Goal: Task Accomplishment & Management: Use online tool/utility

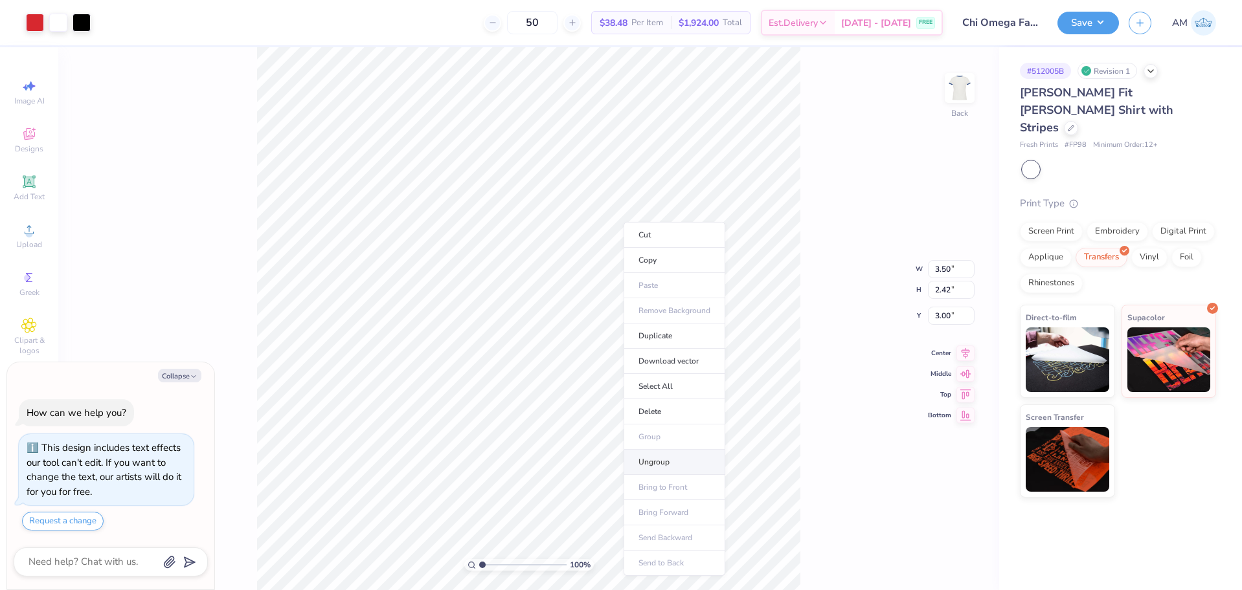
click at [664, 462] on li "Ungroup" at bounding box center [674, 462] width 102 height 25
type textarea "x"
type input "2.71964221644285"
type textarea "x"
type input "2.71964221644285"
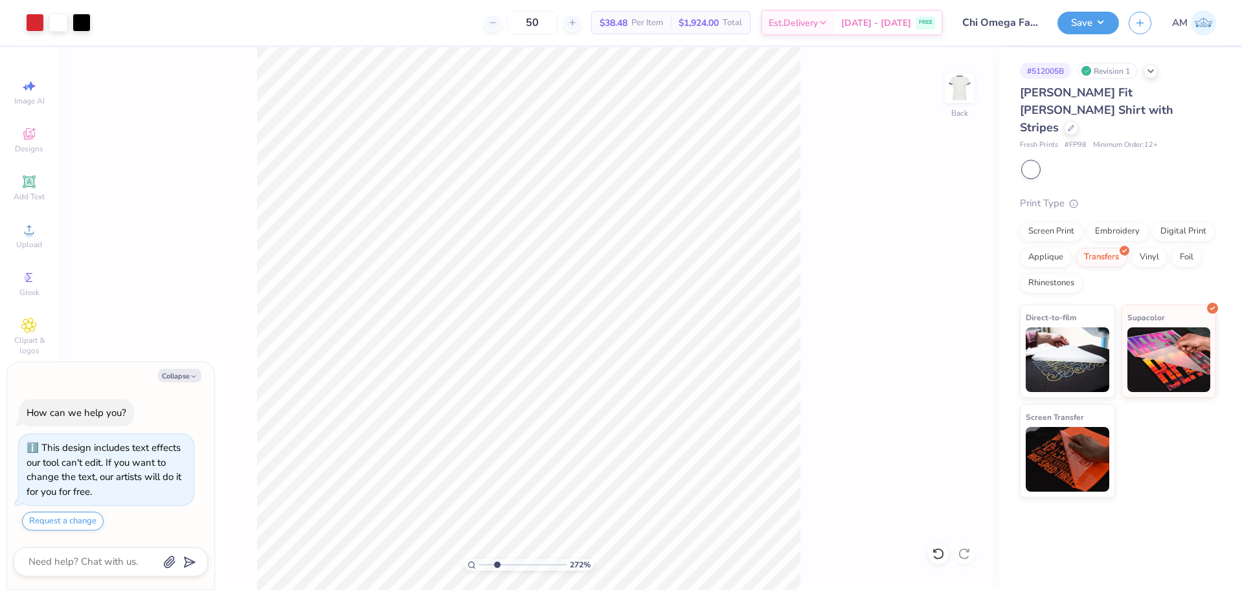
type textarea "x"
type input "2.71964221644285"
type textarea "x"
type input "2.71964221644285"
type textarea "x"
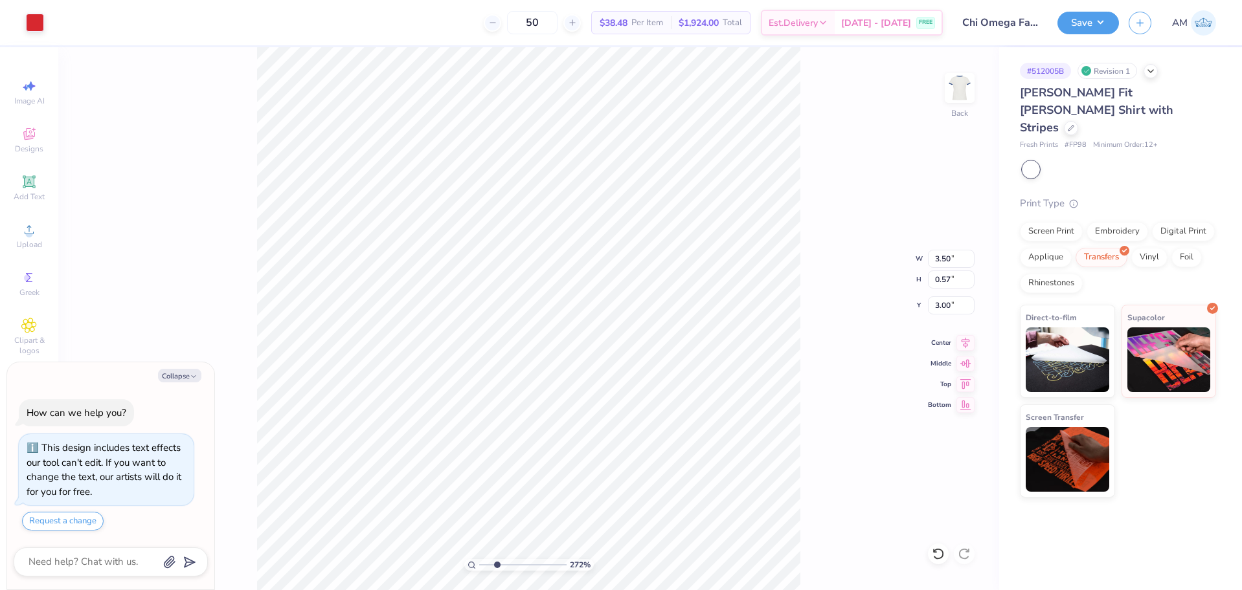
type input "2.71964221644285"
click at [606, 387] on li "Group" at bounding box center [616, 379] width 102 height 25
type textarea "x"
type input "2.71964221644285"
type textarea "x"
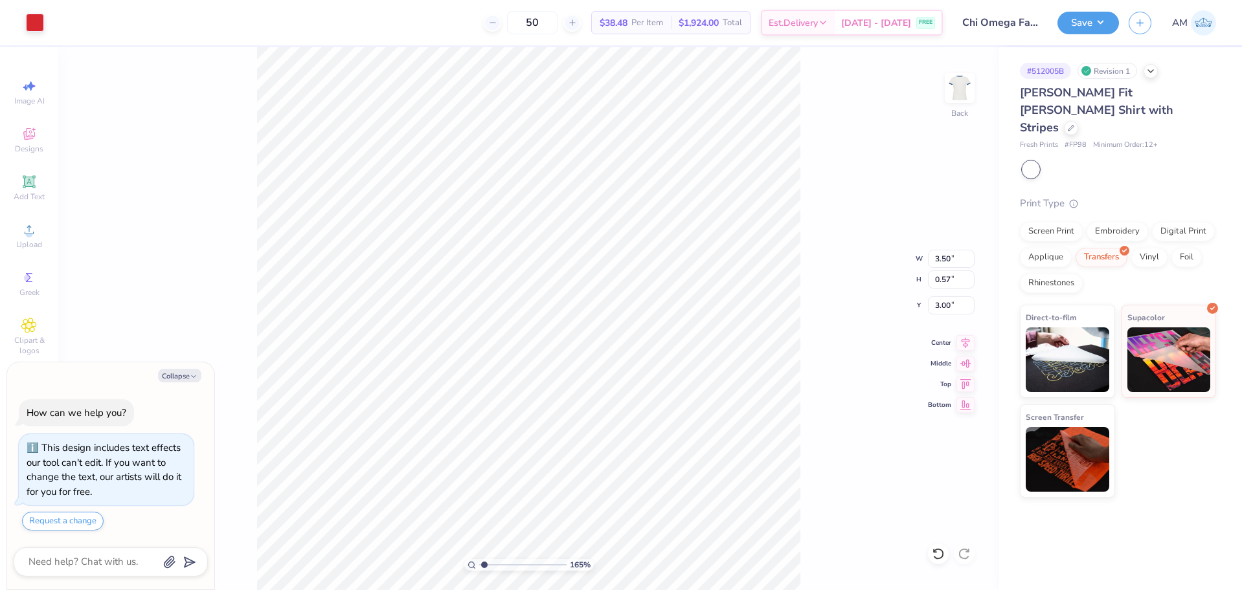
type input "1.10522621487156"
type textarea "x"
type input "1.10522621487156"
type textarea "x"
type input "1.10522621487156"
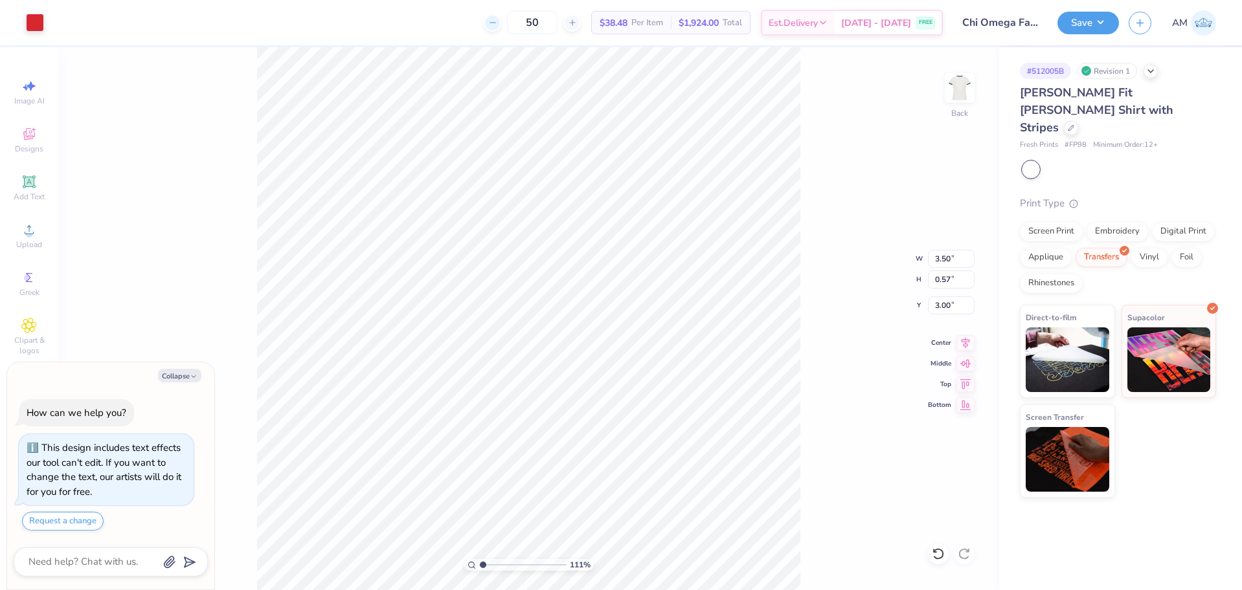
type textarea "x"
type input "1"
click at [190, 377] on icon "button" at bounding box center [194, 377] width 8 height 8
type textarea "x"
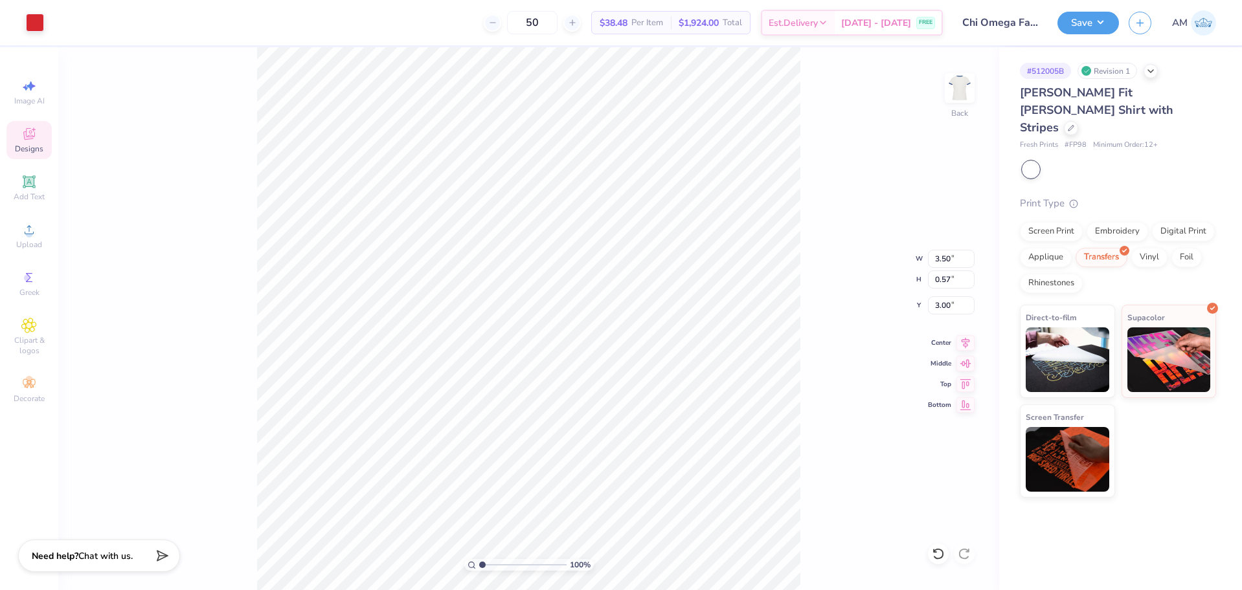
click at [32, 140] on icon at bounding box center [29, 134] width 16 height 16
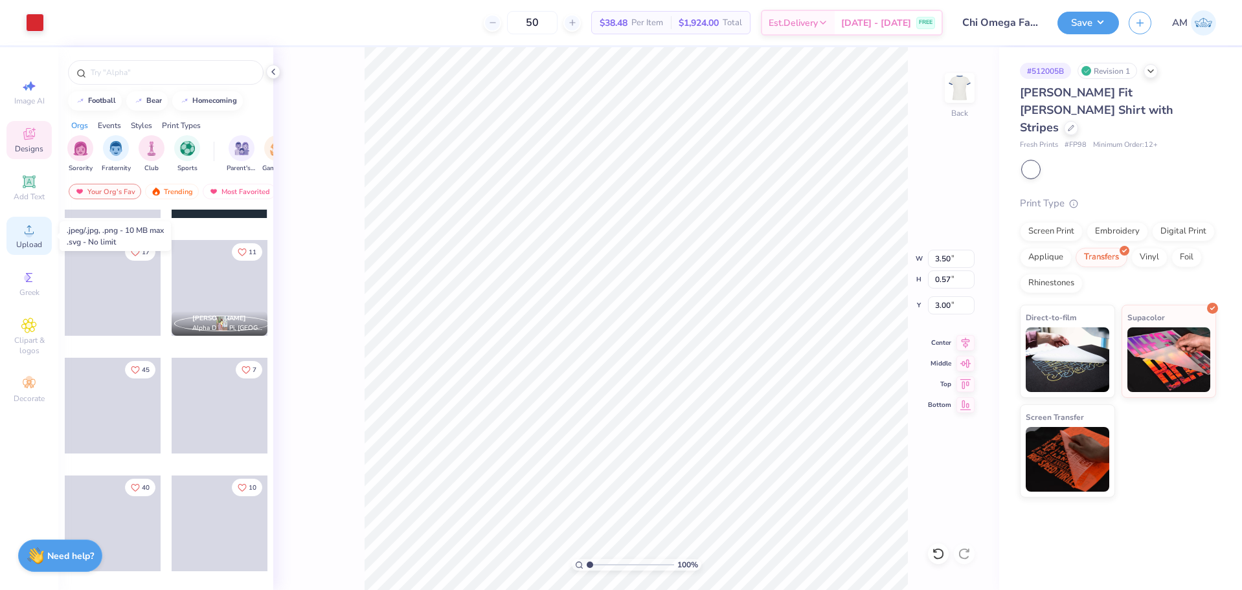
click at [39, 234] on div "Upload" at bounding box center [28, 236] width 45 height 38
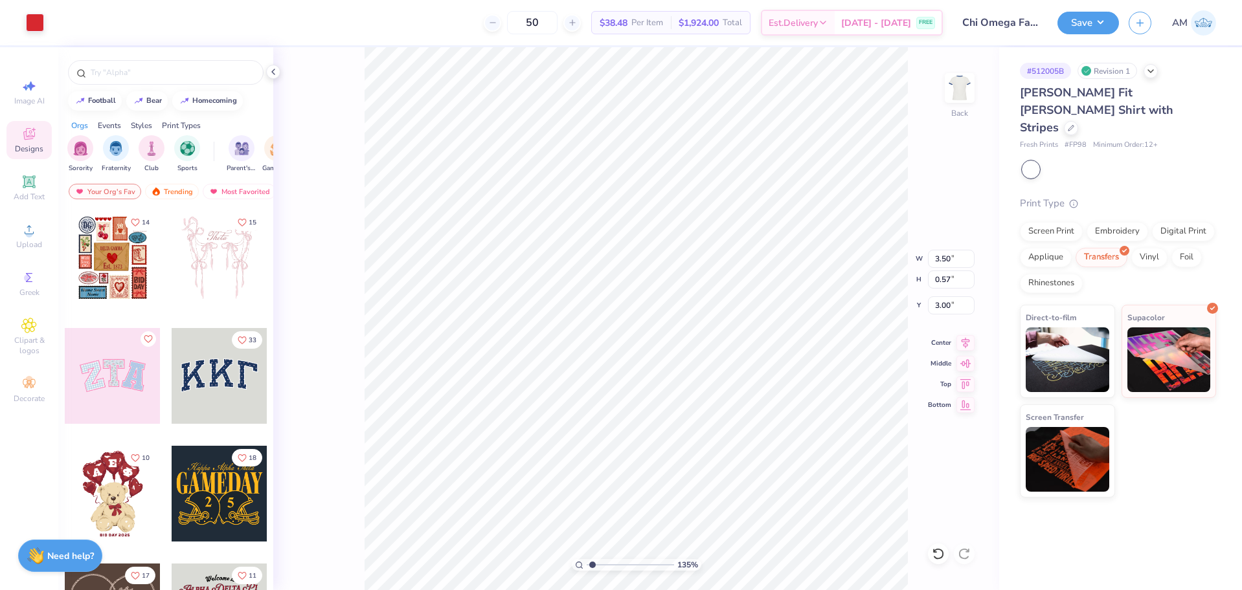
type input "1.35006143669128"
type input "4.24"
type input "1.35006143669128"
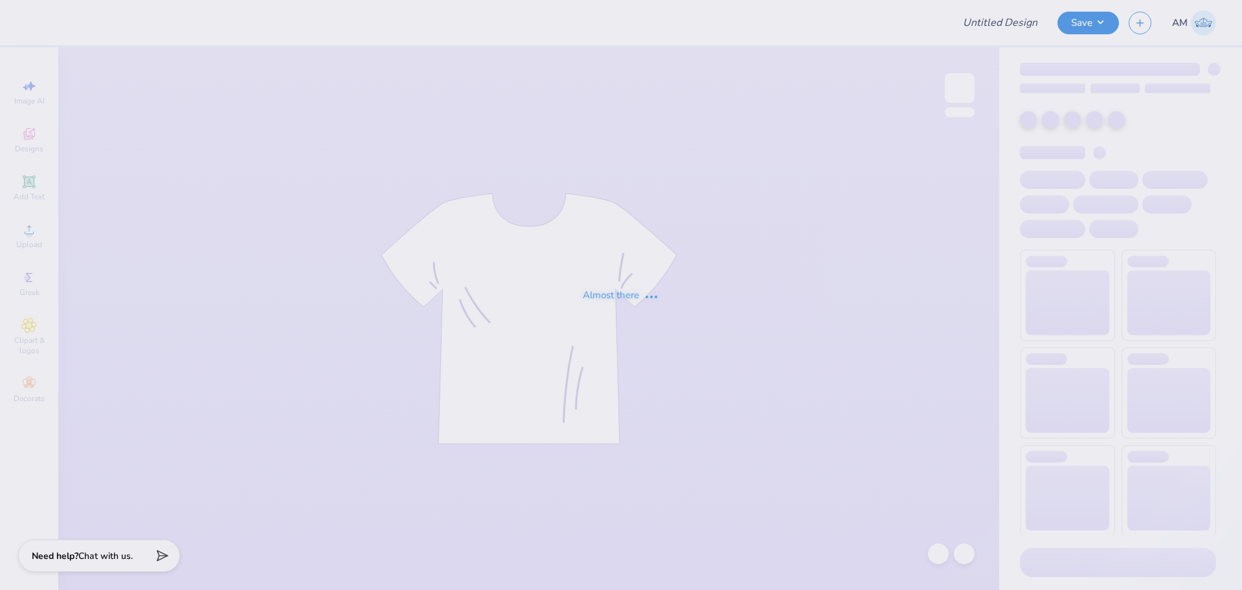
type input "Chi Omega Fall PR"
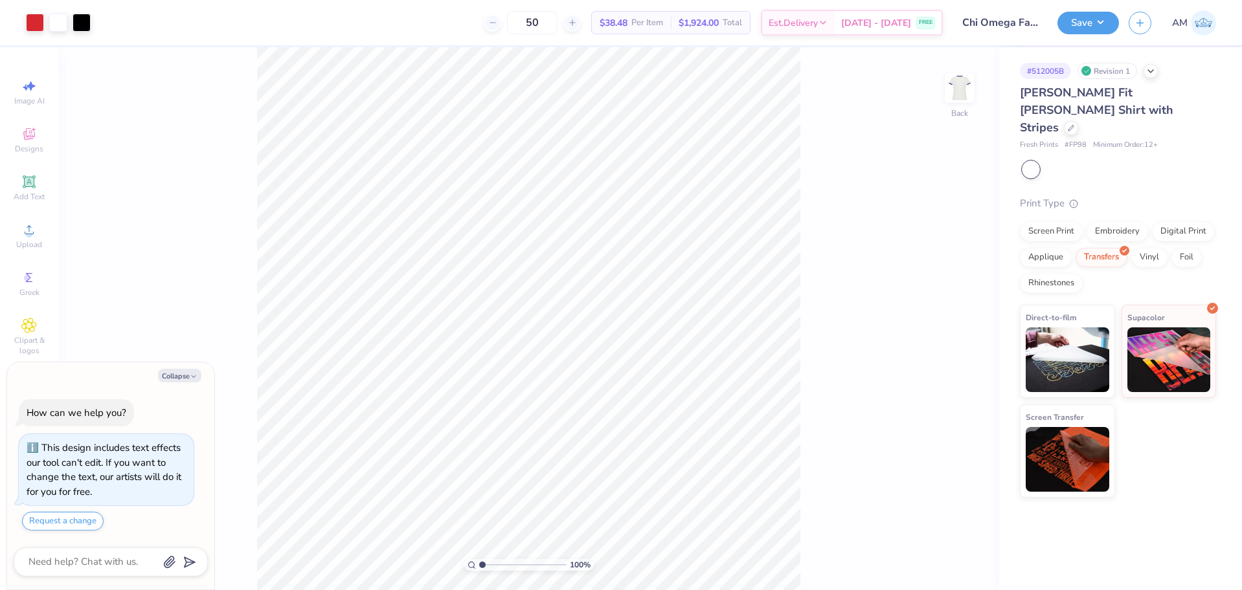
type textarea "x"
type input "2.46071092039642"
type textarea "x"
type input "2.46071092039642"
click at [635, 427] on li "Ungroup" at bounding box center [649, 431] width 102 height 25
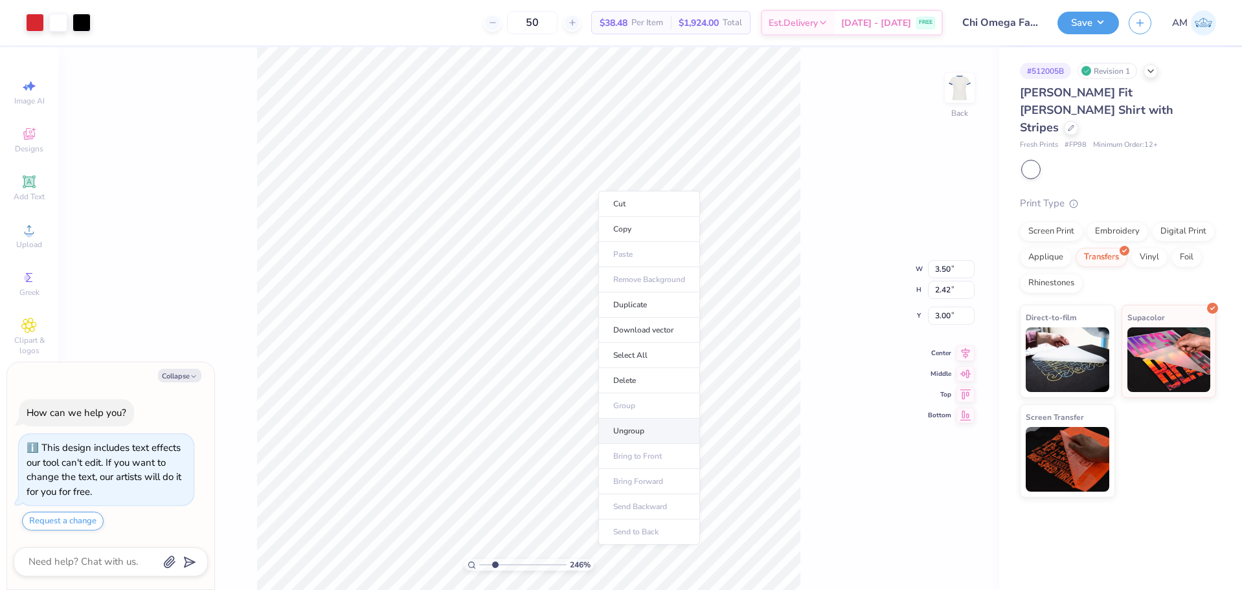
type textarea "x"
type input "2.46071092039642"
type textarea "x"
type input "2.46071092039642"
type textarea "x"
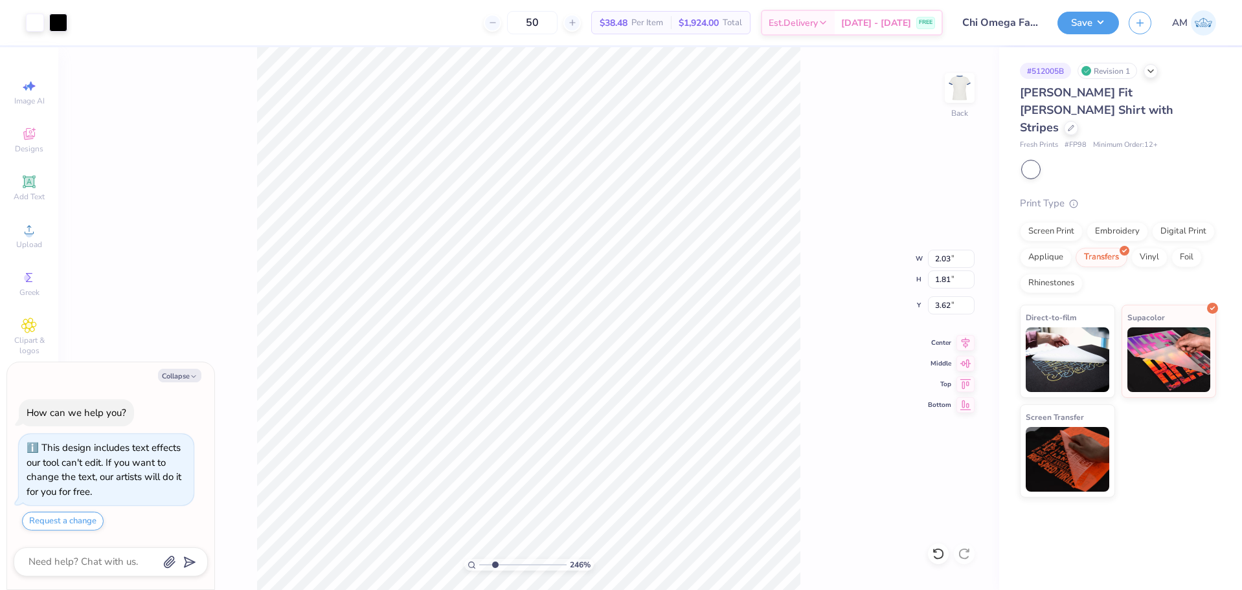
type input "2.46071092039642"
type textarea "x"
type input "2.46071092039642"
type textarea "x"
type input "2.46071092039642"
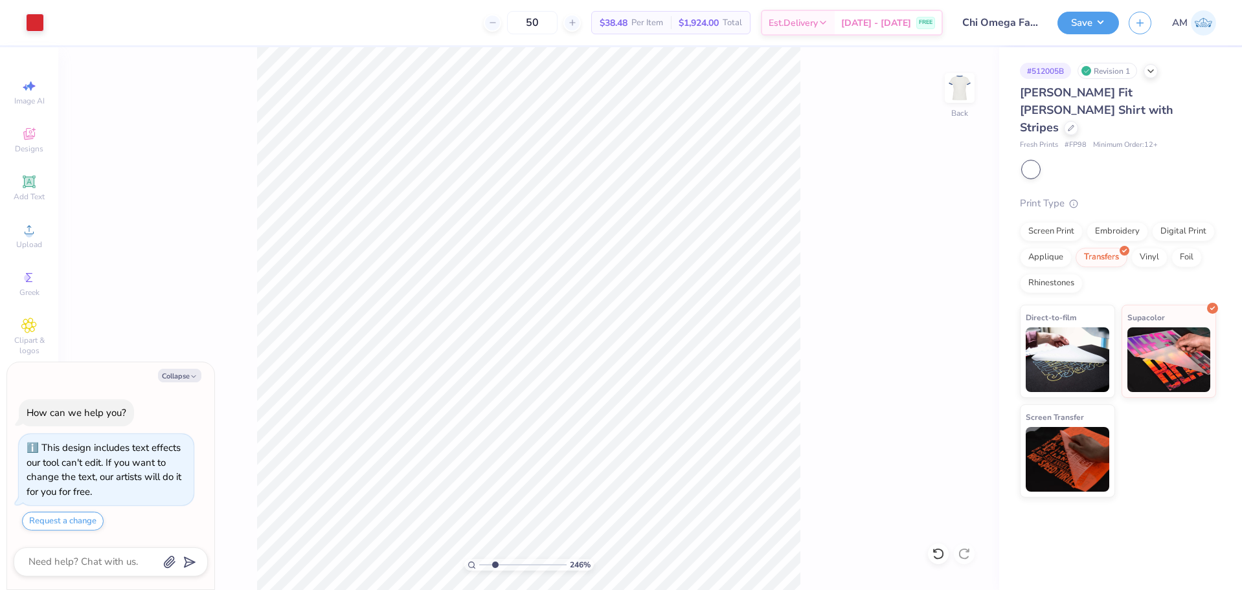
type textarea "x"
type input "2.46071092039642"
type textarea "x"
type input "2.46071092039642"
type textarea "x"
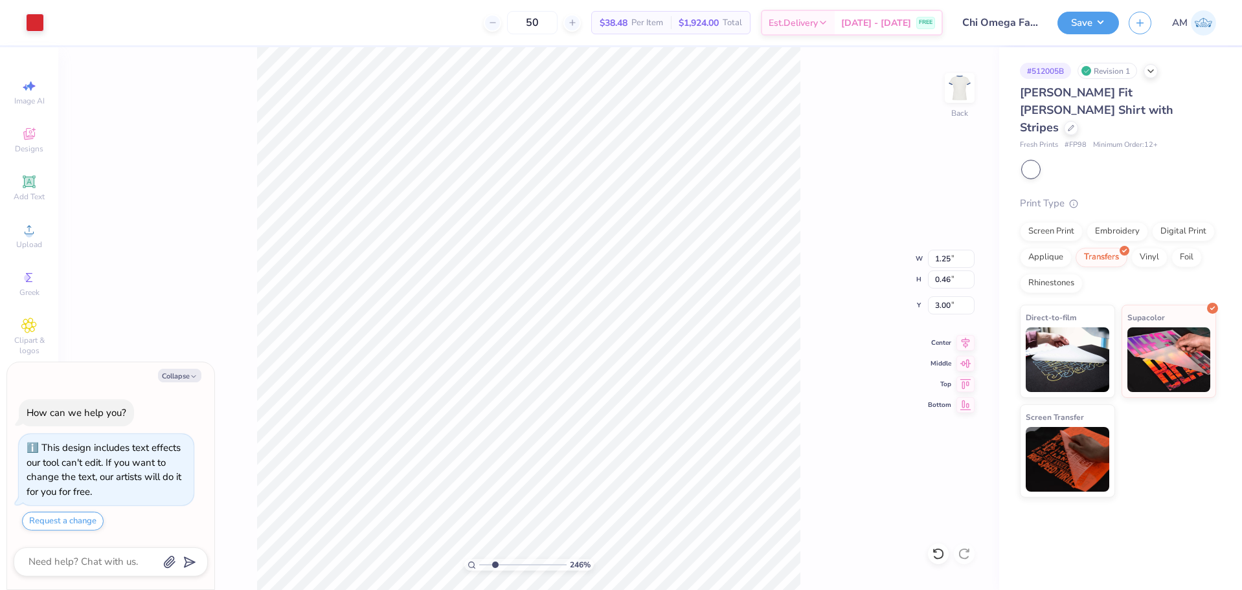
type input "2.46071092039642"
type textarea "x"
type input "2.46071092039642"
type input "2.24"
type input "0.56"
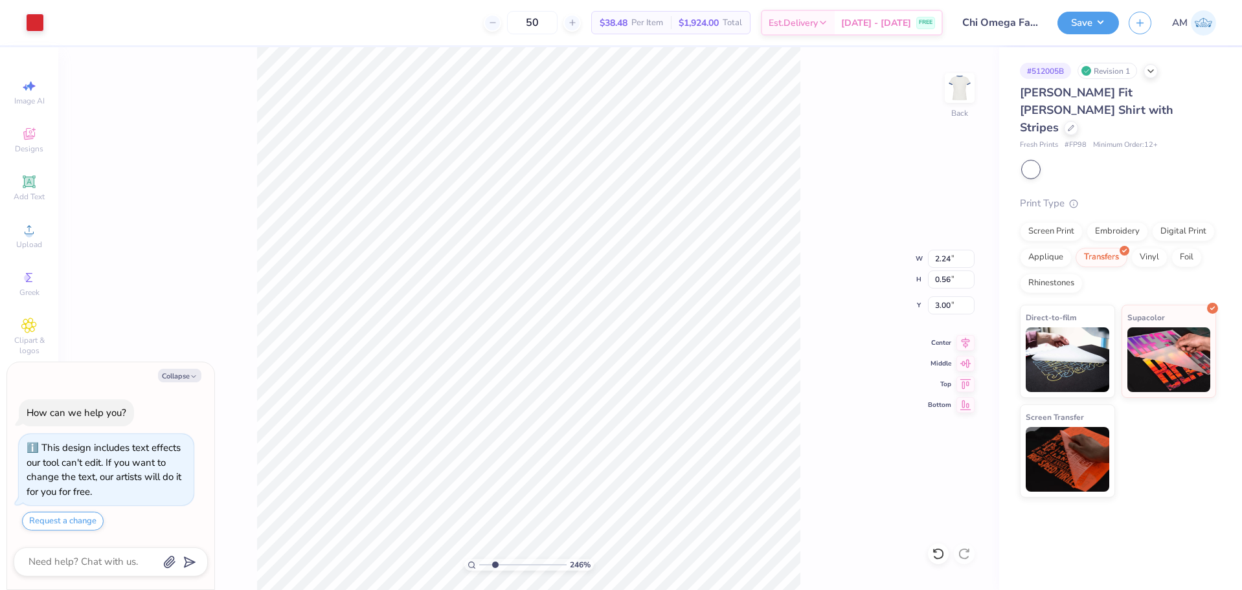
type textarea "x"
type input "2.46071092039642"
type textarea "x"
type input "2.46071092039642"
click at [550, 390] on li "Group" at bounding box center [561, 389] width 102 height 25
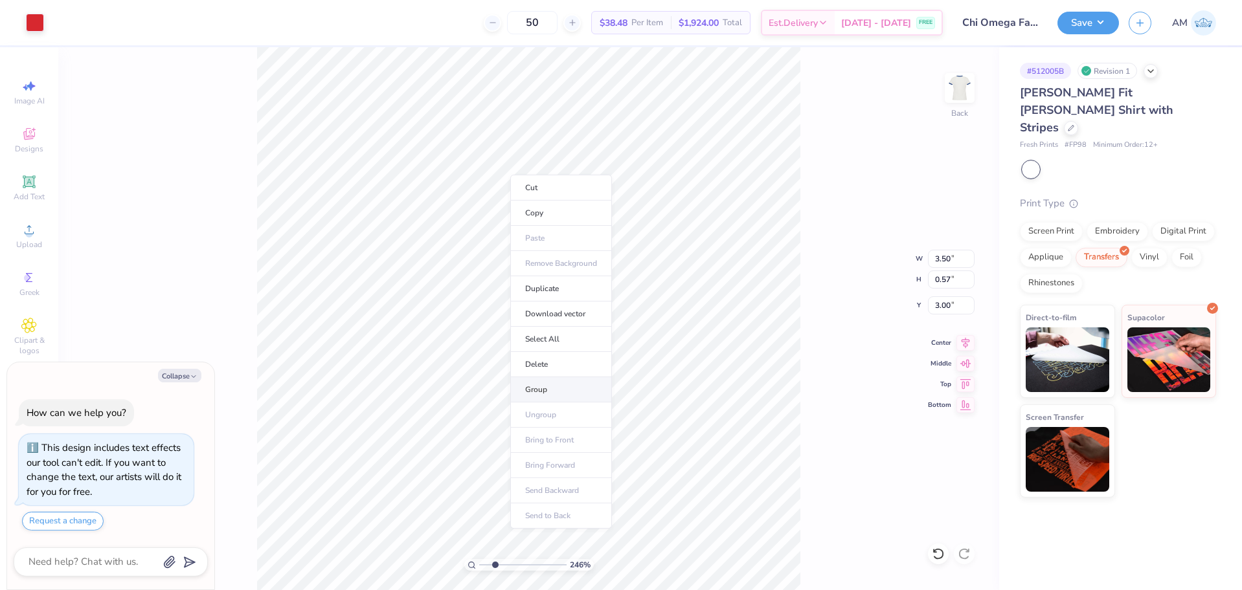
type textarea "x"
drag, startPoint x: 491, startPoint y: 566, endPoint x: 440, endPoint y: 563, distance: 51.2
type input "1"
click at [479, 563] on input "range" at bounding box center [522, 565] width 87 height 12
type textarea "x"
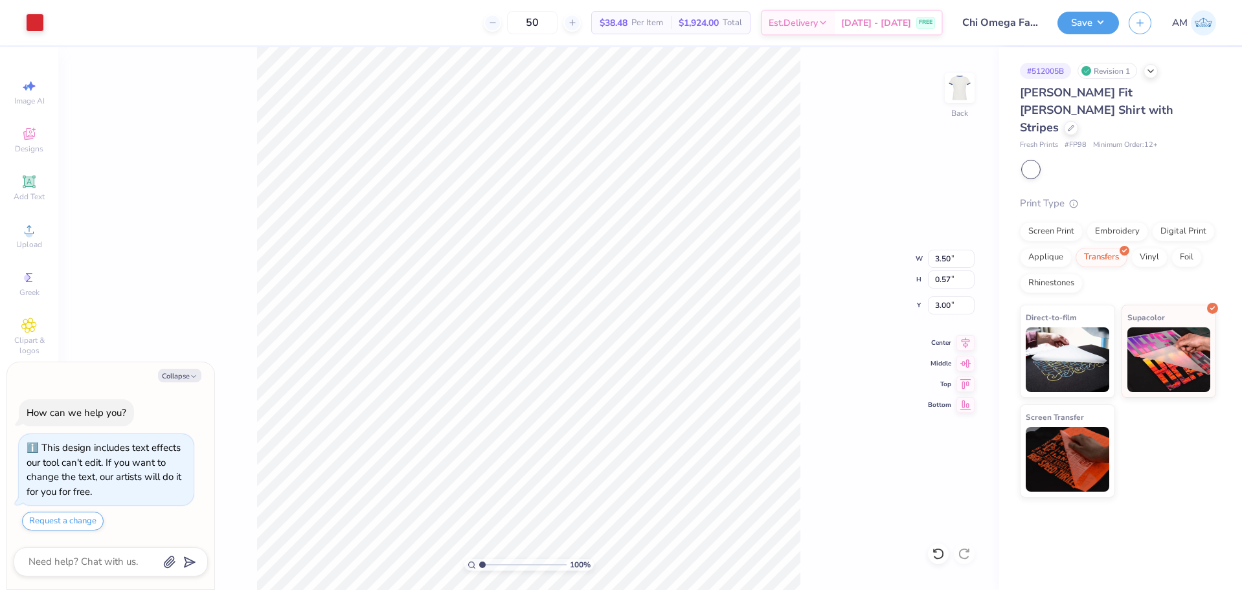
type input "10.25"
type input "1.66"
type textarea "x"
click at [625, 351] on li "Download vector" at bounding box center [627, 351] width 102 height 25
type input "1.10522621487156"
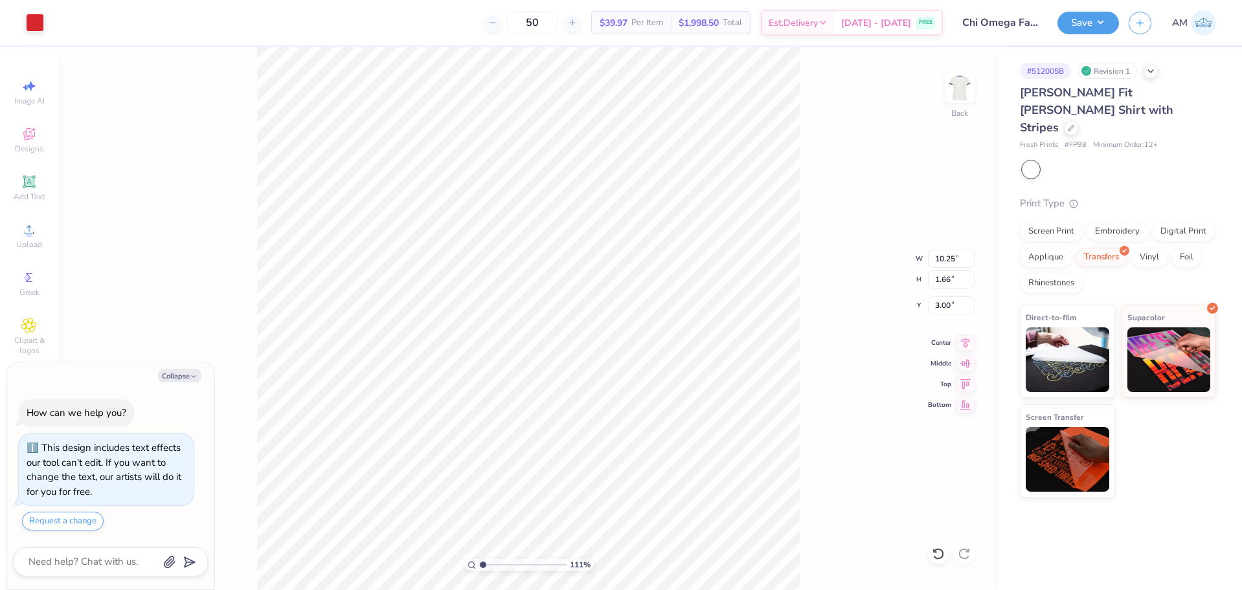
type textarea "x"
type input "1.10522621487156"
type textarea "x"
type input "1.10522621487156"
type textarea "x"
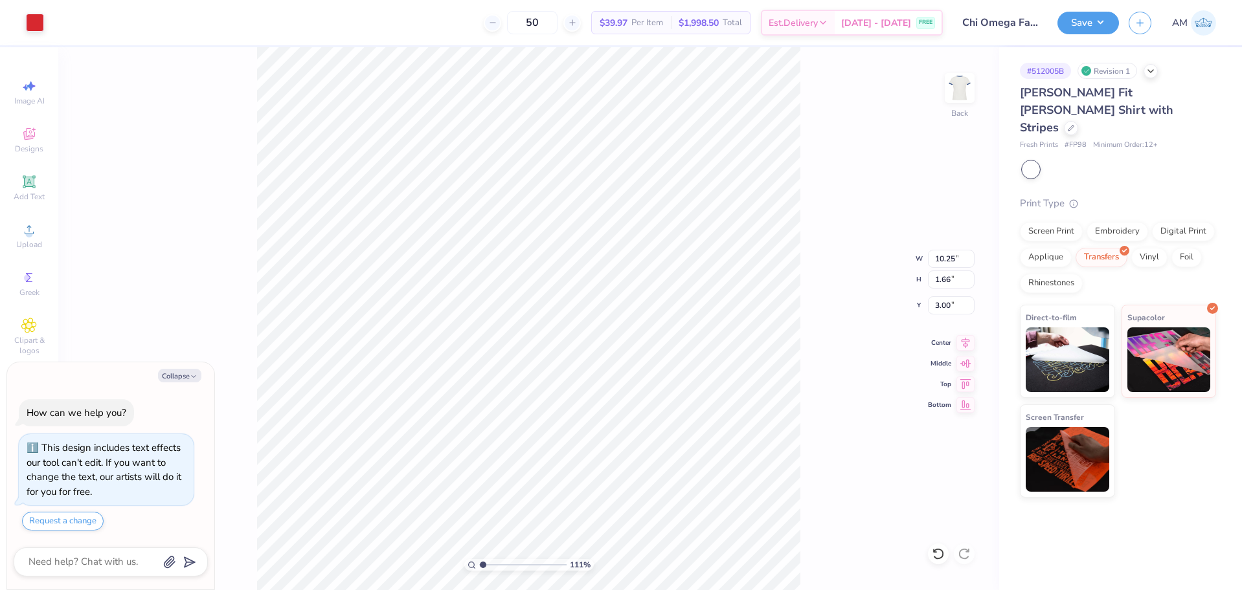
type input "1.10522621487156"
type textarea "x"
type input "1"
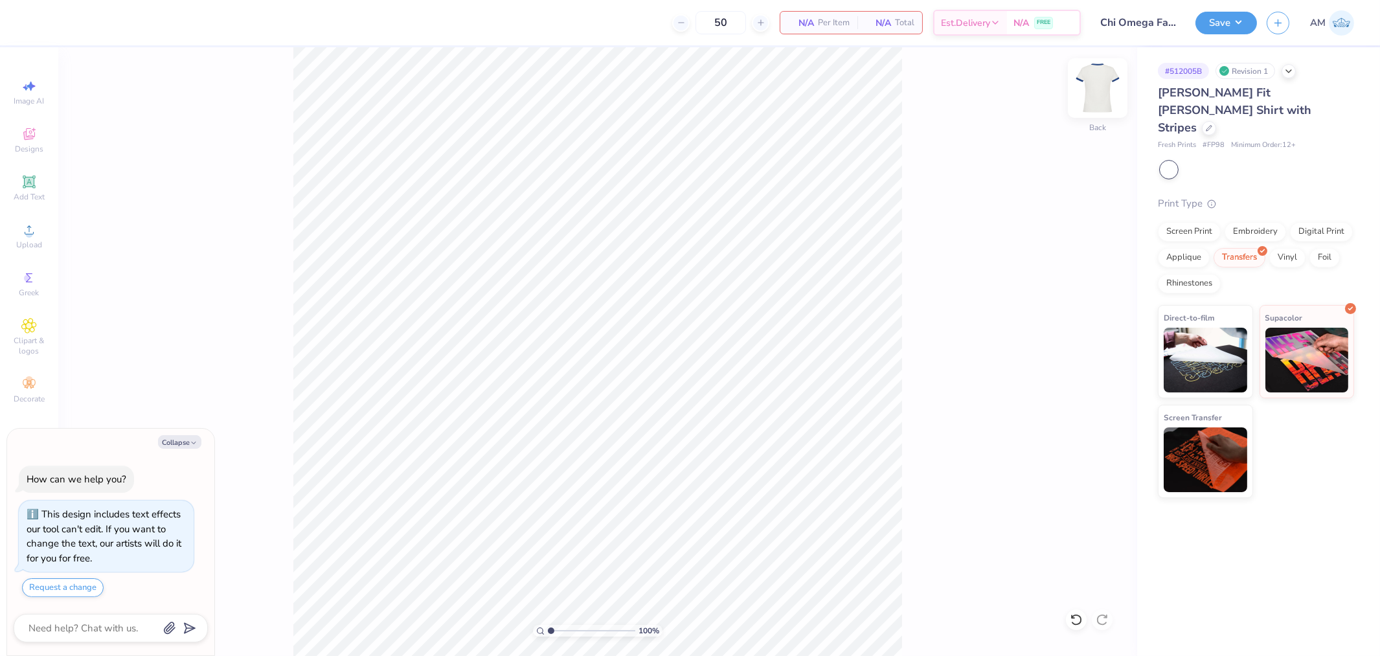
click at [1109, 83] on img at bounding box center [1097, 88] width 52 height 52
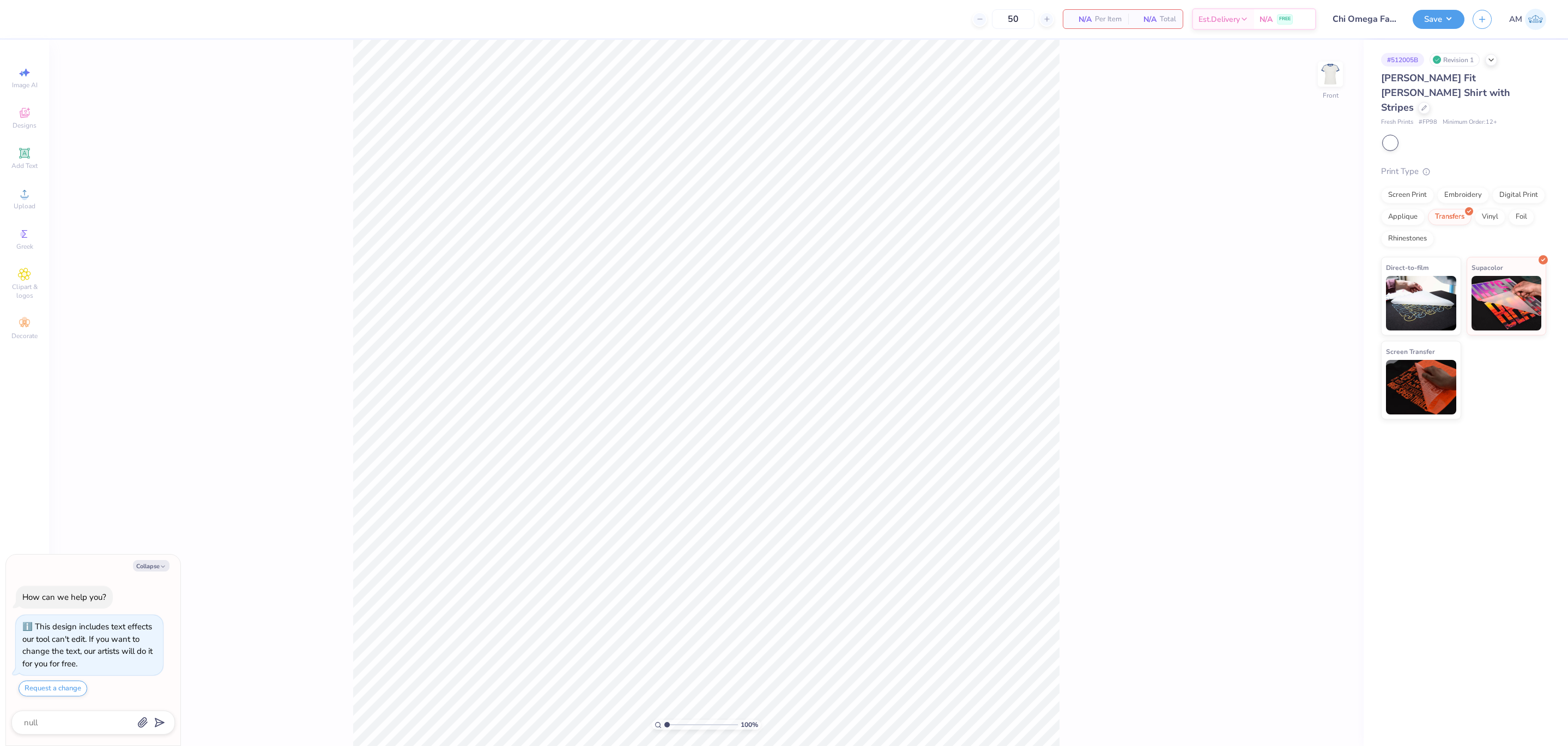
type textarea "x"
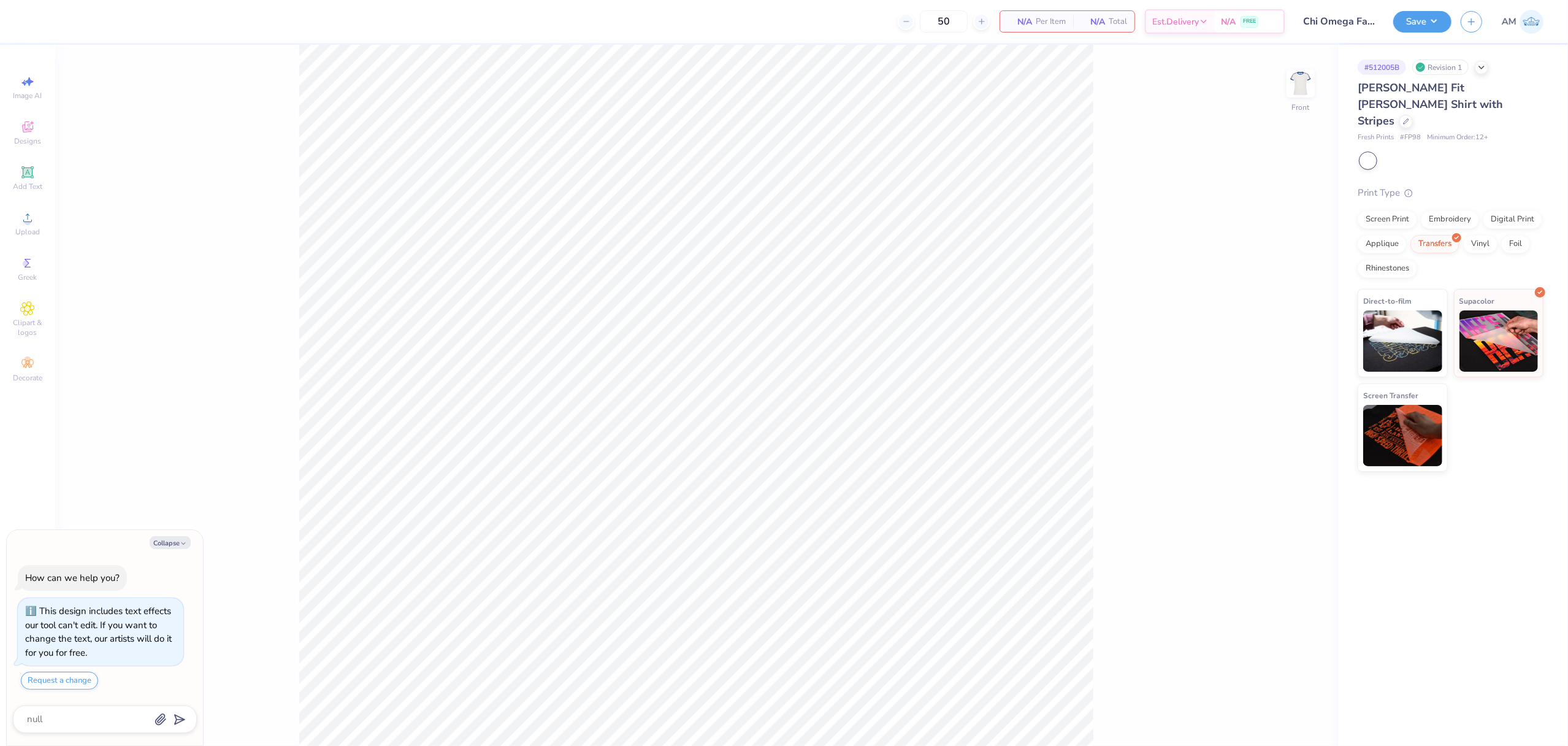
type input "1.49212329151837"
type textarea "x"
type input "1"
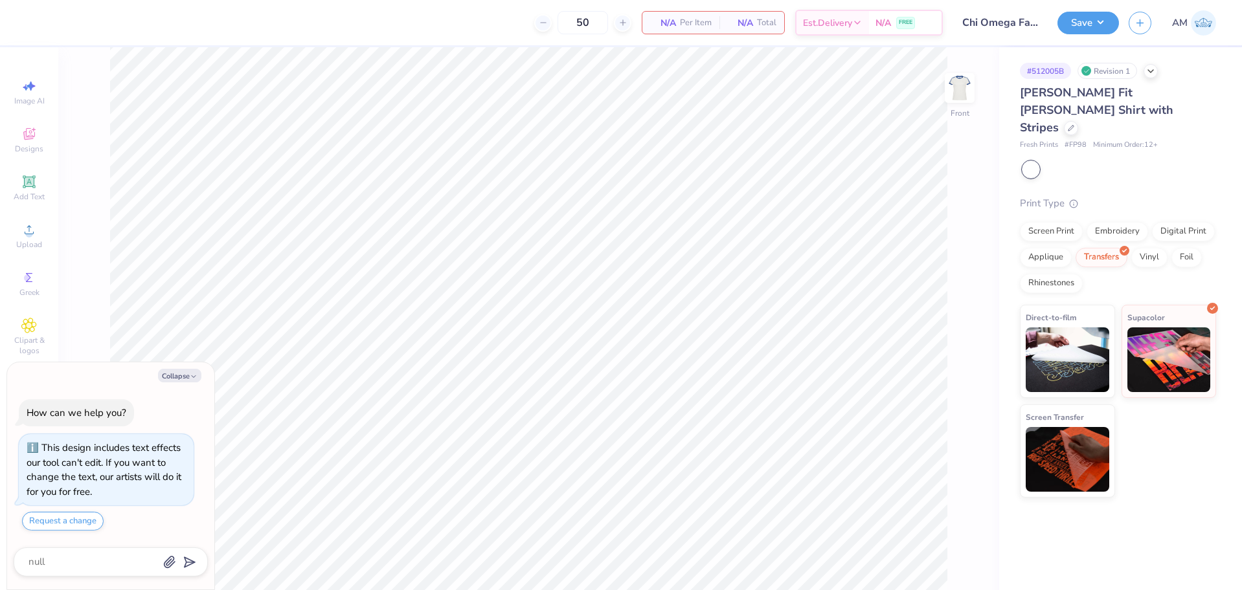
type textarea "x"
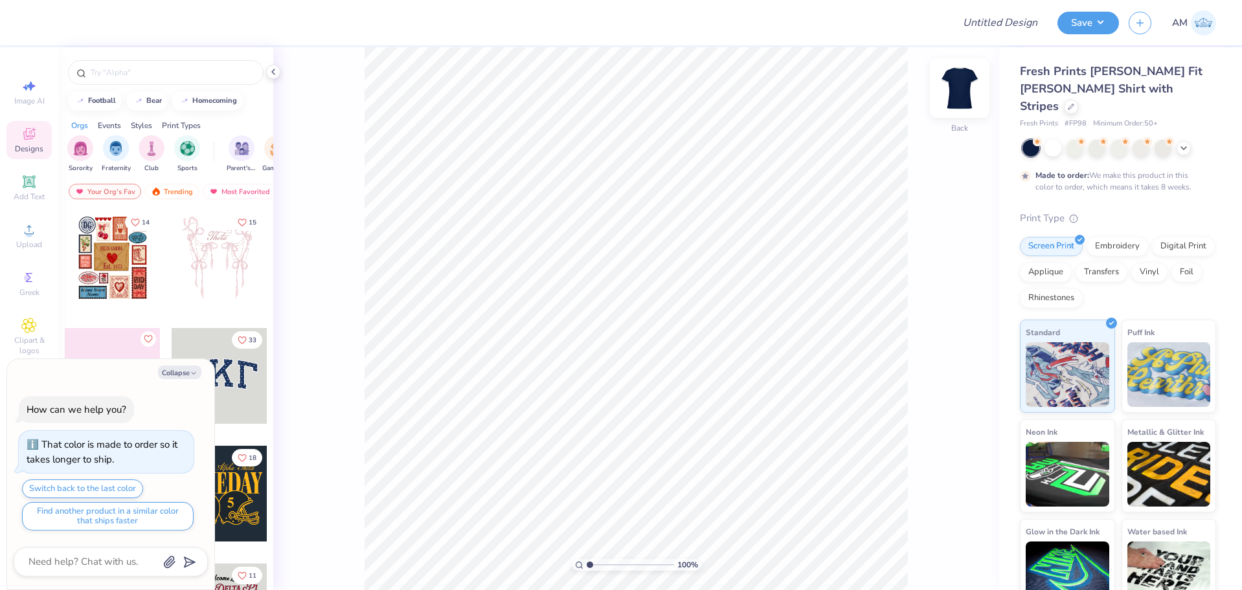
click at [952, 89] on img at bounding box center [960, 88] width 52 height 52
type textarea "x"
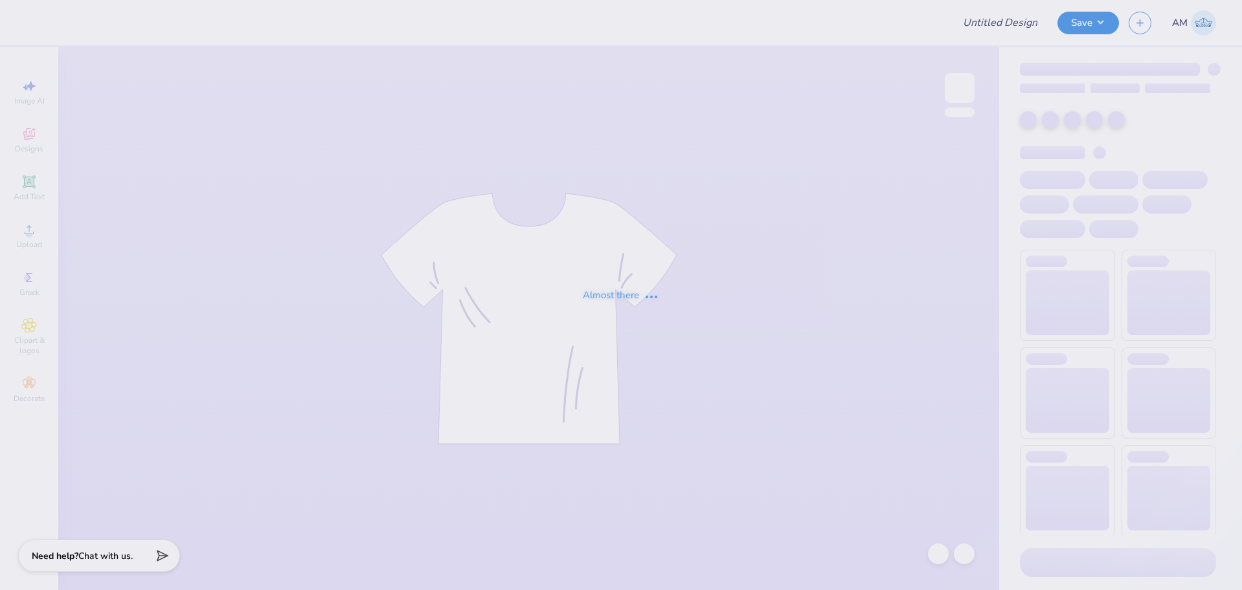
type input "White w Blue Text"
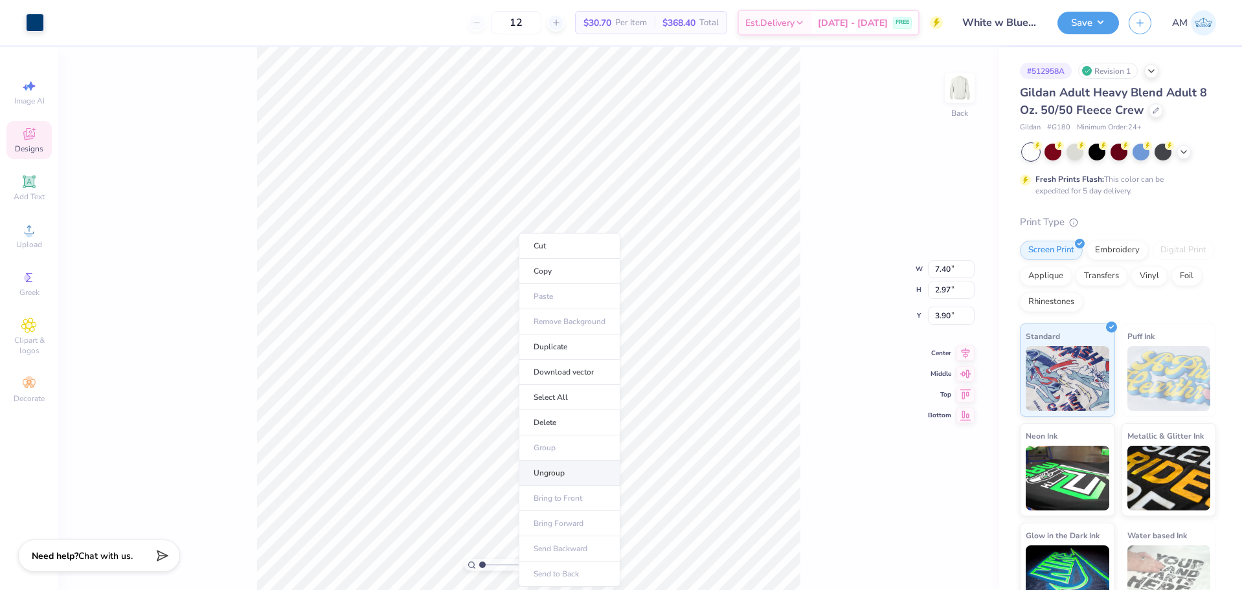
click at [560, 468] on li "Ungroup" at bounding box center [570, 473] width 102 height 25
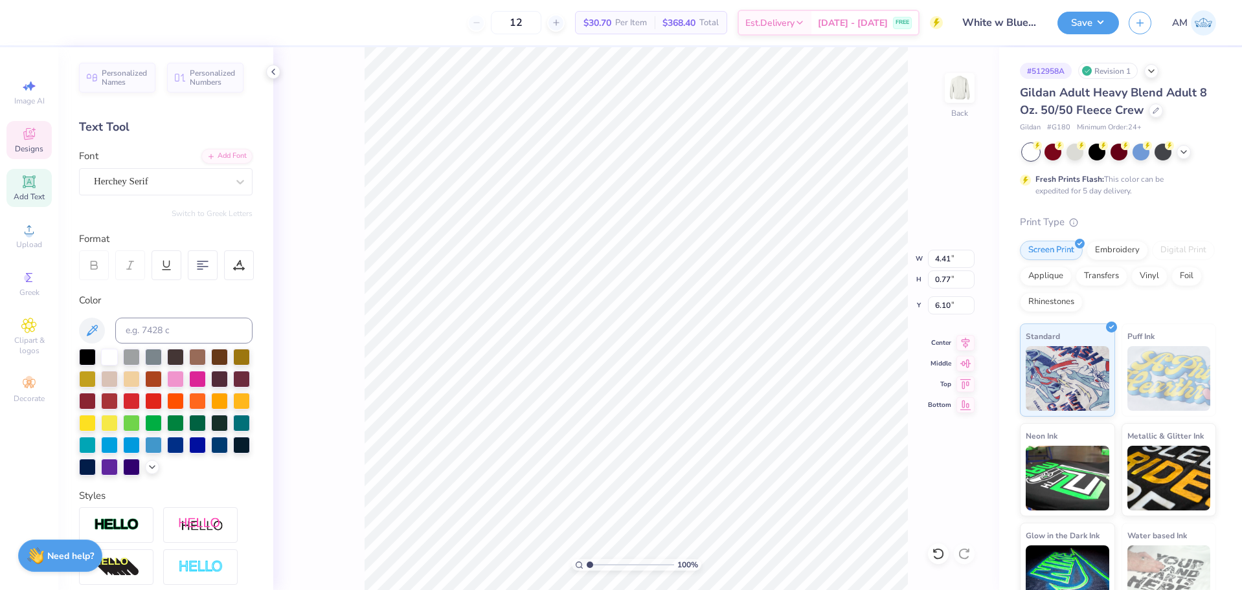
scroll to position [11, 5]
type textarea "NATIONAL SOCIETY OF MINORITIES IN HOSPITALITY"
click at [202, 262] on 376 at bounding box center [202, 262] width 10 height 0
type input "11.73"
type input "2.07"
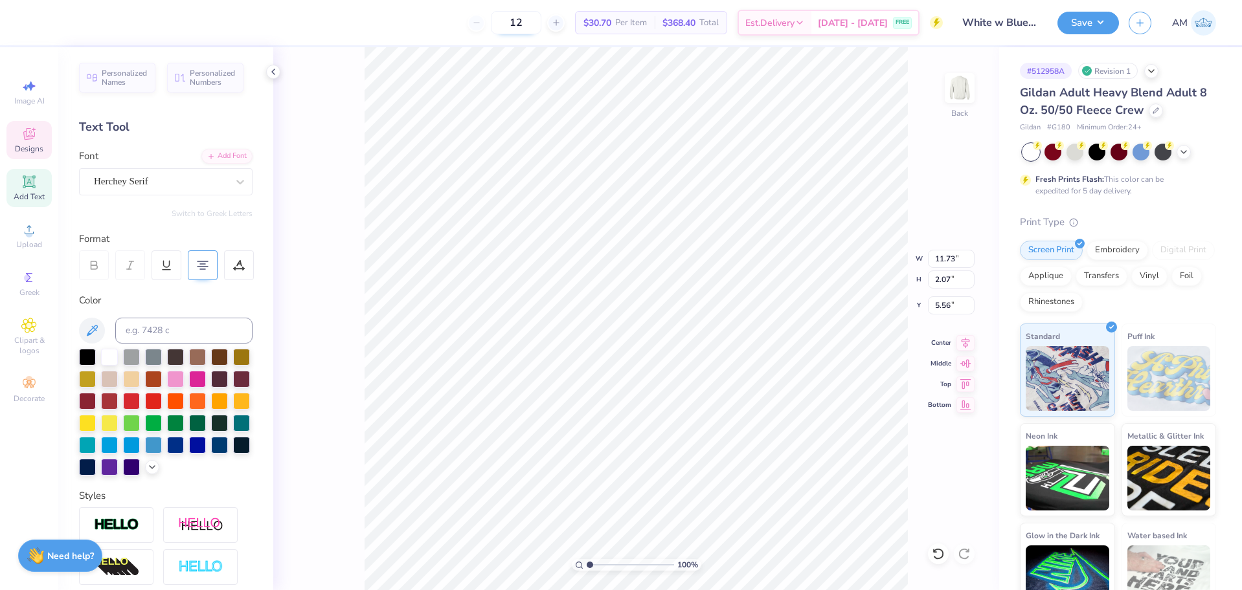
type input "5.56"
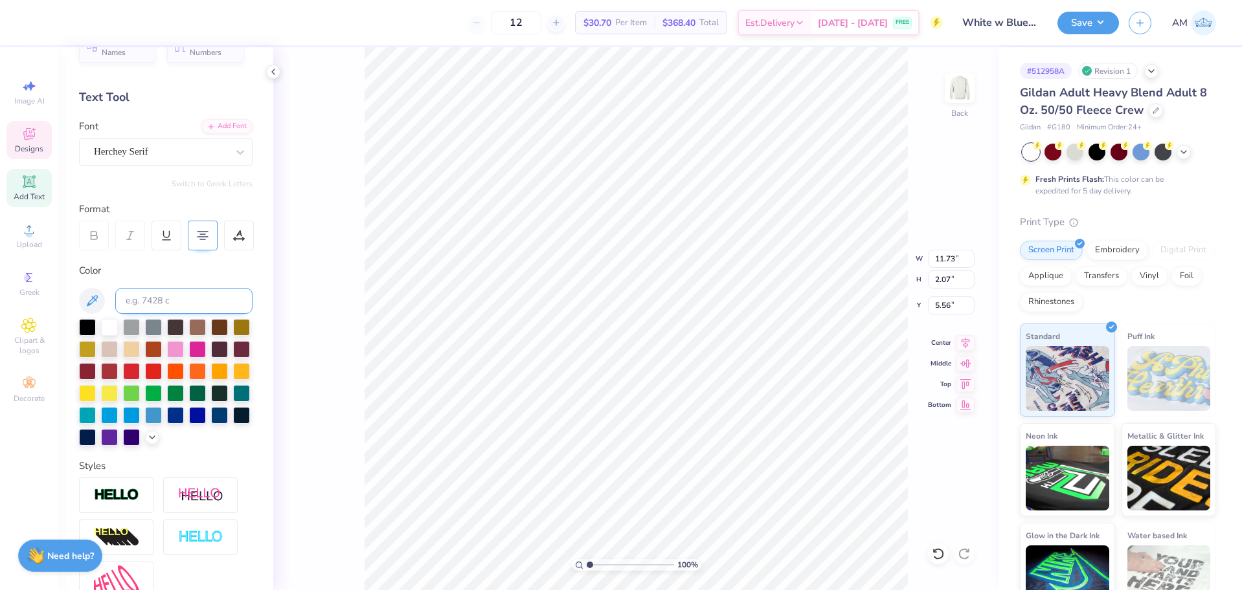
scroll to position [185, 0]
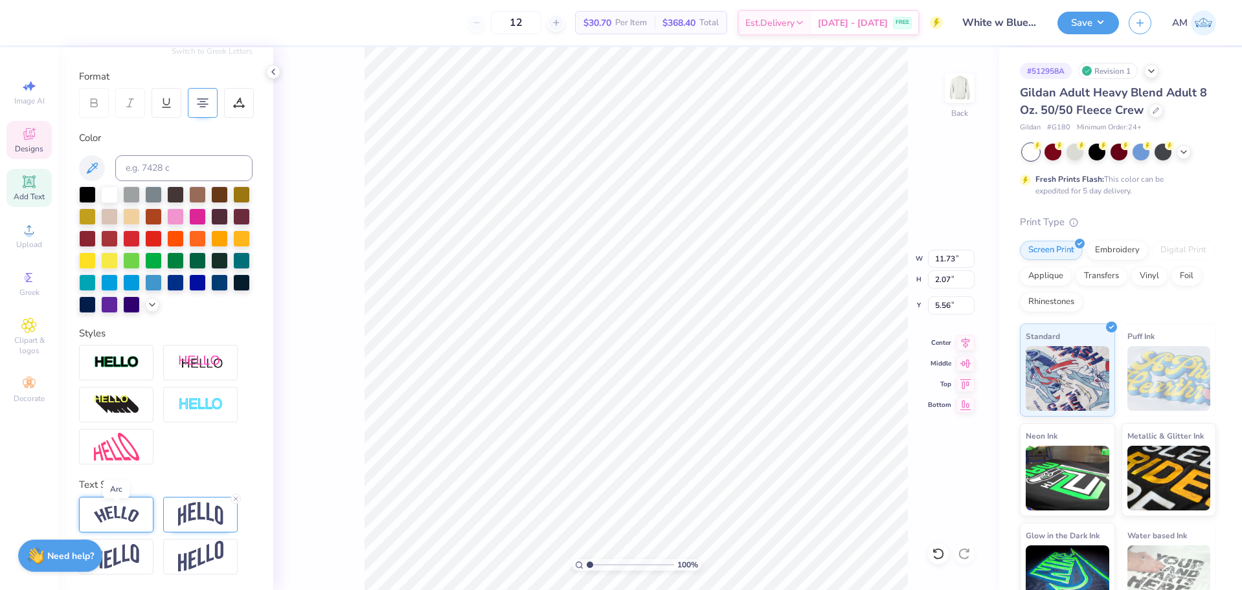
click at [133, 513] on img at bounding box center [116, 514] width 45 height 17
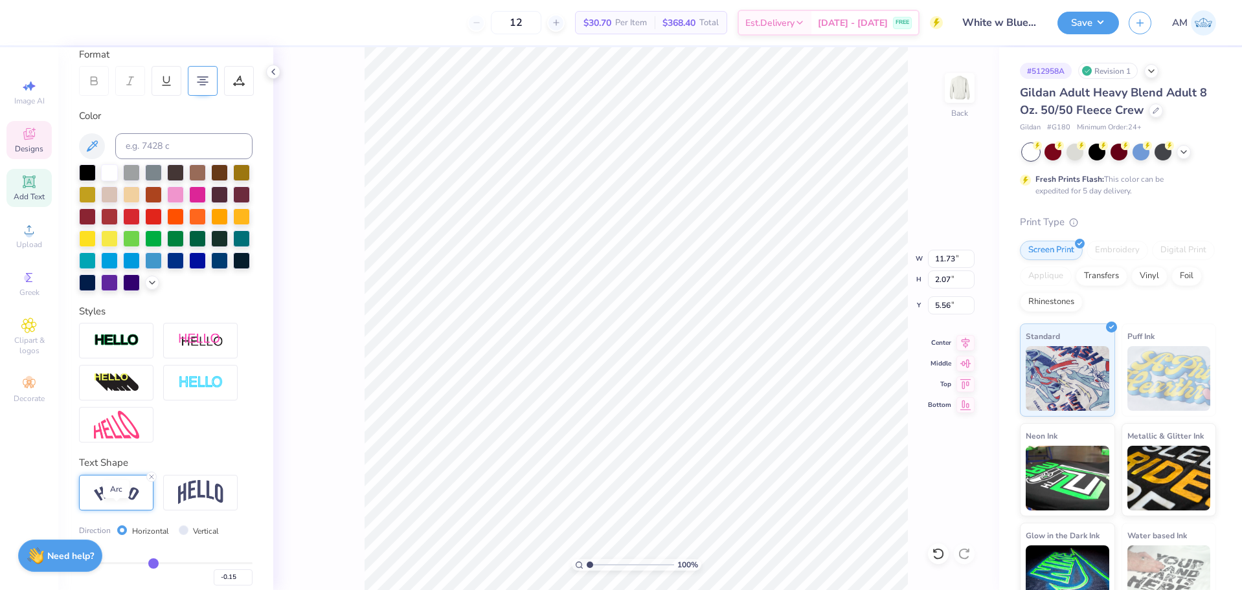
type input "12.04"
type input "1.55"
type input "5.81"
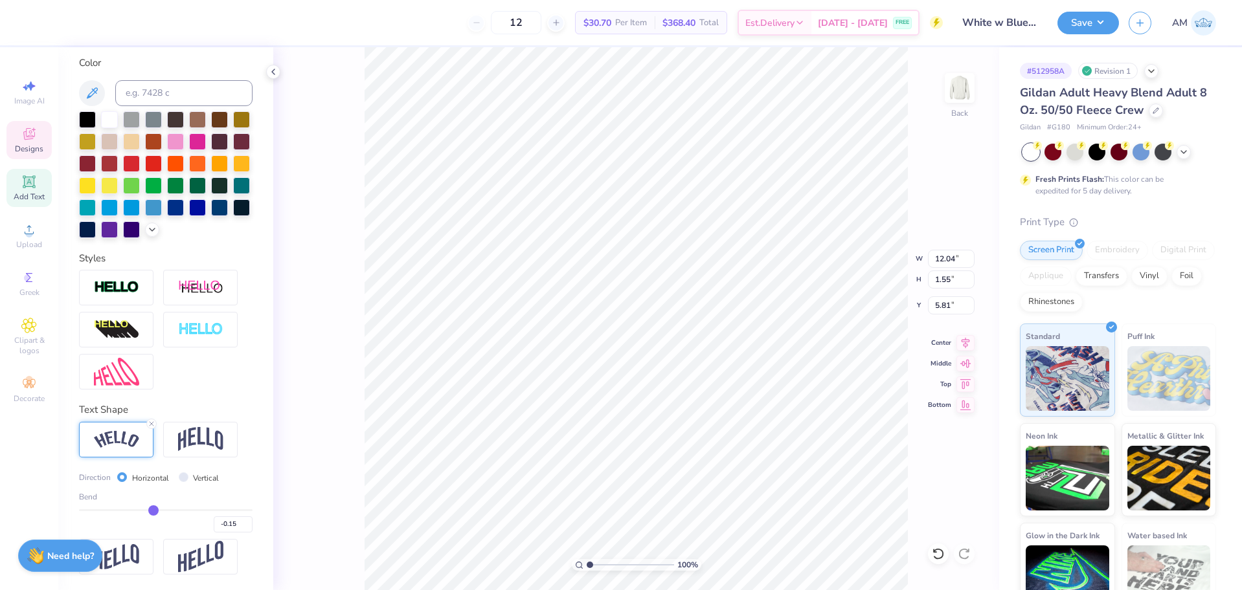
scroll to position [260, 0]
click at [206, 436] on img at bounding box center [200, 439] width 45 height 25
type input "11.73"
type input "2.07"
type input "5.56"
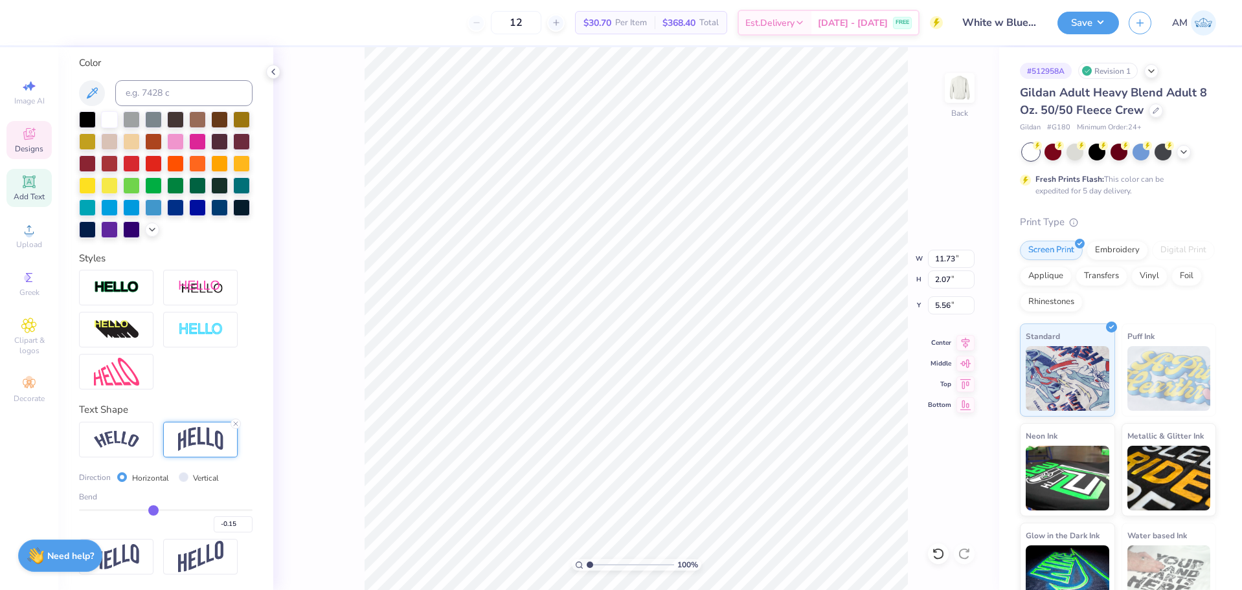
type input "-0.1"
type input "-0.10"
type input "-0.09"
type input "-0.08"
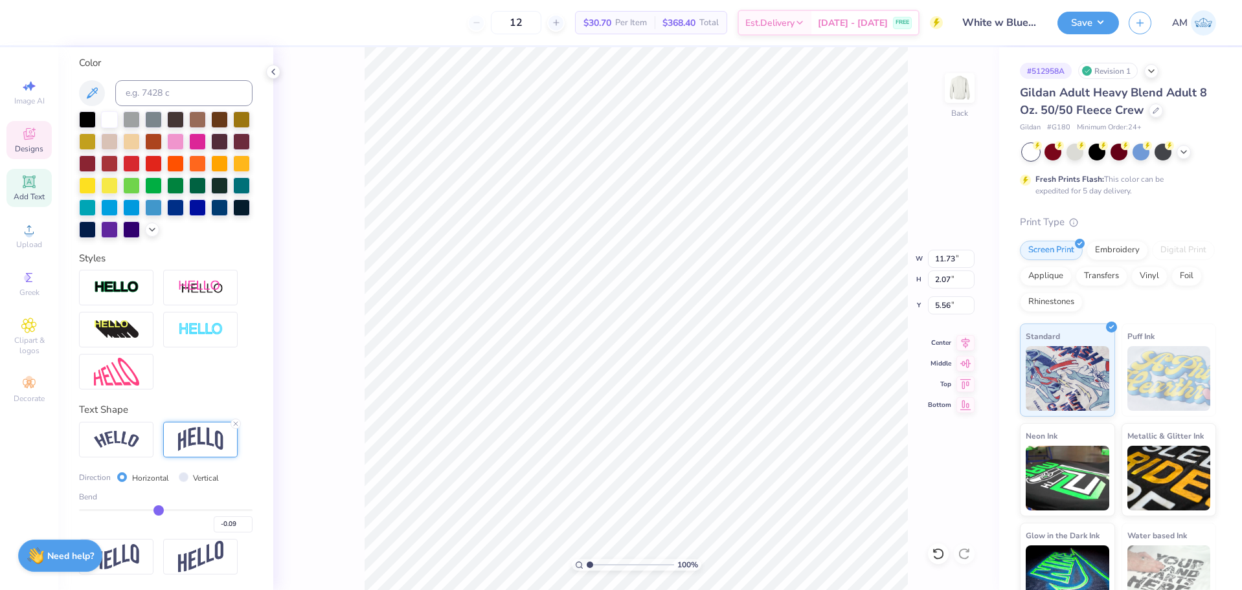
type input "-0.08"
type input "-0.07"
type input "-0.05"
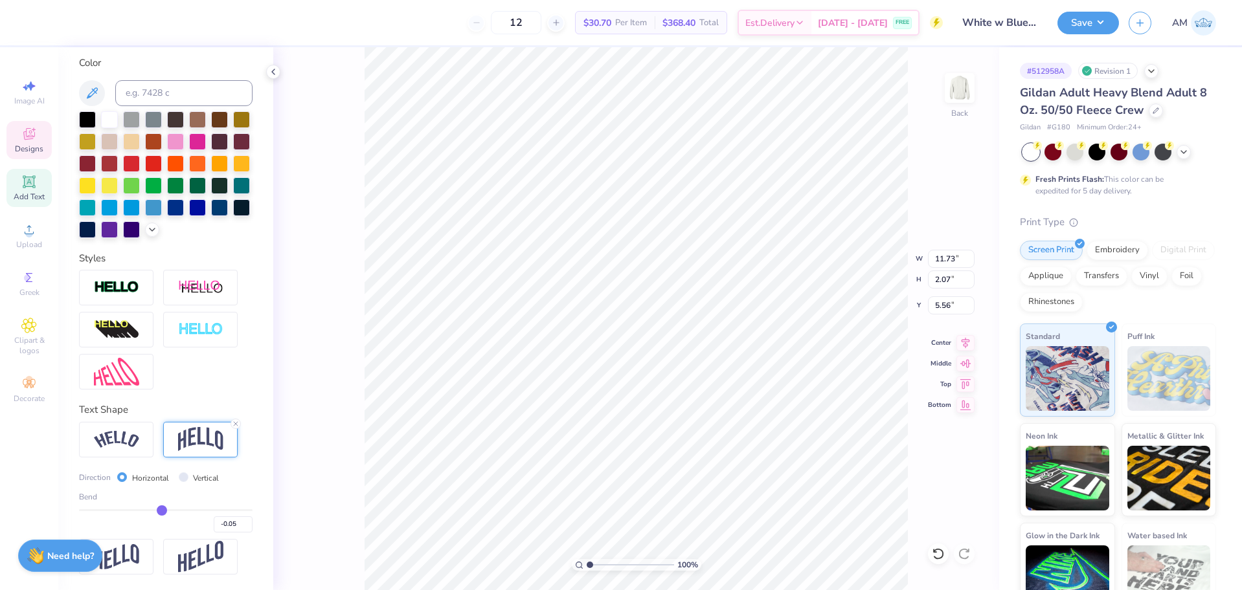
type input "-0.03"
type input "0"
type input "0.00"
type input "0.04"
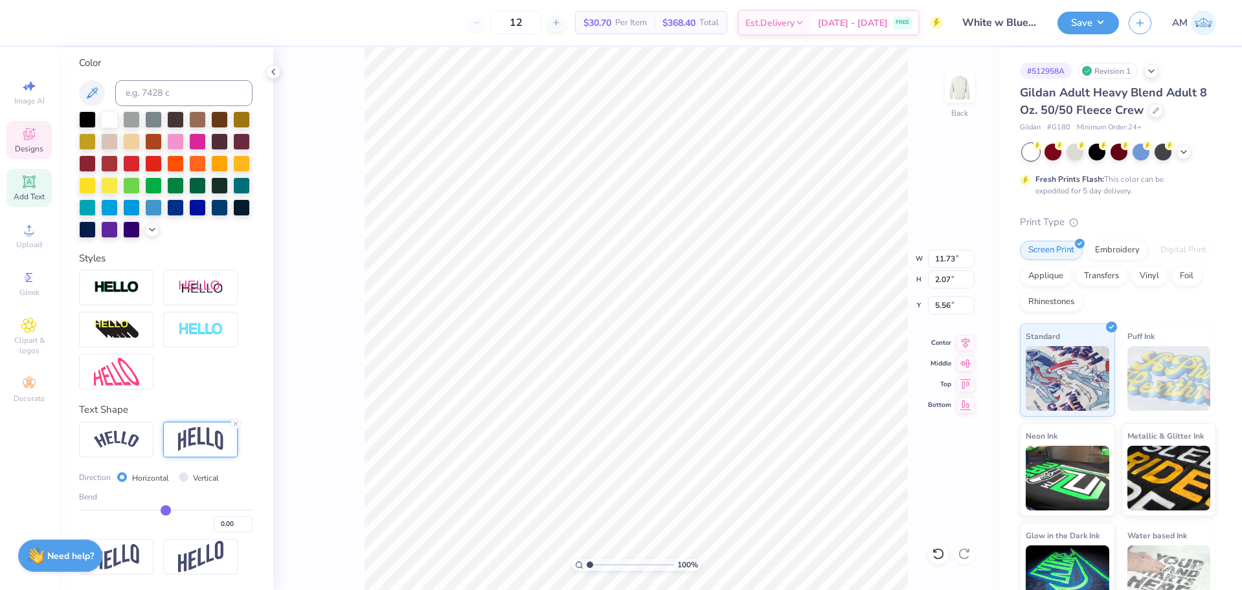
type input "0.04"
type input "0.05"
type input "0.08"
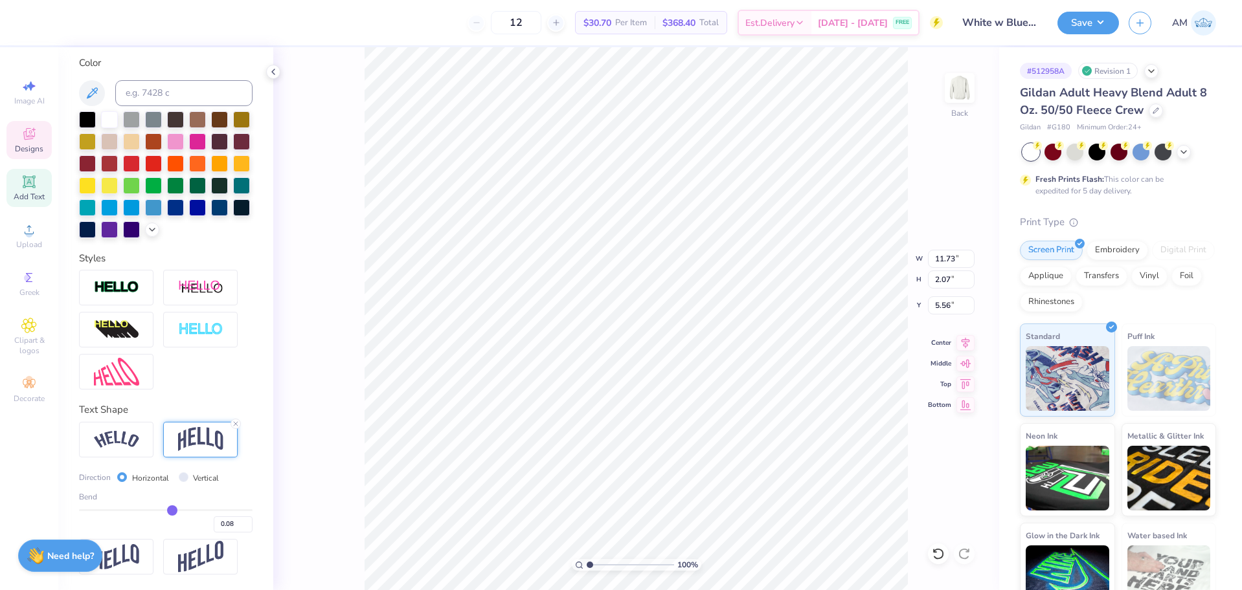
type input "0.1"
type input "0.10"
type input "0.11"
type input "0.12"
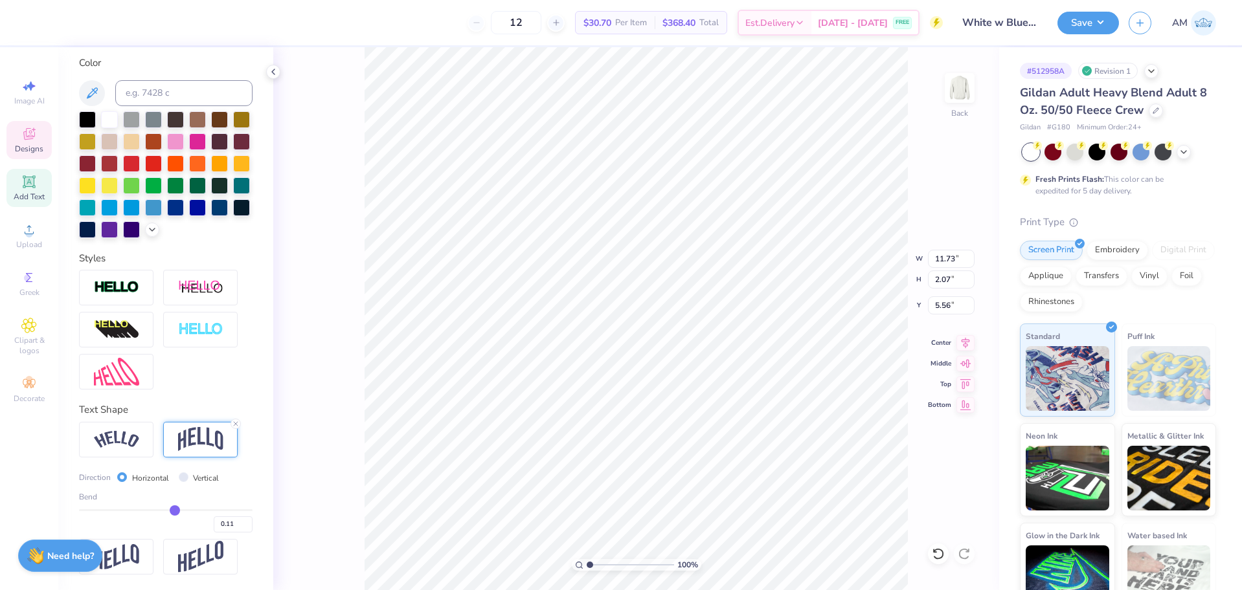
type input "0.12"
type input "0.14"
type input "0.15"
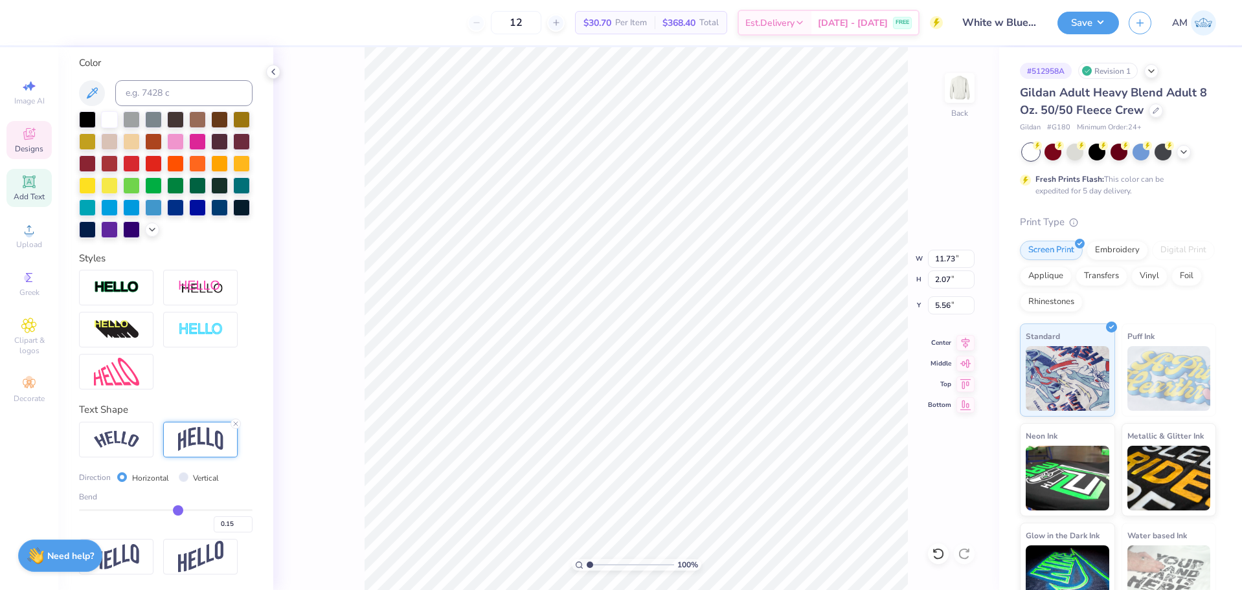
type input "0.16"
drag, startPoint x: 155, startPoint y: 509, endPoint x: 174, endPoint y: 509, distance: 18.8
type input "0.16"
click at [174, 510] on input "range" at bounding box center [166, 511] width 174 height 2
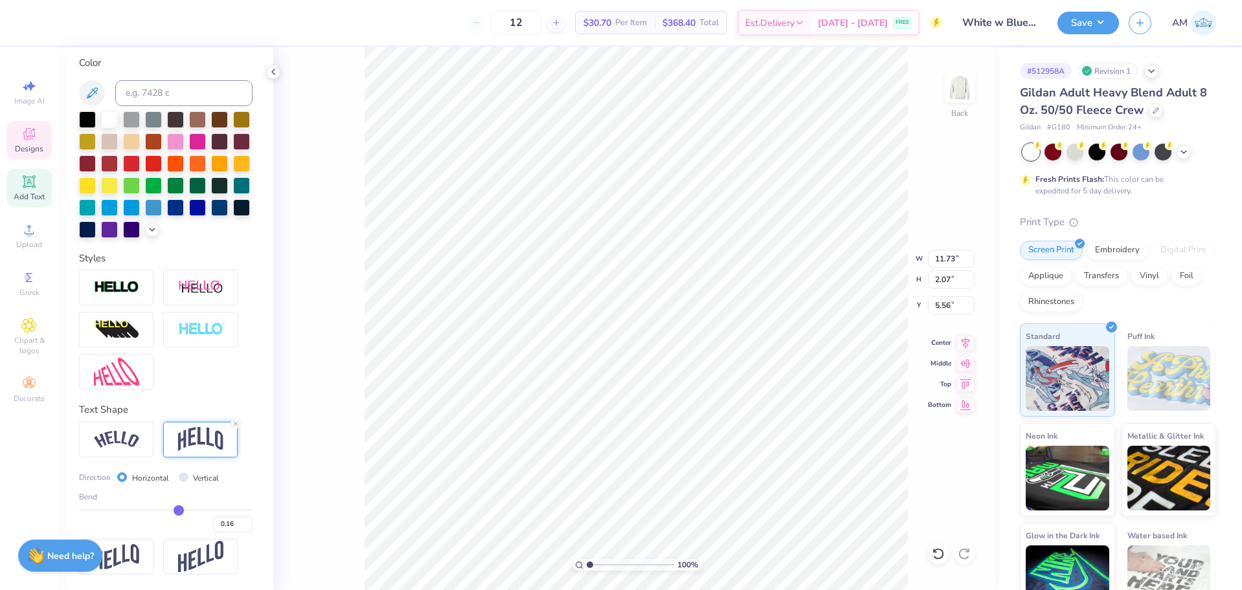
type input "1.53"
type input "5.72"
type input "0.14"
type input "0.11"
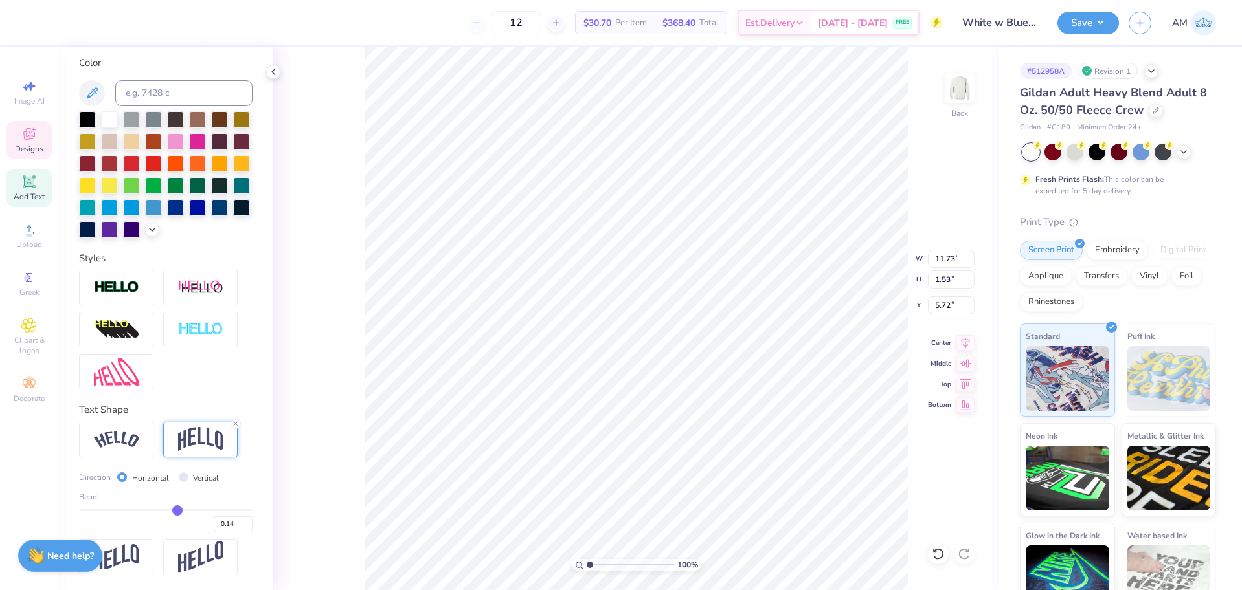
type input "0.11"
type input "0.08"
type input "0.03"
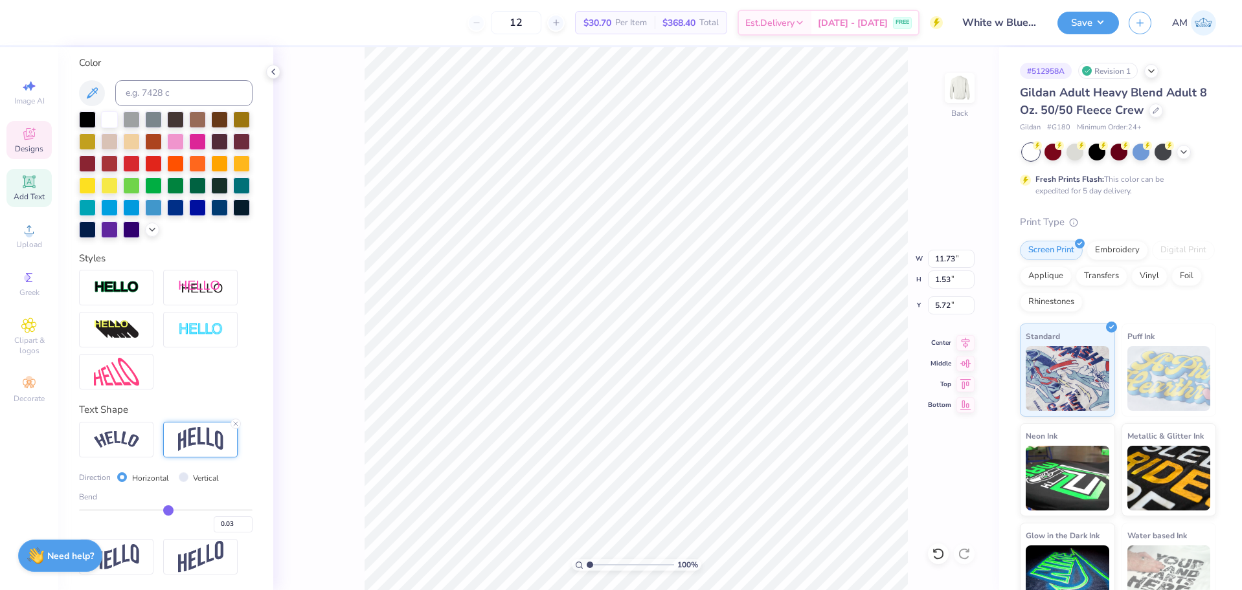
type input "-0.03"
type input "-0.1"
type input "-0.10"
type input "-0.18"
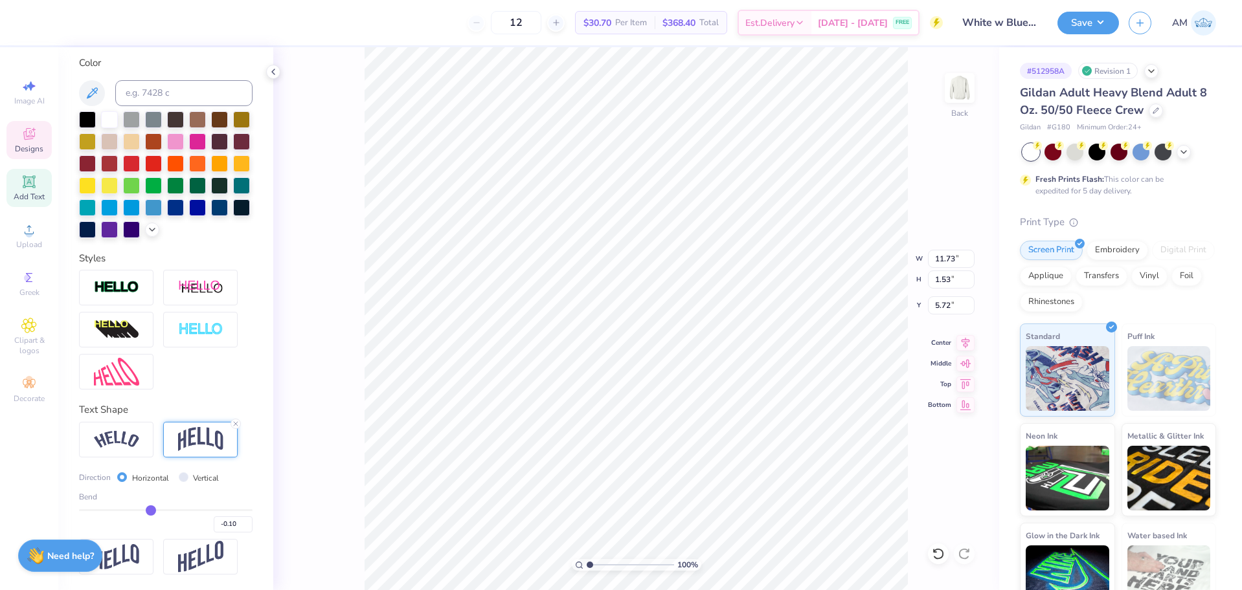
type input "-0.18"
type input "-0.28"
type input "-0.39"
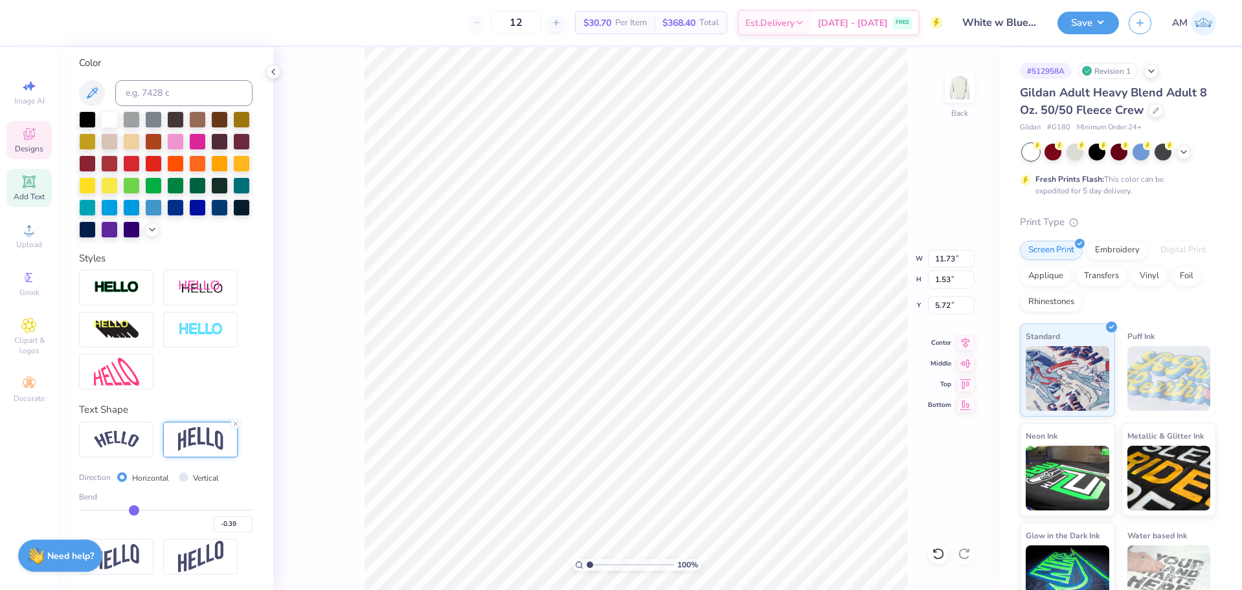
type input "-0.48"
type input "-0.55"
type input "-0.6"
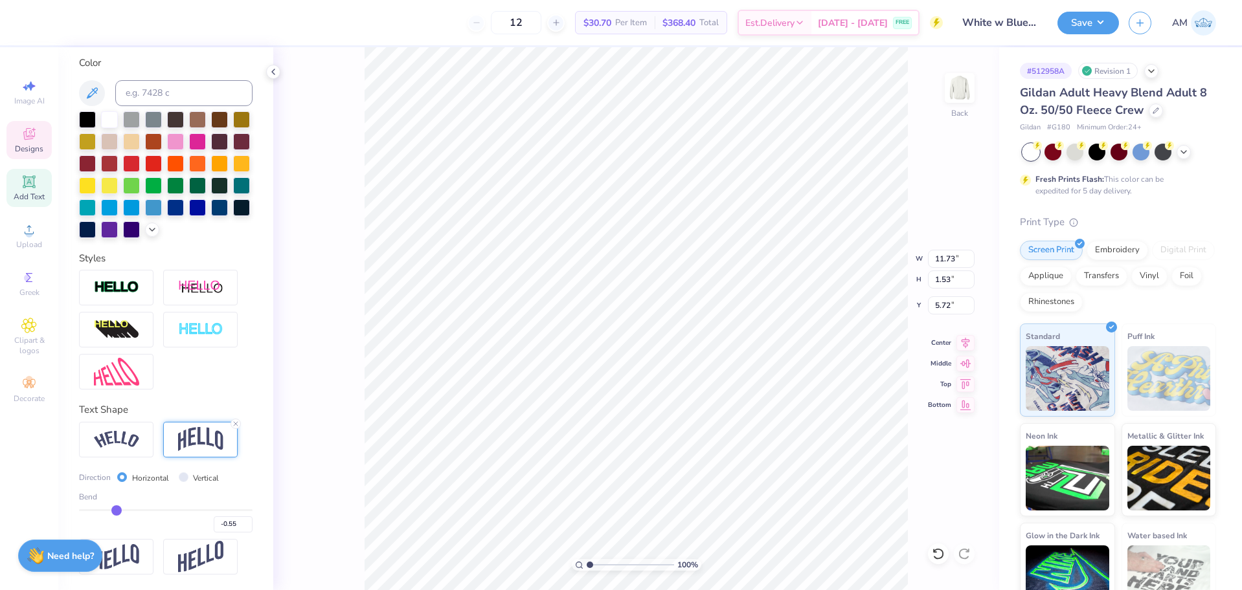
type input "-0.60"
type input "-0.64"
type input "-0.65"
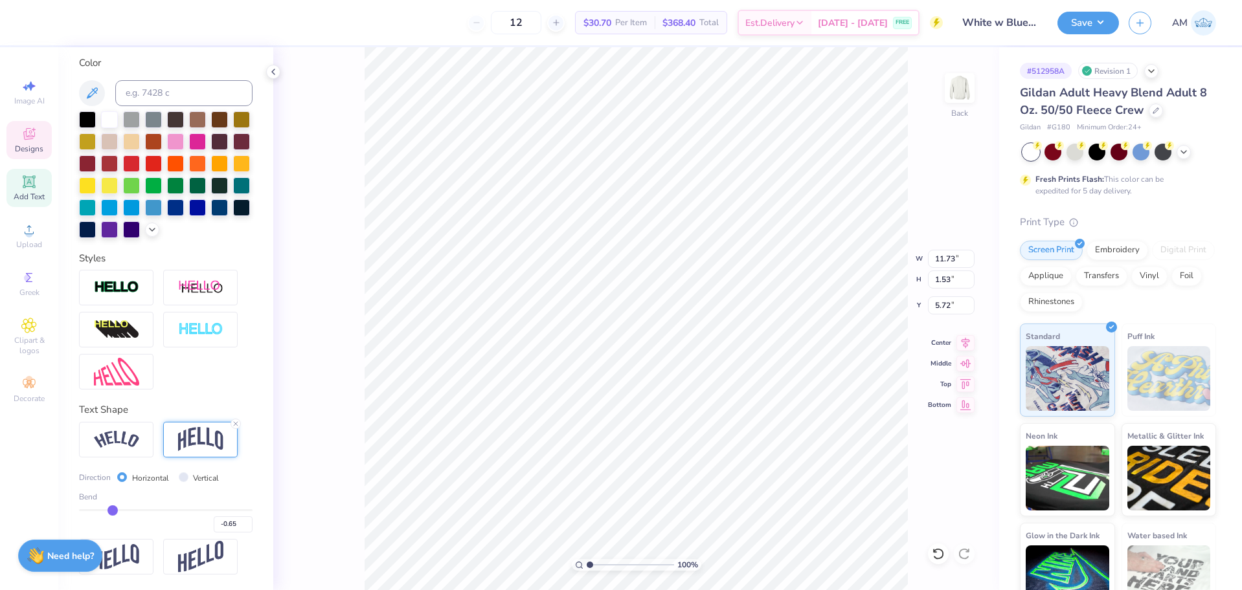
drag, startPoint x: 173, startPoint y: 508, endPoint x: 111, endPoint y: 508, distance: 62.2
click at [111, 510] on input "range" at bounding box center [166, 511] width 174 height 2
type input "-0.85"
type input "-0.66"
type input "4.65"
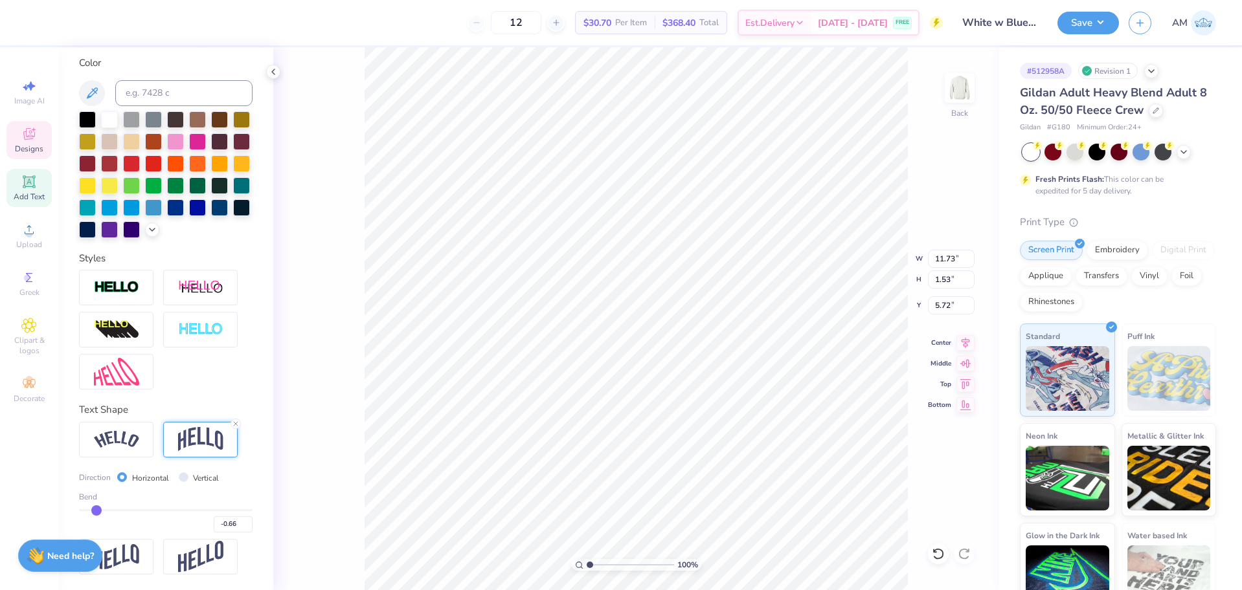
type input "4.28"
type input "-0.86"
type input "-0.88"
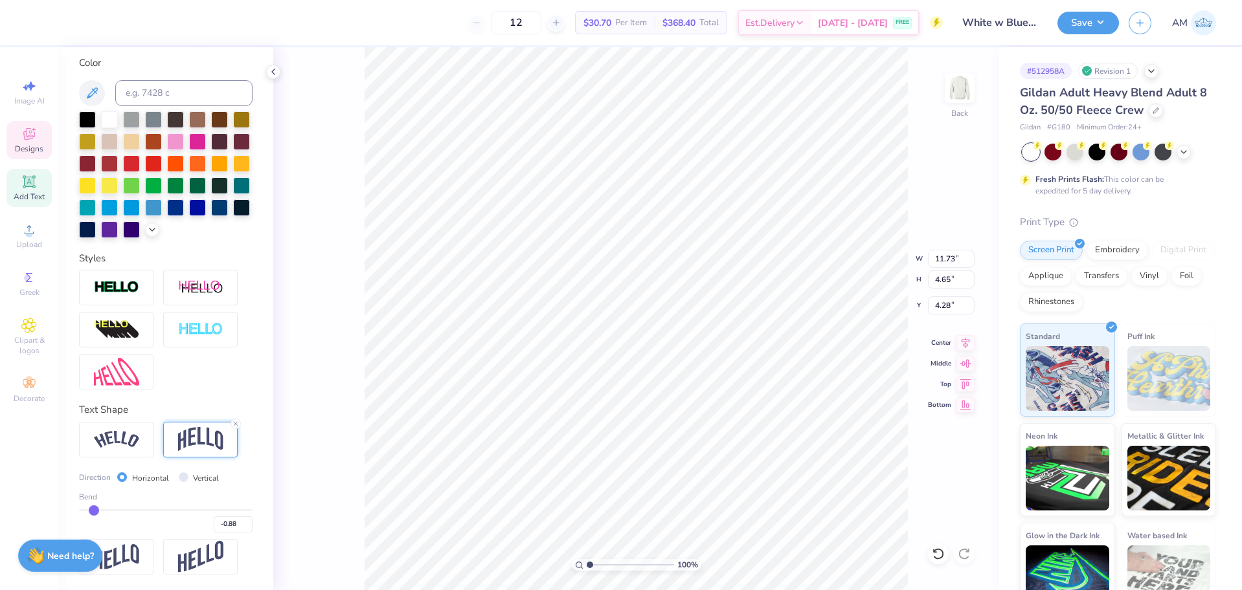
type input "-0.9"
type input "-0.90"
type input "-0.91"
drag, startPoint x: 111, startPoint y: 508, endPoint x: 91, endPoint y: 510, distance: 19.5
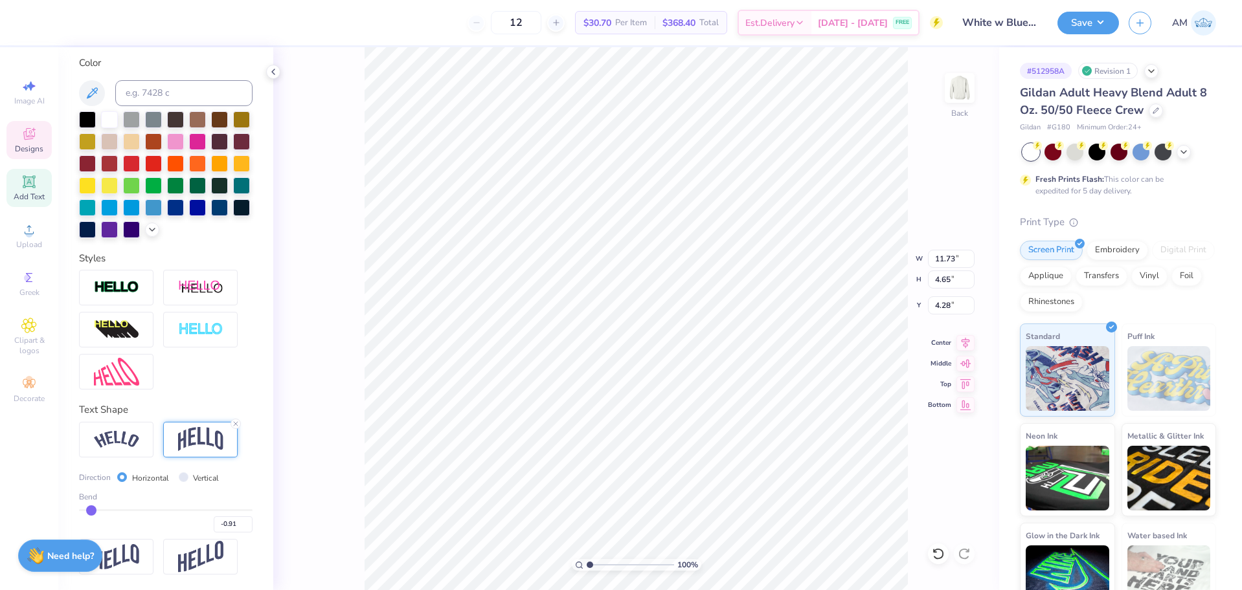
type input "-0.91"
click at [91, 510] on input "range" at bounding box center [166, 511] width 174 height 2
type input "6.38"
type input "3.46"
click at [940, 555] on icon at bounding box center [938, 554] width 13 height 13
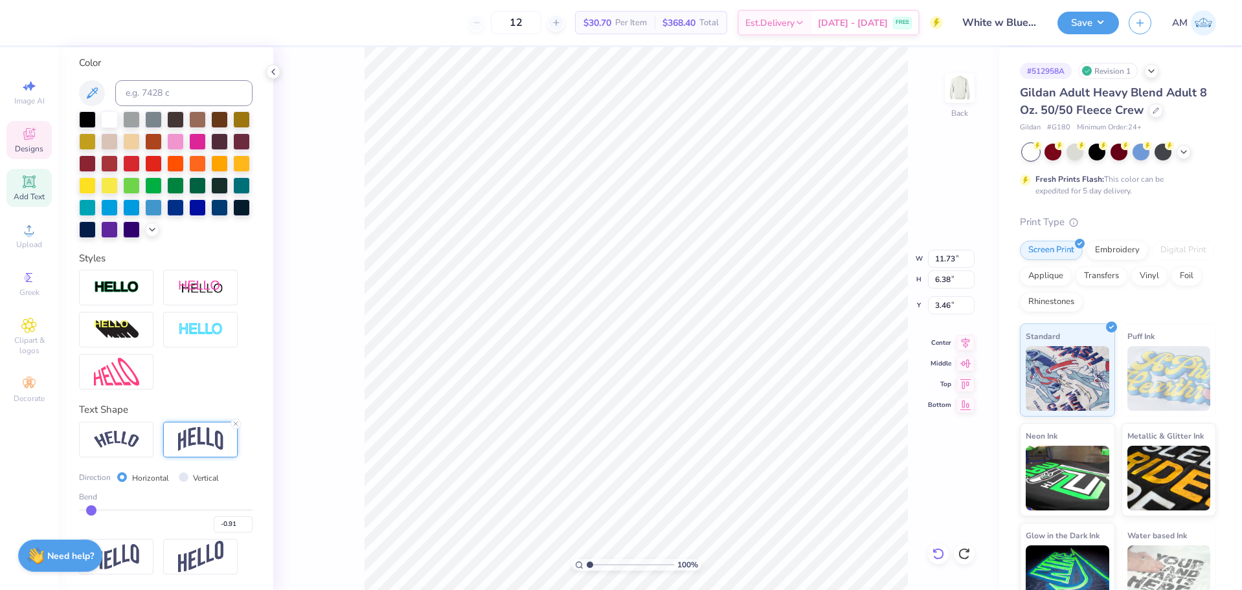
type input "4.65"
type input "4.28"
type input "-0.65"
click at [940, 555] on icon at bounding box center [938, 554] width 13 height 13
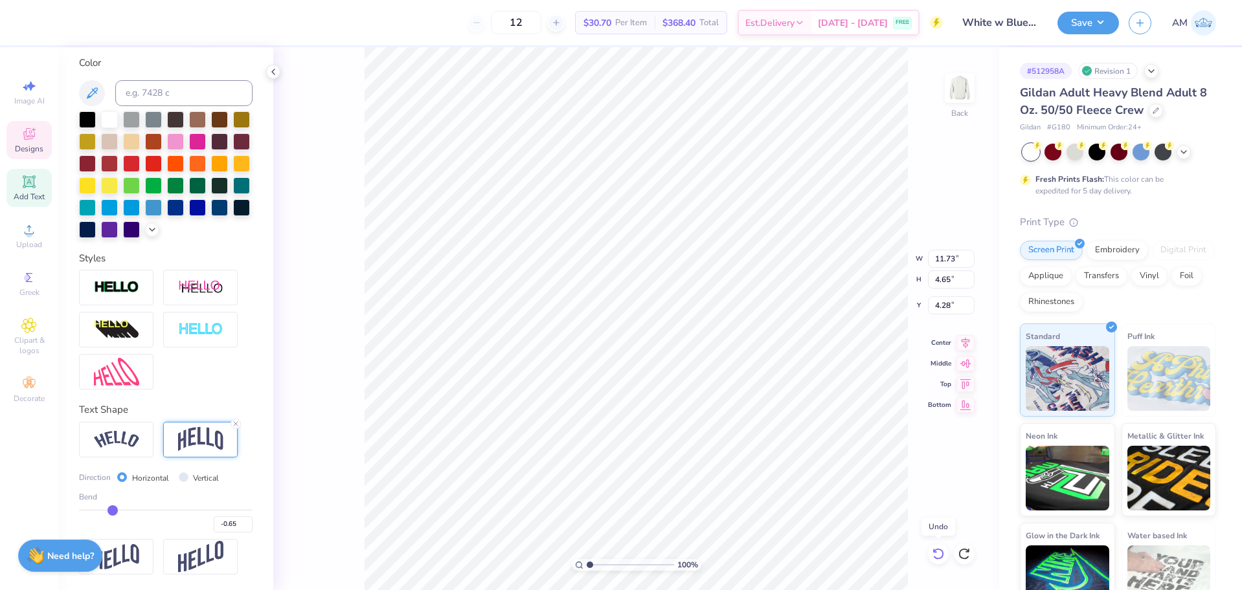
type input "1.53"
type input "5.72"
type input "0.16"
click at [937, 554] on icon at bounding box center [938, 554] width 13 height 13
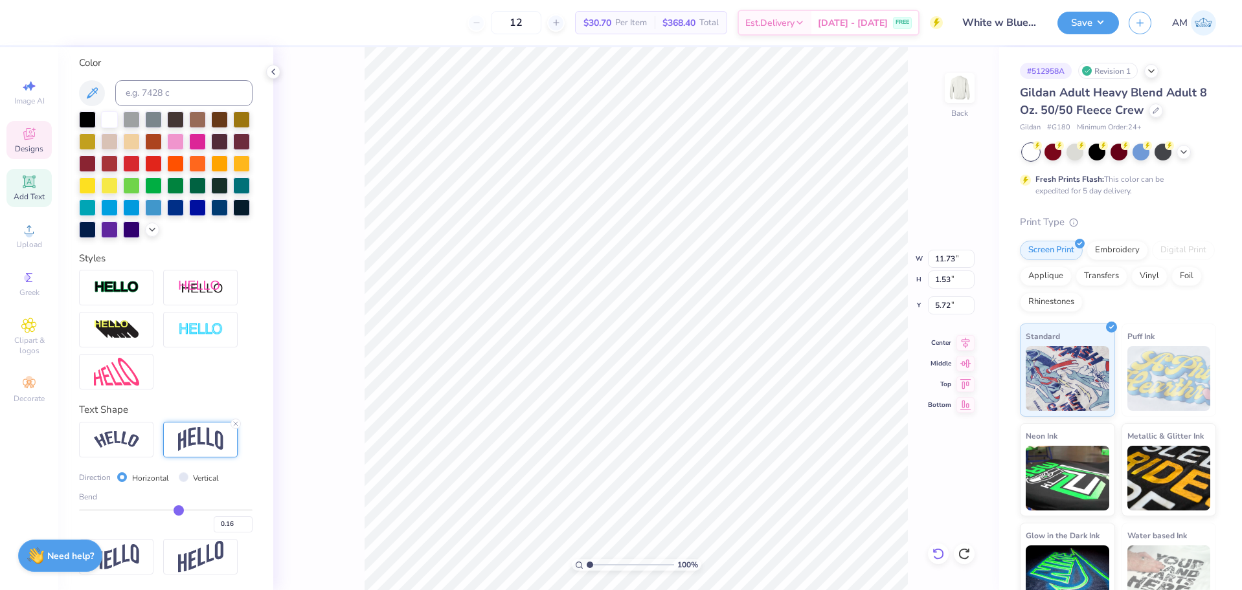
type input "2.07"
type input "5.56"
type input "-0.15"
click at [226, 528] on input "-0.15" at bounding box center [233, 525] width 39 height 16
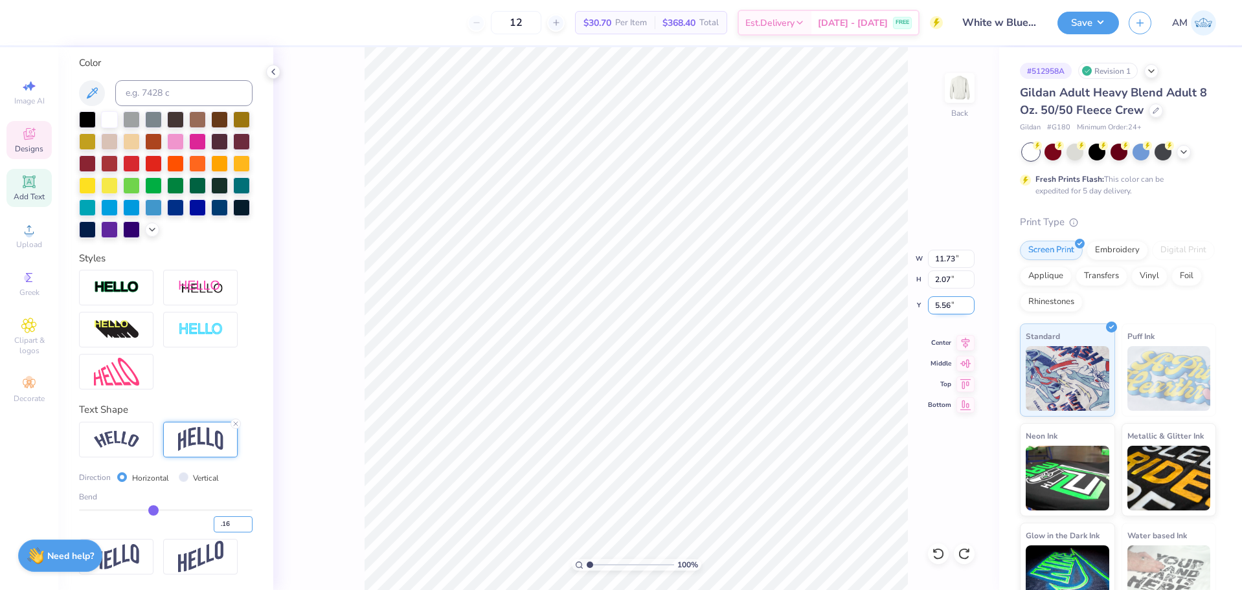
type input ".16"
type input "0.16"
click at [945, 304] on input "5.56" at bounding box center [951, 306] width 47 height 18
type input "1.53"
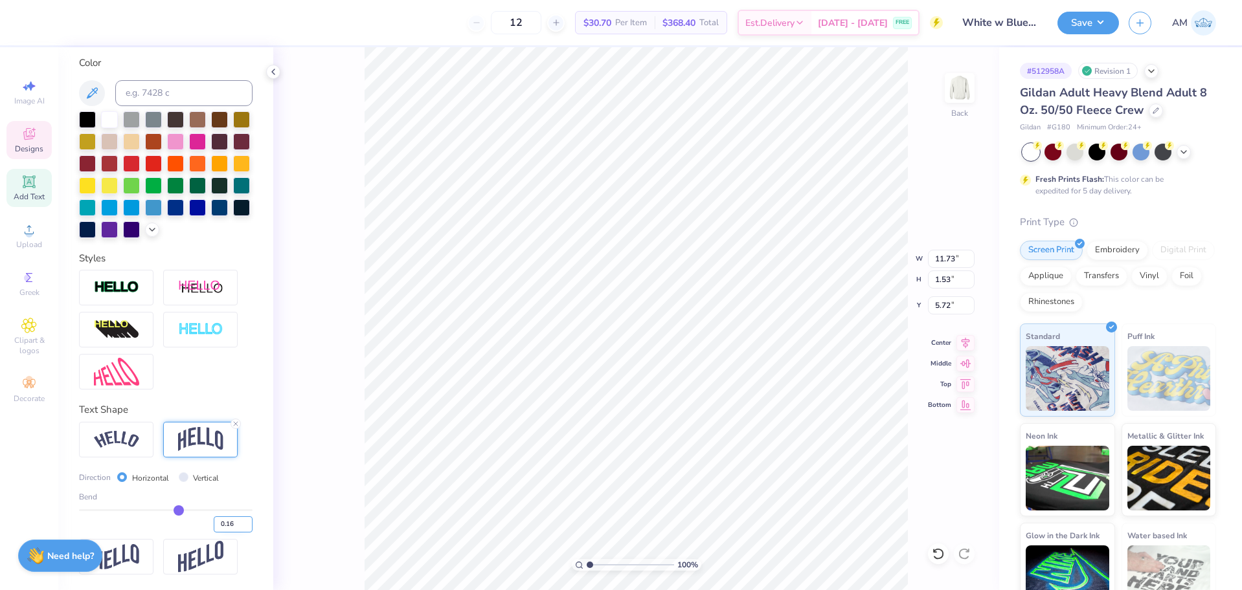
click at [226, 527] on input "0.16" at bounding box center [233, 525] width 39 height 16
type input "3.00"
type input "7.32"
type input "1.63"
type input "3.90"
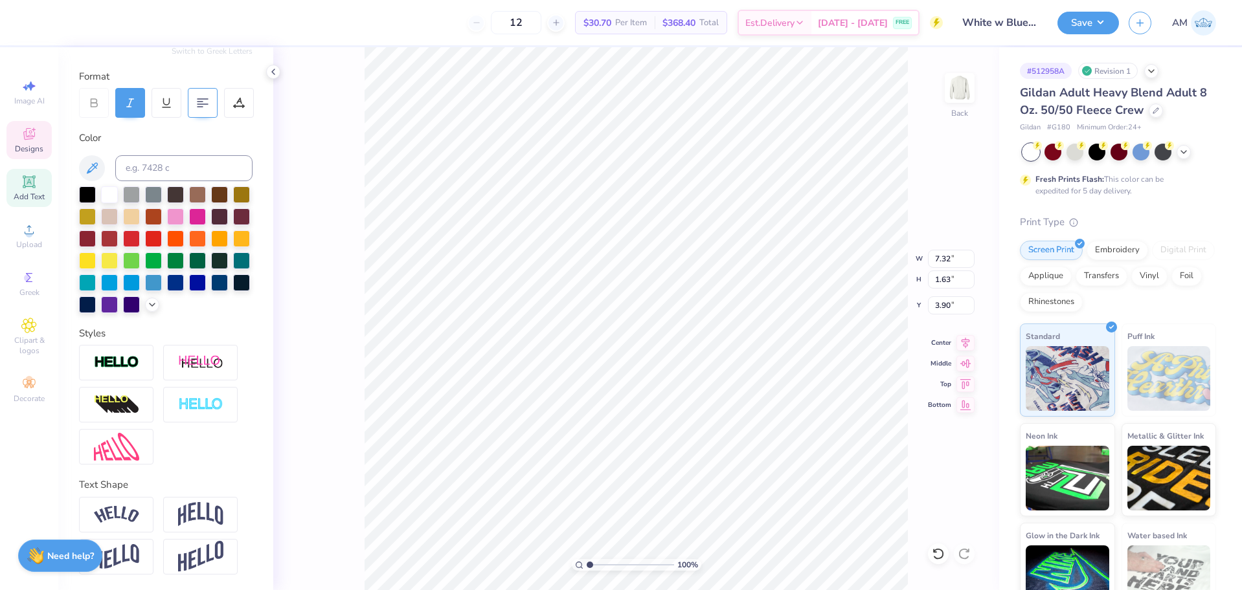
scroll to position [185, 0]
type input "4.81"
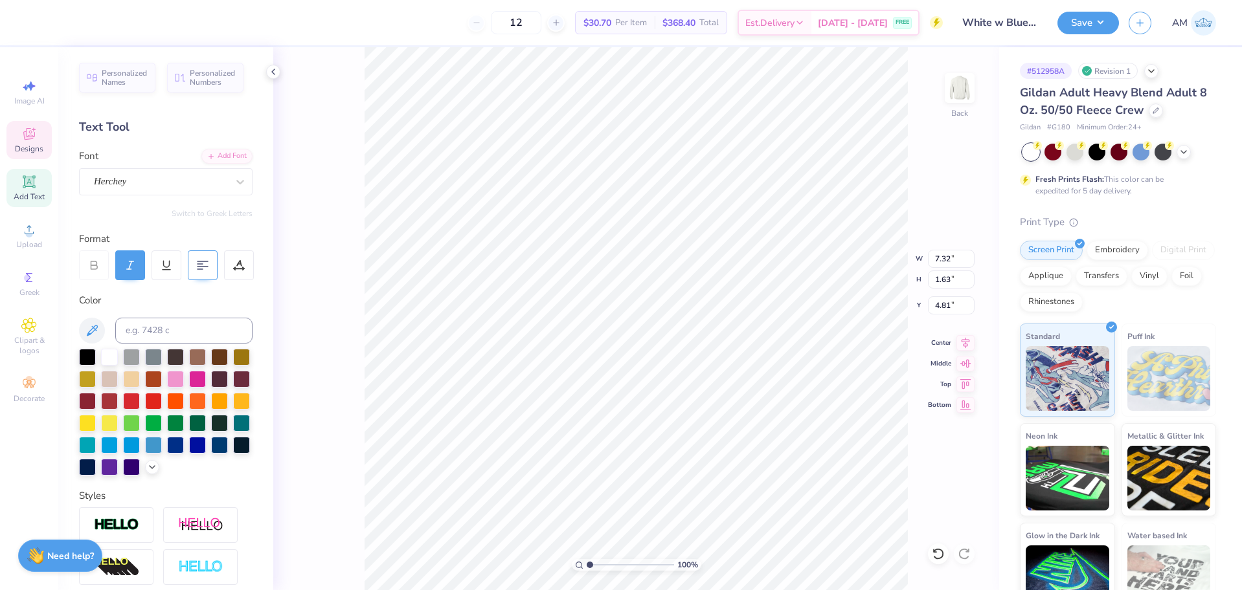
scroll to position [11, 2]
type textarea "at Penn State"
type input "3.6716840780171"
type input "4.82"
type input "3.6716840780171"
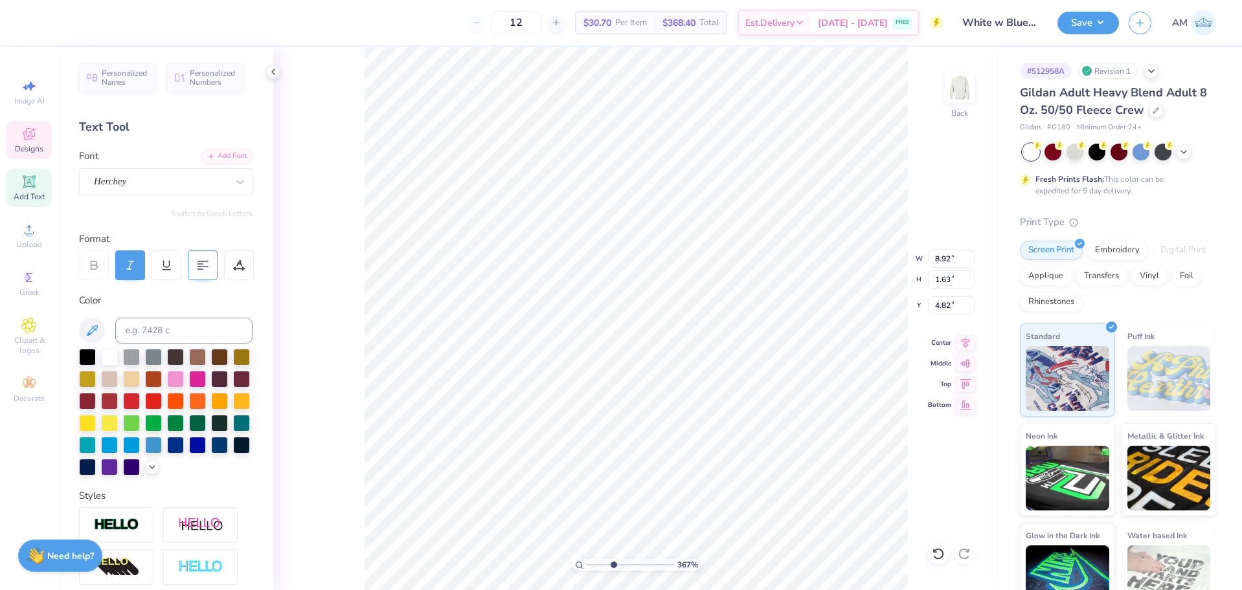
type input "0.19"
type input "5.99"
click at [947, 263] on input "0.19" at bounding box center [951, 259] width 47 height 18
type input ".2"
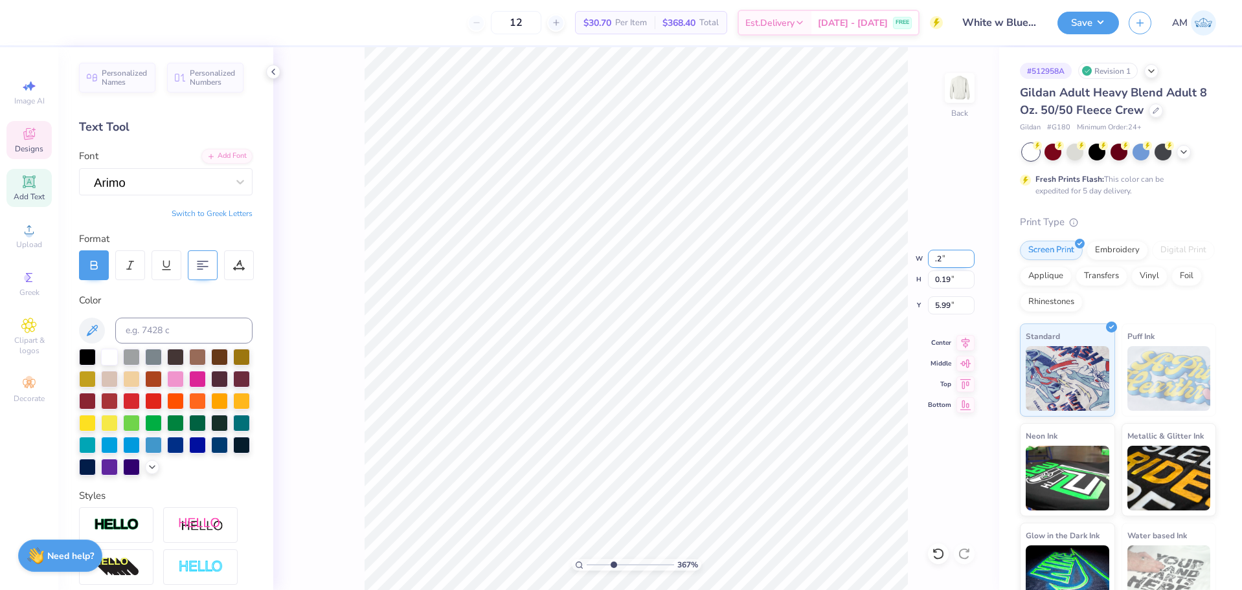
type input "3.6716840780171"
type input "0.20"
type input "5.98"
type input "3.6716840780171"
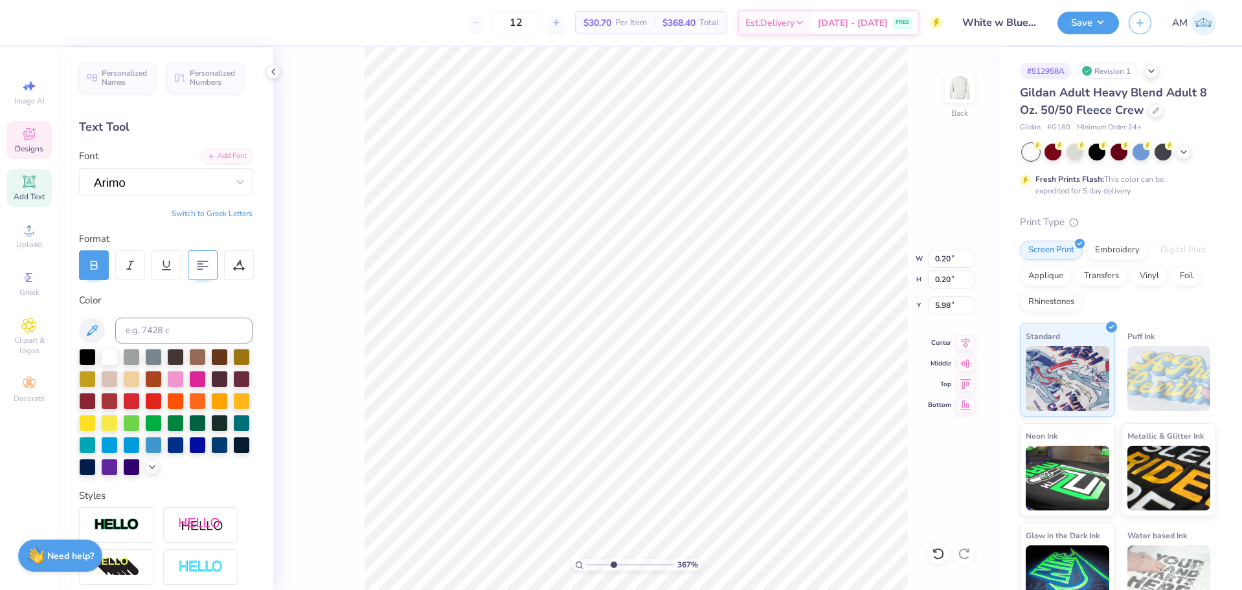
type input "5.99"
type input "3.6716840780171"
type input "6.00"
click at [355, 227] on div "182 % Back" at bounding box center [636, 318] width 726 height 543
type input "1.82266588284093"
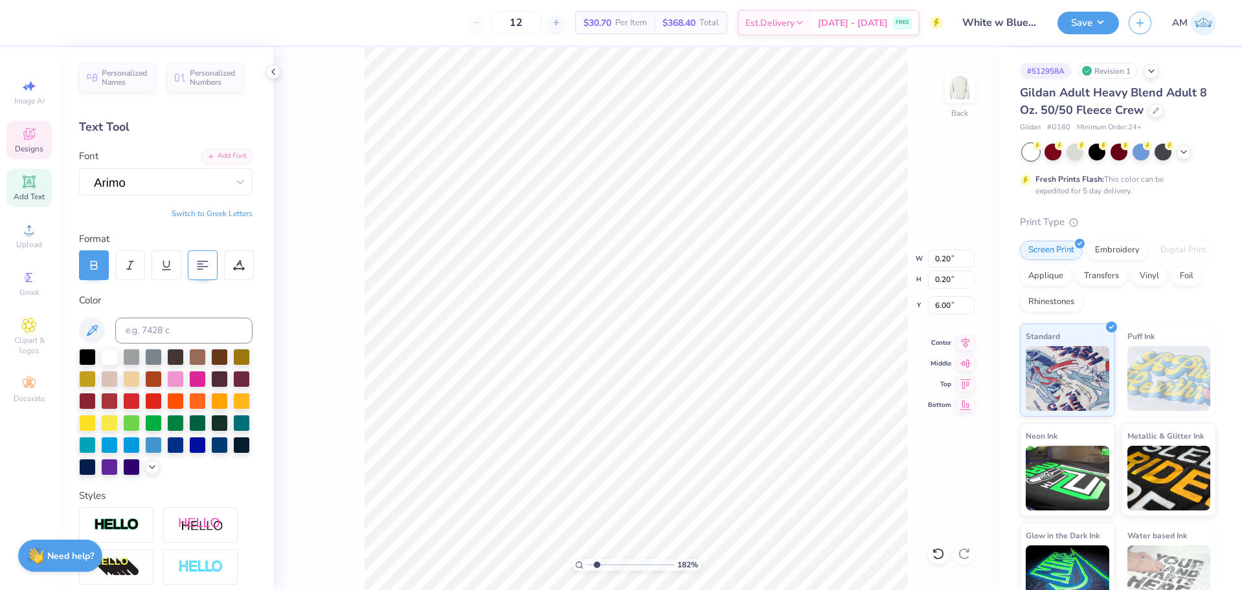
type input "9.12"
type input "1.63"
type input "4.82"
click at [673, 442] on li "Group" at bounding box center [684, 446] width 102 height 25
click at [961, 341] on icon at bounding box center [965, 341] width 18 height 16
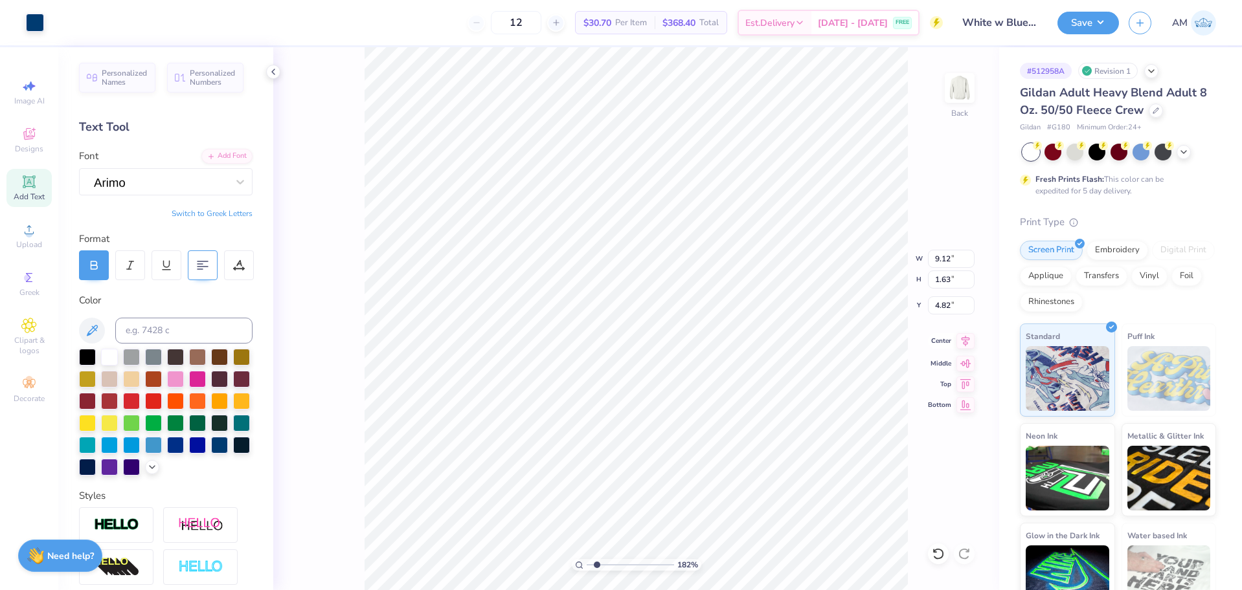
type input "1.82266588284093"
type input "17.06"
type input "6.58"
type input "-5.38"
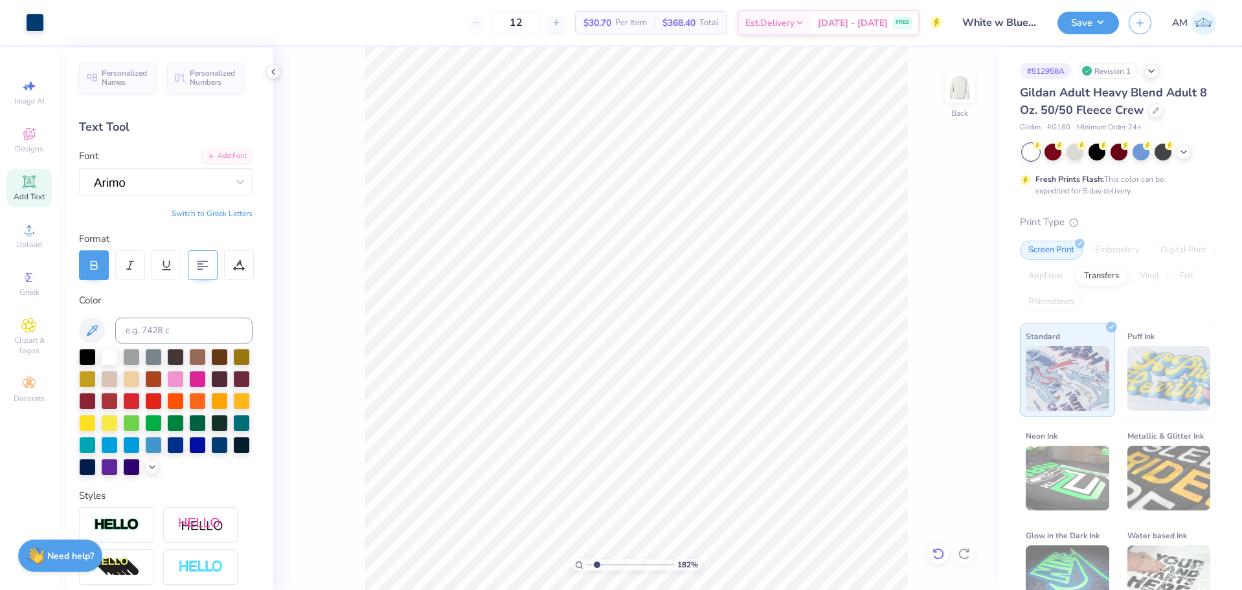
click at [936, 554] on icon at bounding box center [938, 554] width 13 height 13
click at [937, 554] on icon at bounding box center [938, 554] width 13 height 13
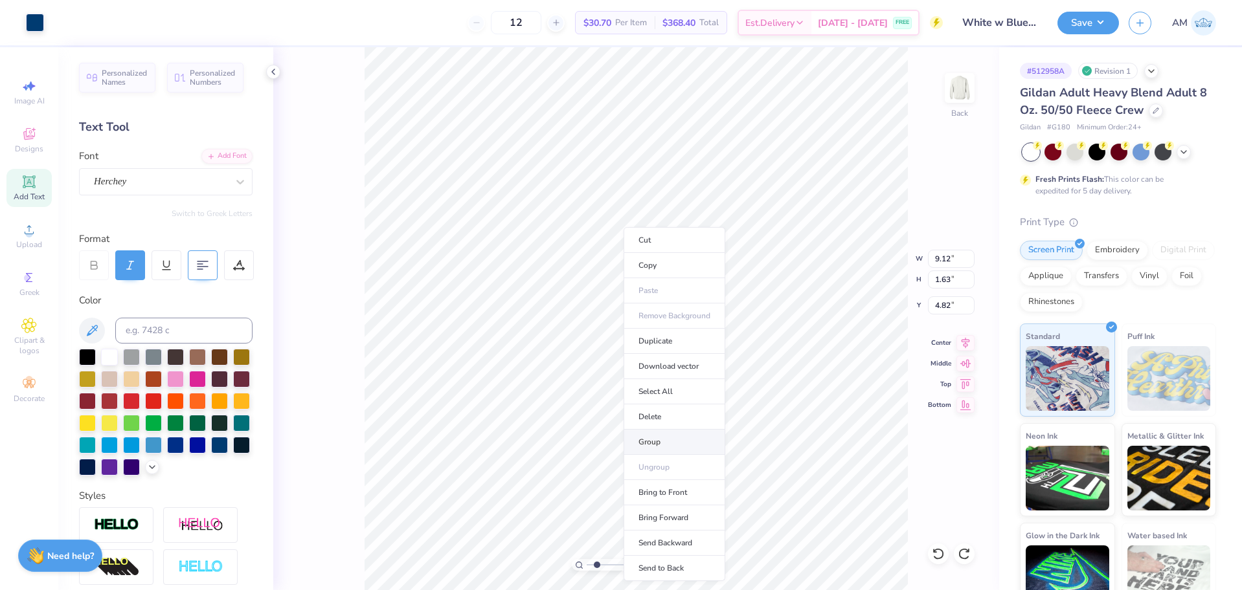
click at [662, 438] on li "Group" at bounding box center [674, 442] width 102 height 25
click at [963, 340] on icon at bounding box center [965, 341] width 18 height 16
click at [277, 69] on icon at bounding box center [273, 72] width 10 height 10
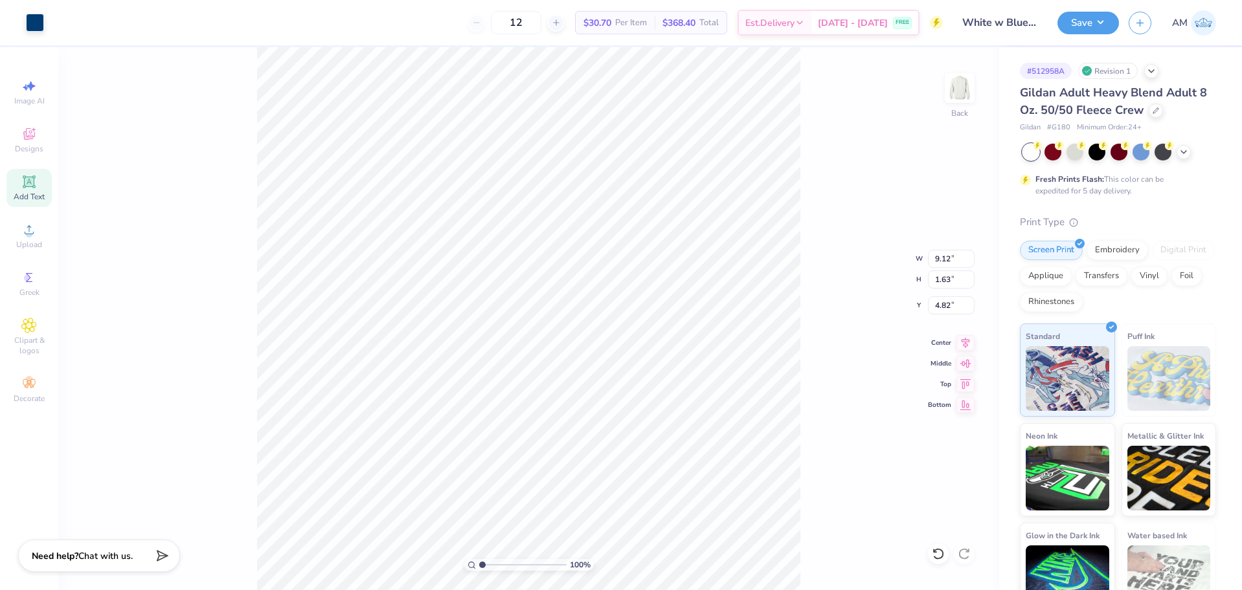
drag, startPoint x: 489, startPoint y: 565, endPoint x: 445, endPoint y: 569, distance: 44.2
click at [479, 569] on input "range" at bounding box center [522, 565] width 87 height 12
type input "1.82266588284093"
type input "11.73"
type input "1.53"
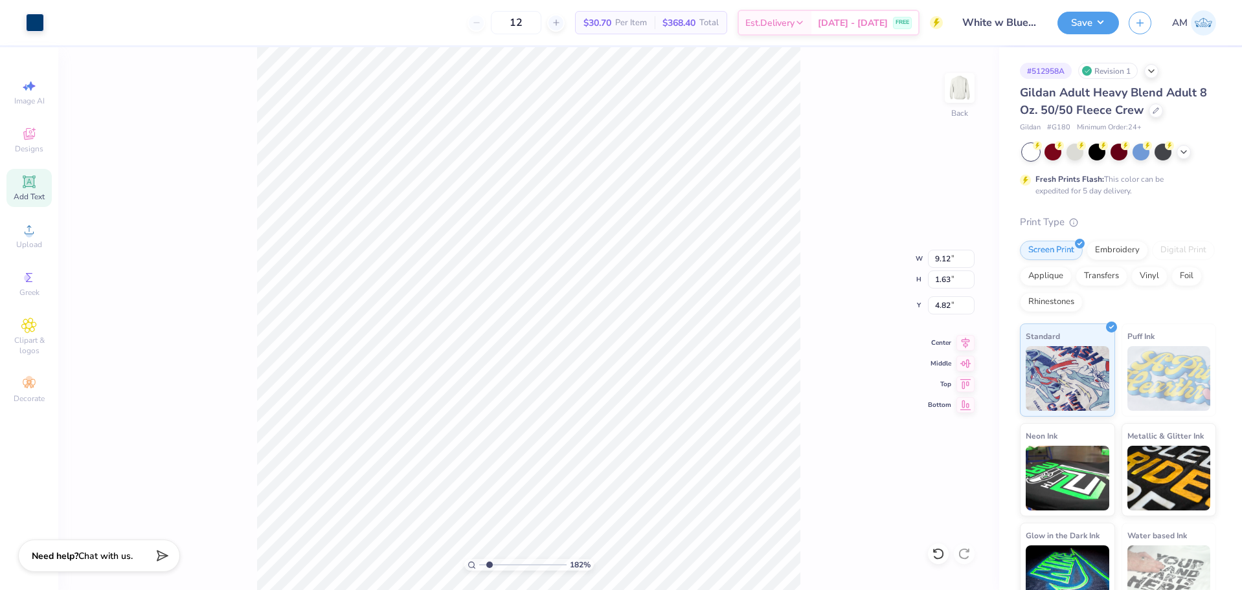
type input "3.00"
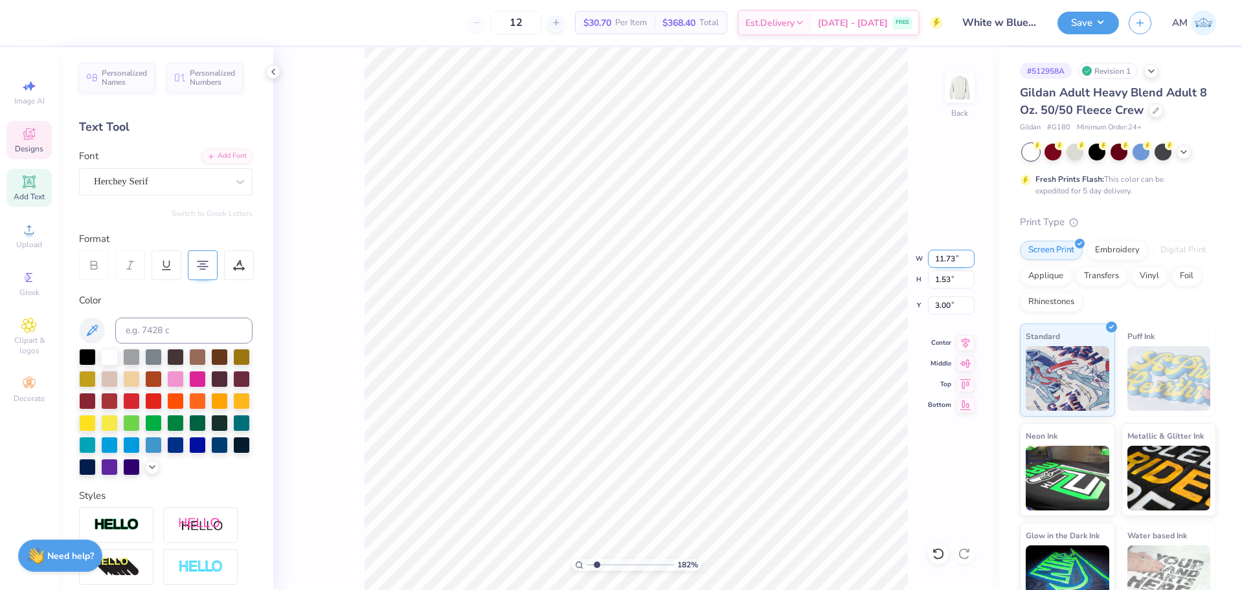
click at [945, 257] on input "11.73" at bounding box center [951, 259] width 47 height 18
type input "12"
type input "1.82266588284093"
type input "12.00"
type input "1.56"
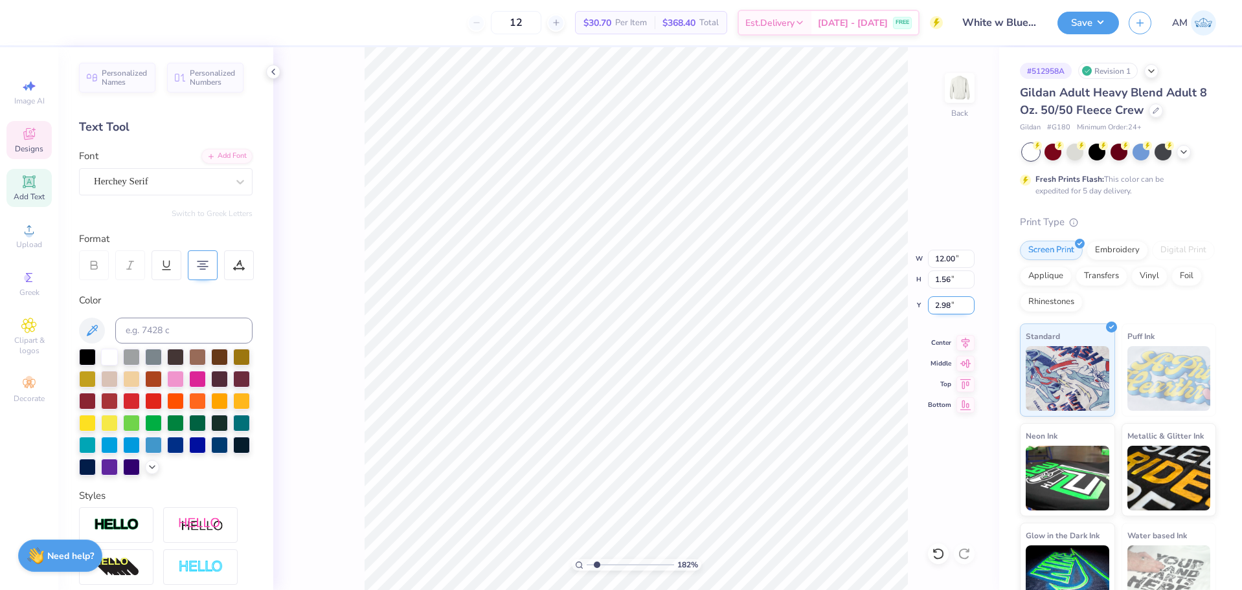
click at [941, 304] on input "2.98" at bounding box center [951, 306] width 47 height 18
type input "3"
type input "1.82266588284093"
type input "3.00"
type input "1.82266588284093"
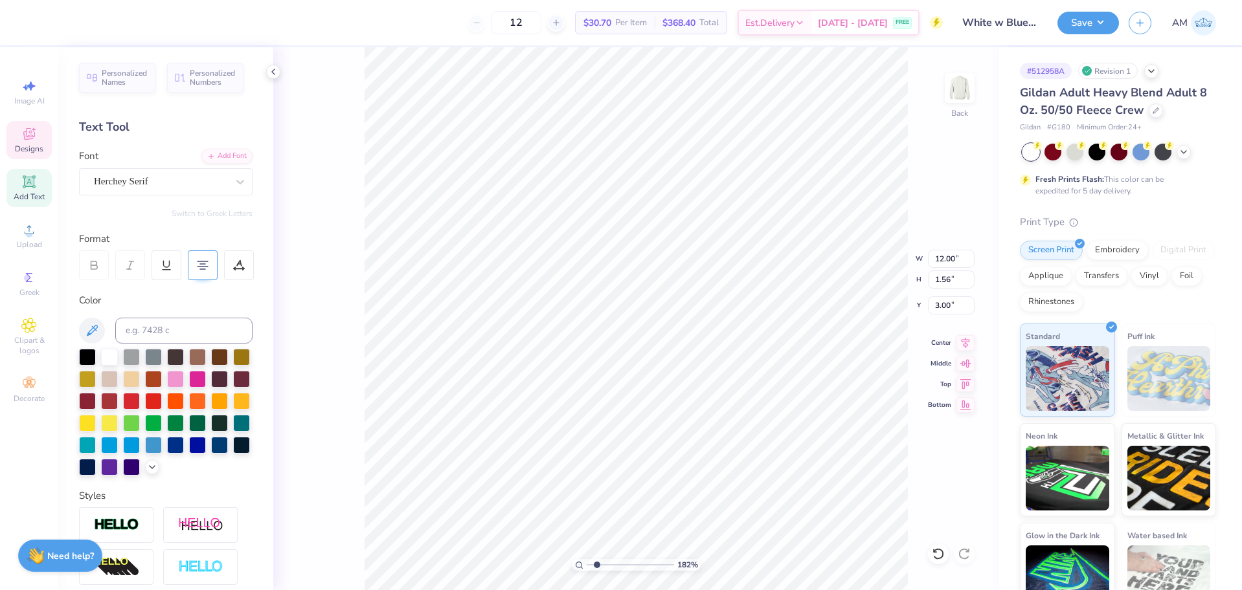
type input "9.12"
type input "1.63"
type input "4.82"
click at [943, 258] on input "9.12" at bounding box center [951, 259] width 47 height 18
type input "9"
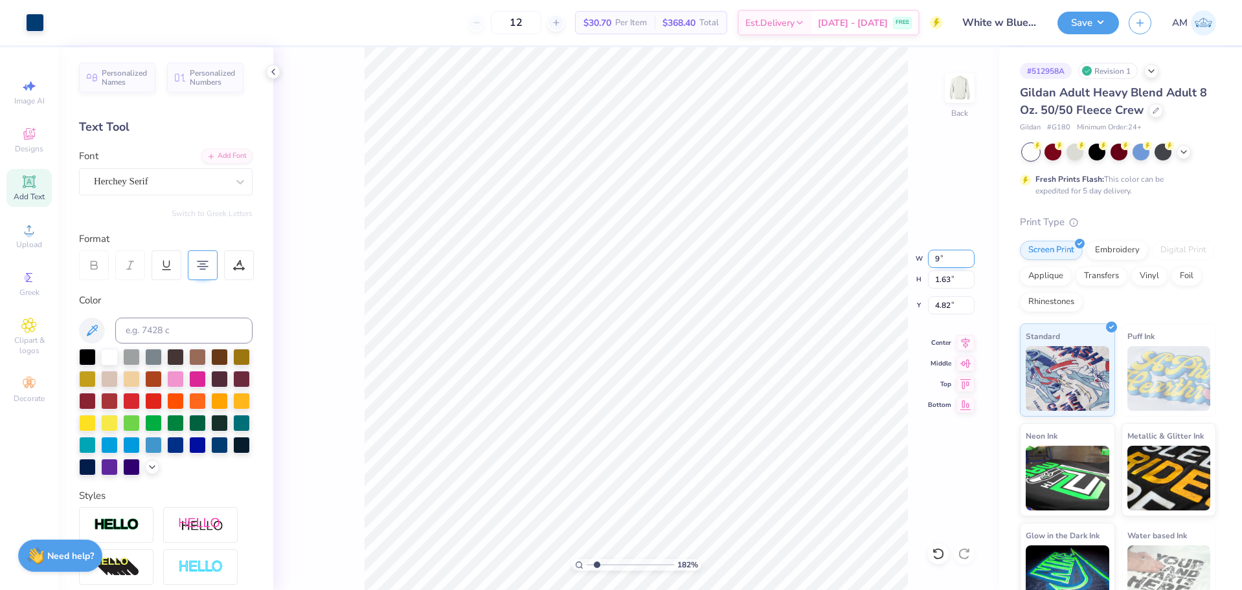
type input "1.82266588284093"
type input "9.00"
type input "1.61"
click at [941, 302] on input "4.83" at bounding box center [951, 306] width 47 height 18
type input "4.85"
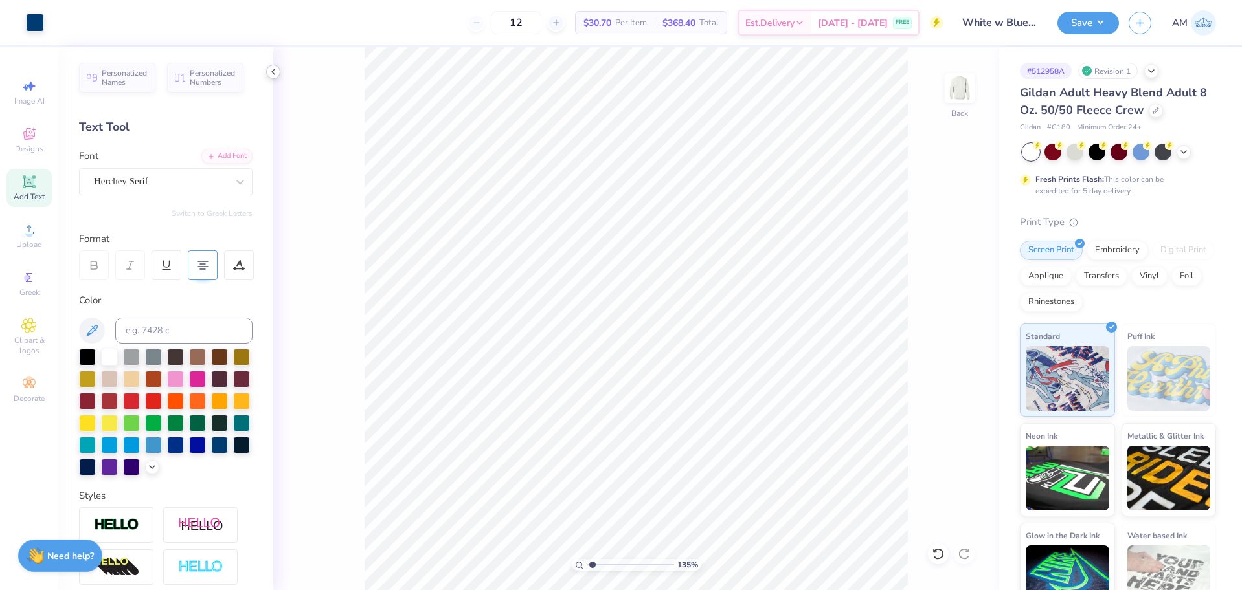
click at [272, 75] on icon at bounding box center [273, 72] width 10 height 10
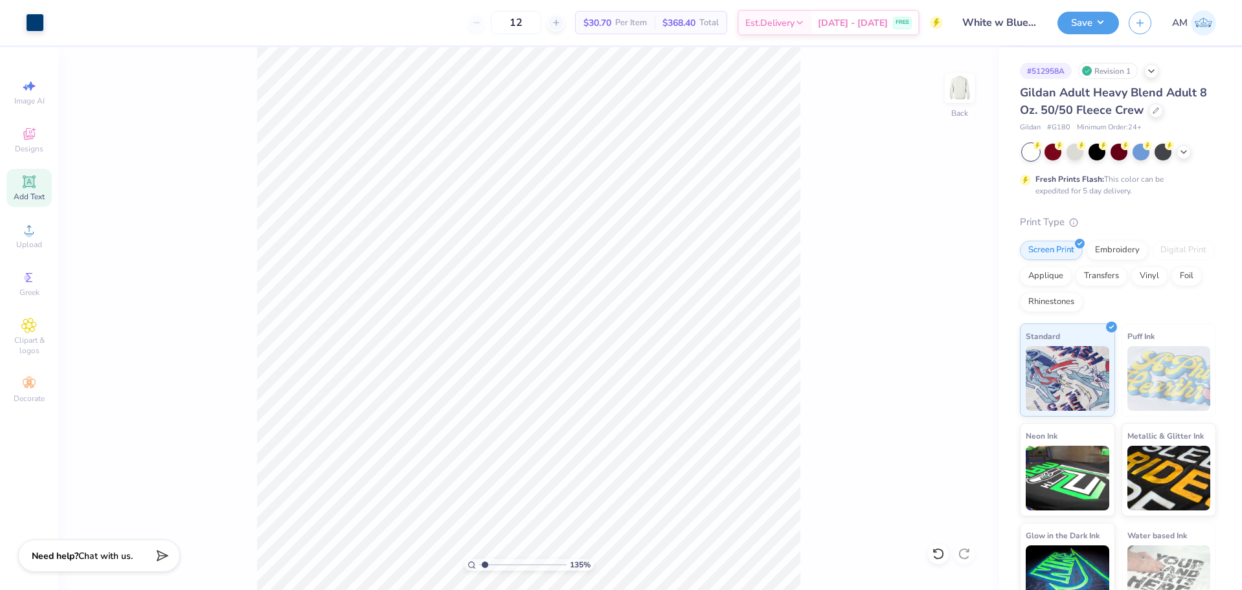
type input "1.35006143669128"
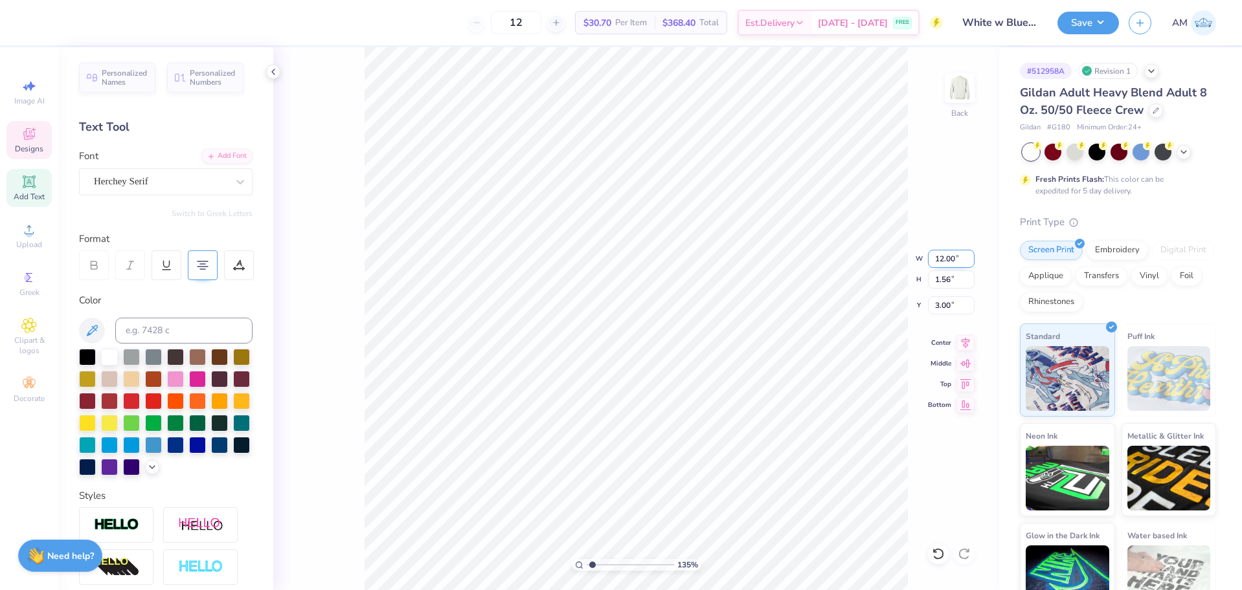
click at [947, 258] on input "12.00" at bounding box center [951, 259] width 47 height 18
type input "7.5"
type input "1.35006143669128"
type input "7.50"
type input "0.98"
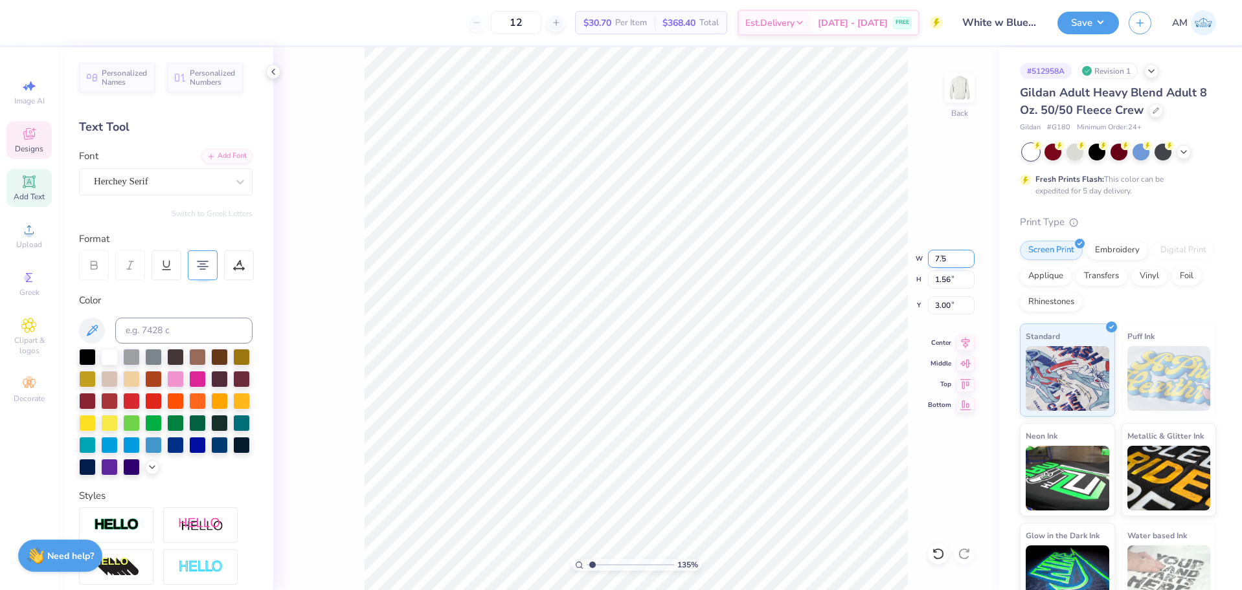
type input "3.29"
click at [936, 552] on icon at bounding box center [935, 551] width 3 height 3
type input "1.35006143669128"
click at [948, 260] on input "12.00" at bounding box center [951, 259] width 47 height 18
type input "105"
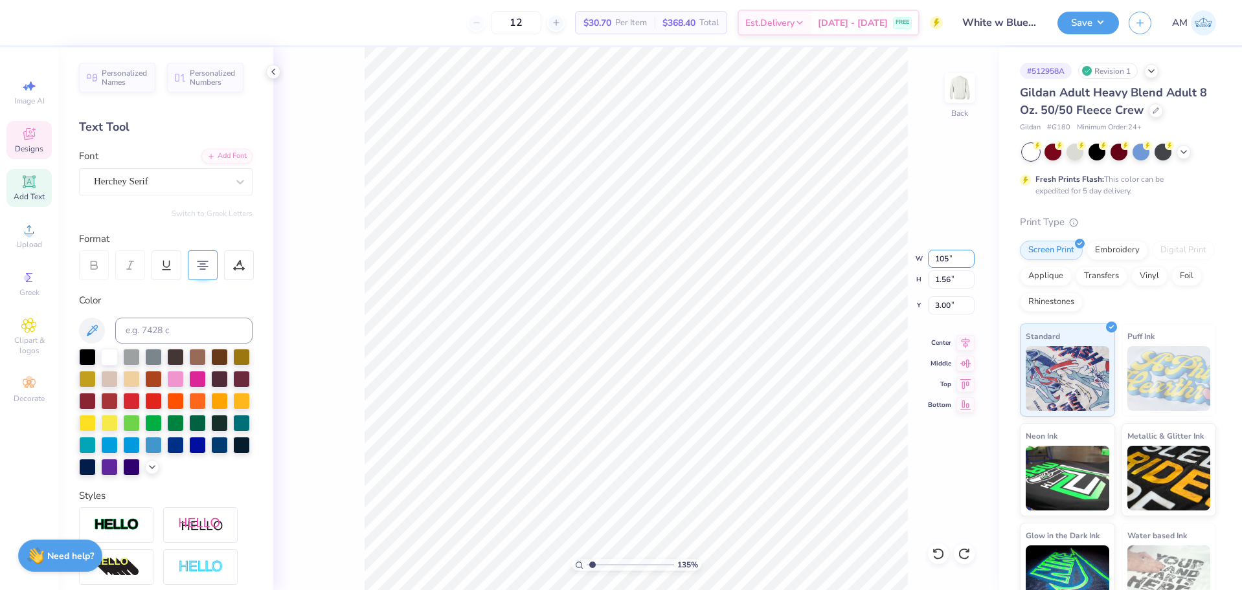
type input "1.35006143669128"
type input "15.00"
type input "1.96"
type input "2.80"
click at [947, 263] on input "15.00" at bounding box center [951, 259] width 47 height 18
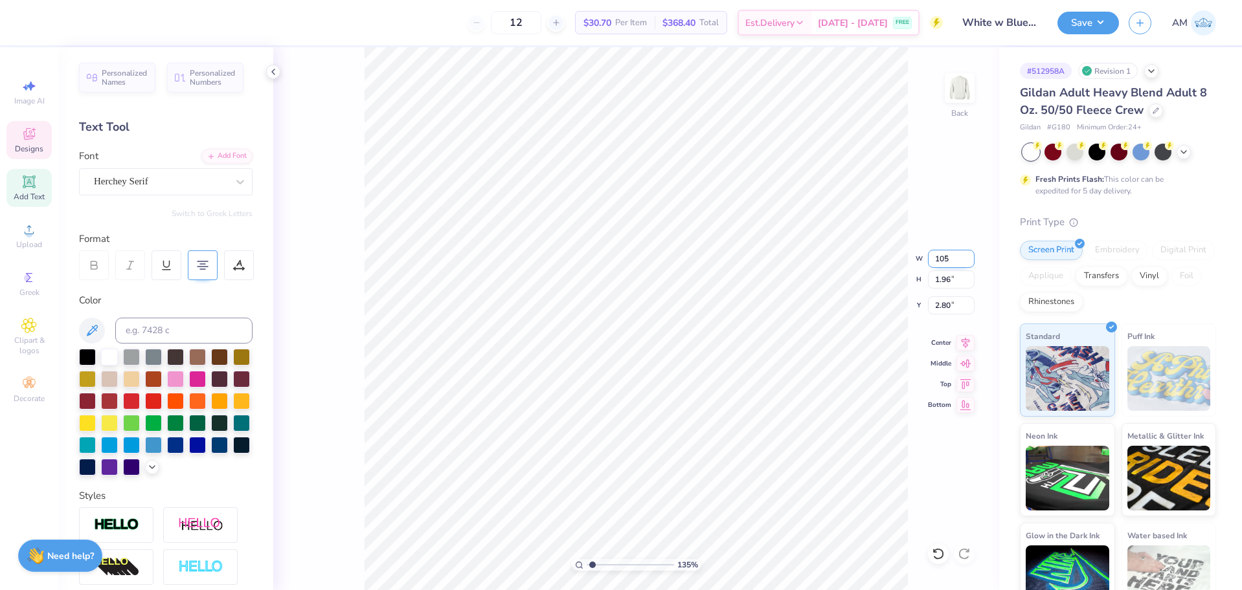
type input "105"
type input "1.35006143669128"
click at [947, 263] on input "105" at bounding box center [951, 259] width 47 height 18
type input "10.5"
type input "1.35006143669128"
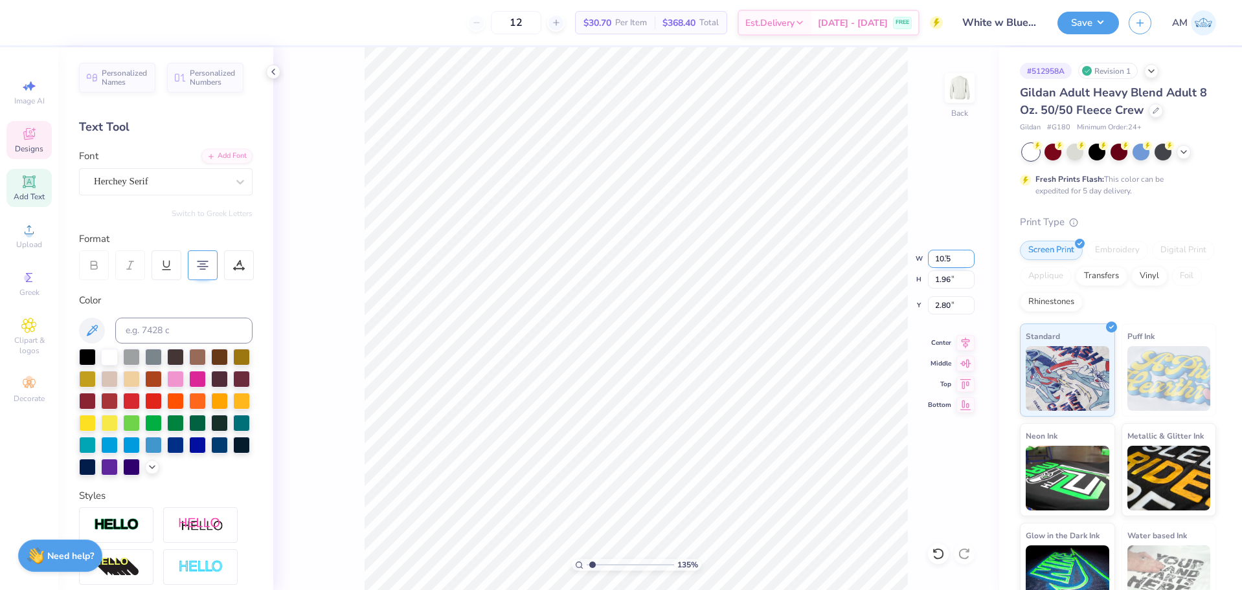
type input "10.50"
type input "1.37"
click at [969, 342] on icon at bounding box center [965, 341] width 18 height 16
click at [939, 309] on input "3.10" at bounding box center [951, 306] width 47 height 18
type input "3"
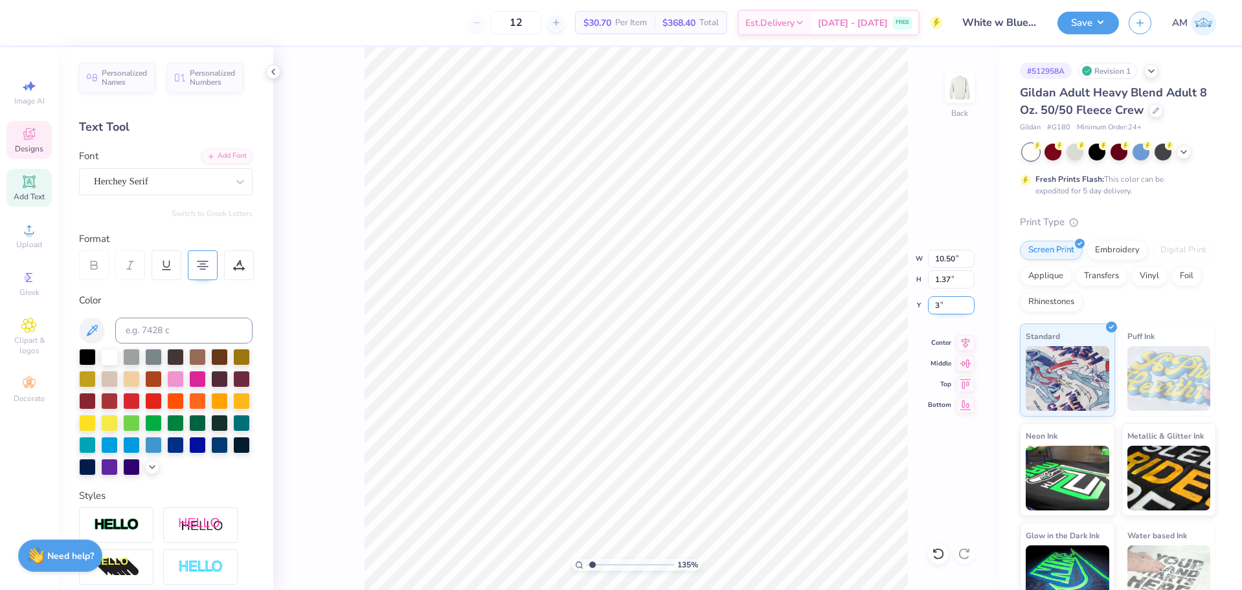
type input "1.35006143669128"
type input "3.00"
click at [723, 436] on li "Group" at bounding box center [736, 437] width 102 height 25
click at [273, 74] on icon at bounding box center [273, 72] width 10 height 10
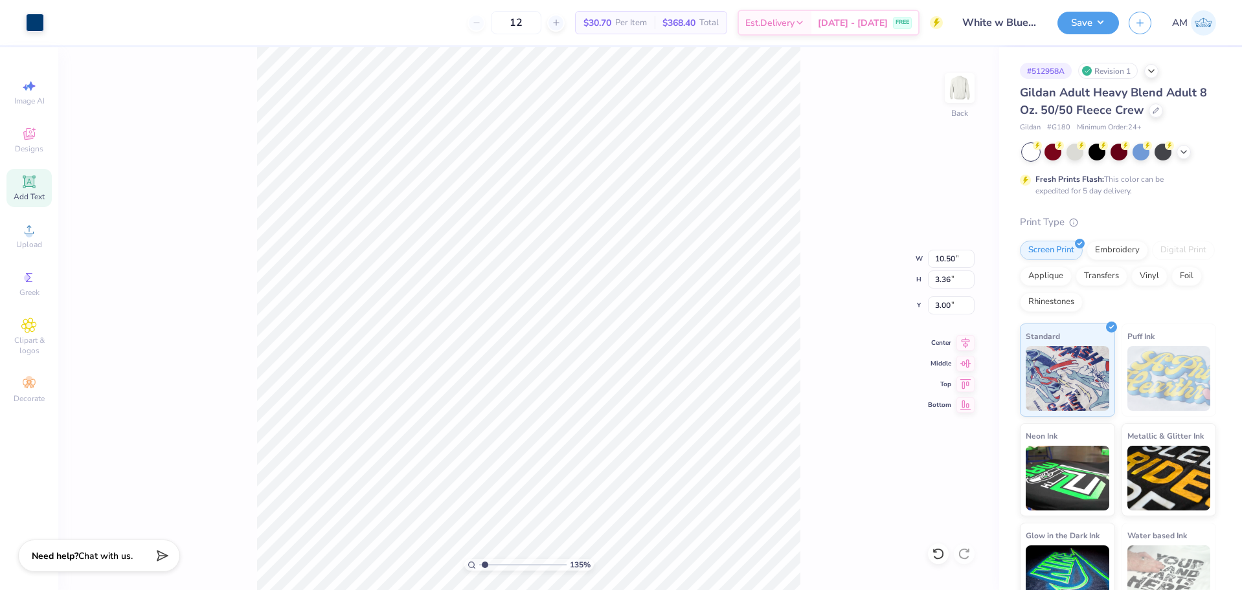
type input "1.35006143669128"
click at [934, 306] on input "3.00" at bounding box center [951, 306] width 47 height 18
type input "3.9"
type input "1.35006143669128"
type input "3.90"
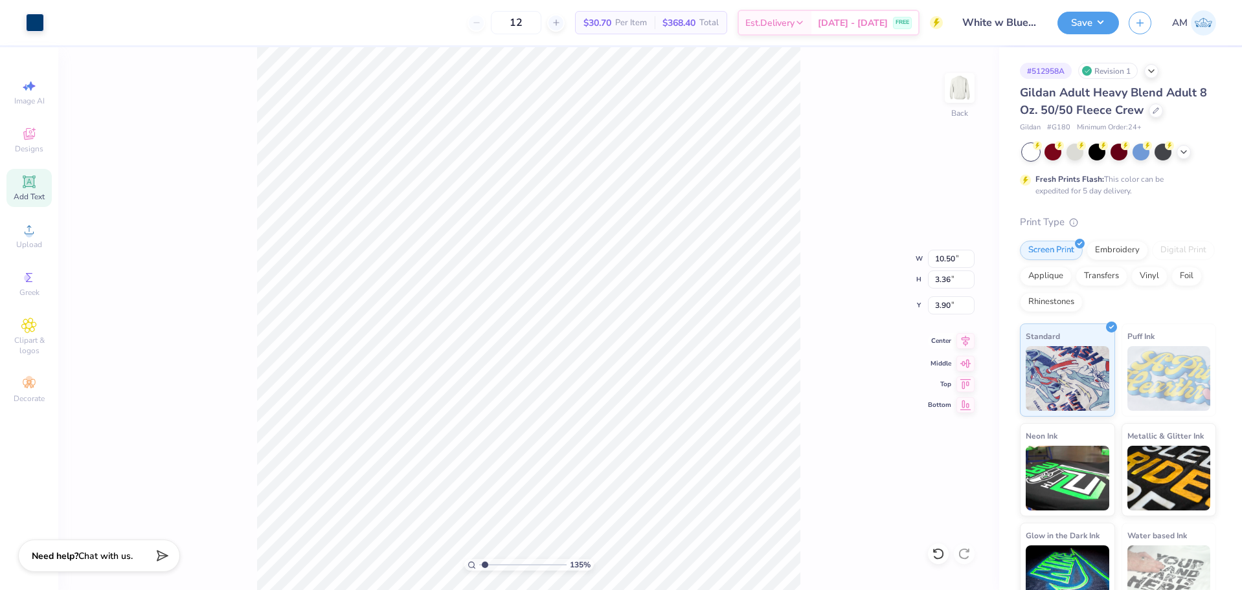
click at [965, 345] on icon at bounding box center [965, 341] width 18 height 16
click at [837, 337] on div "135 % Back W 10.50 10.50 " H 3.36 3.36 " Y 3.90 3.90 " Center Middle Top Bottom" at bounding box center [528, 318] width 941 height 543
click at [611, 468] on li "Ungroup" at bounding box center [623, 473] width 102 height 25
click at [583, 442] on li "Group" at bounding box center [599, 448] width 102 height 25
click at [947, 304] on input "3.90" at bounding box center [951, 306] width 47 height 18
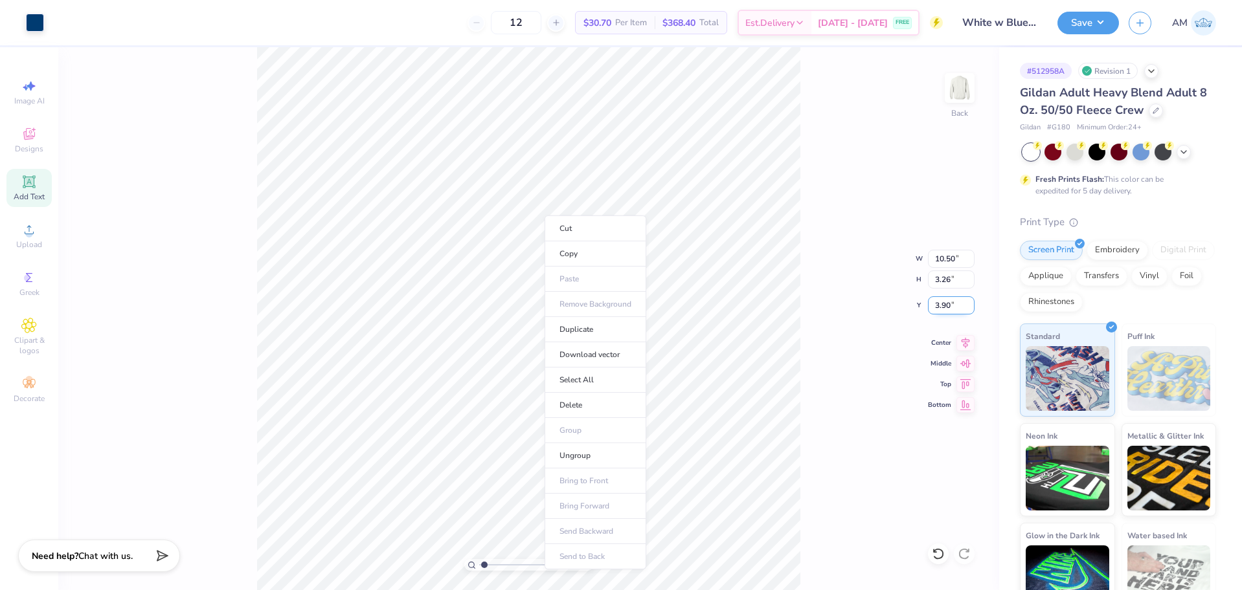
type input "1.22152498603933"
type input "3"
type input "1.22152498603933"
type input "3.00"
click at [1090, 22] on button "Save" at bounding box center [1088, 23] width 62 height 23
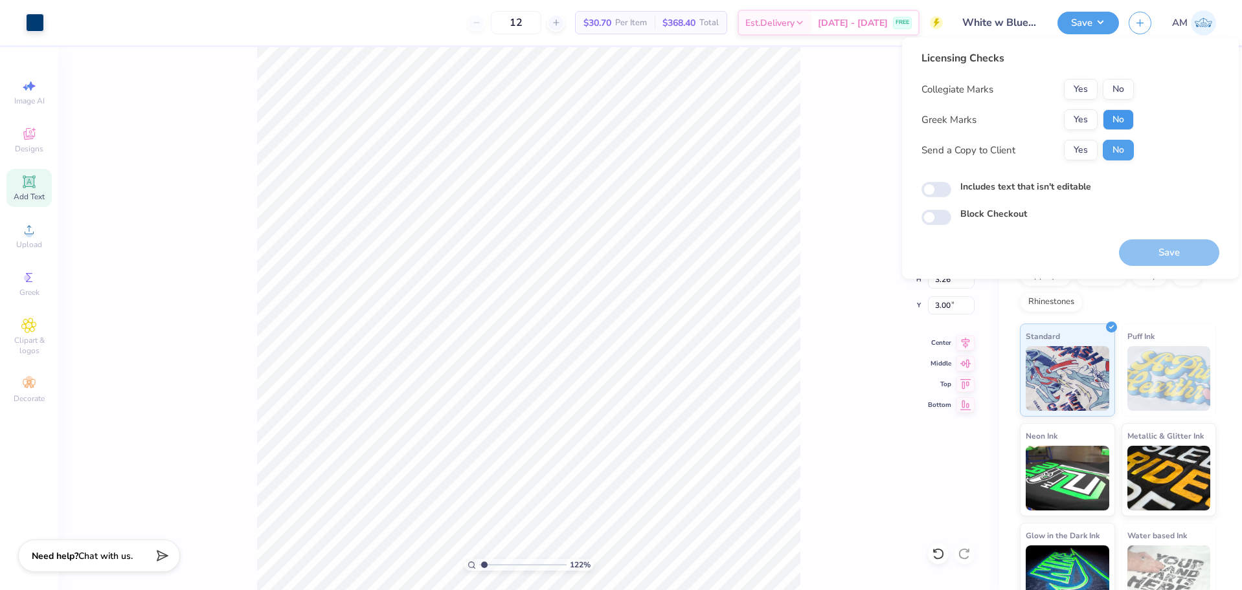
click at [1117, 118] on button "No" at bounding box center [1118, 119] width 31 height 21
click at [1075, 92] on button "Yes" at bounding box center [1081, 89] width 34 height 21
click at [1077, 150] on button "Yes" at bounding box center [1081, 150] width 34 height 21
click at [1116, 124] on button "No" at bounding box center [1118, 119] width 31 height 21
click at [1082, 91] on button "Yes" at bounding box center [1081, 89] width 34 height 21
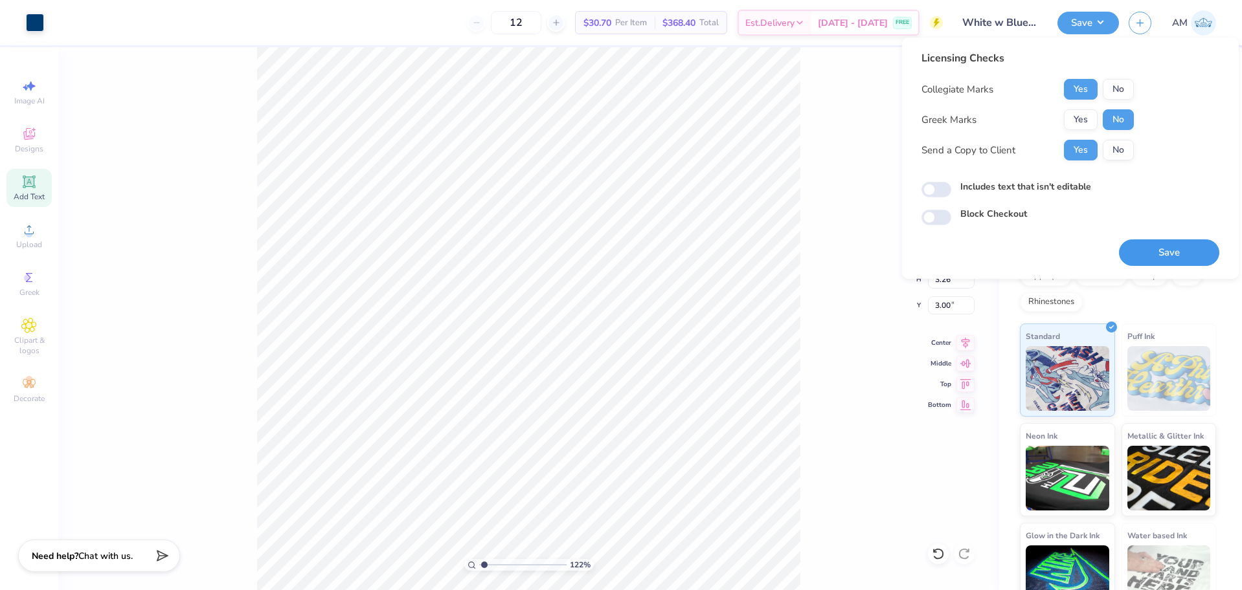
click at [1153, 246] on button "Save" at bounding box center [1169, 253] width 100 height 27
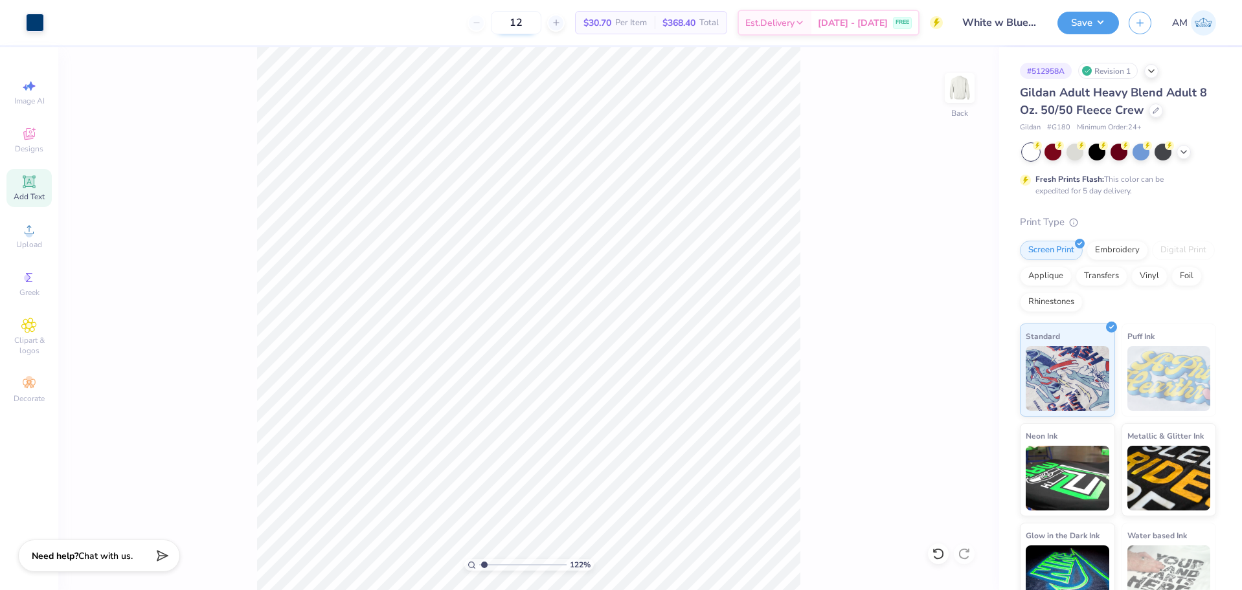
type input "1.22152498603933"
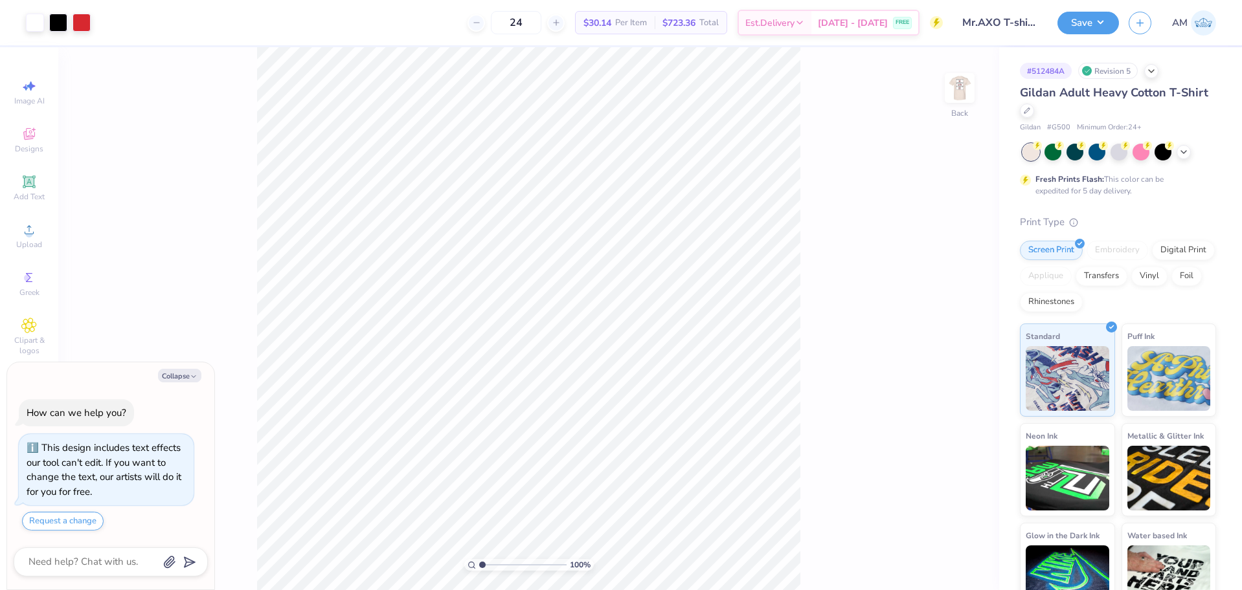
click at [954, 89] on img at bounding box center [960, 88] width 26 height 26
click at [964, 84] on img at bounding box center [960, 88] width 52 height 52
click at [969, 85] on img at bounding box center [960, 88] width 52 height 52
click at [574, 429] on li "Ungroup" at bounding box center [588, 434] width 102 height 25
type textarea "x"
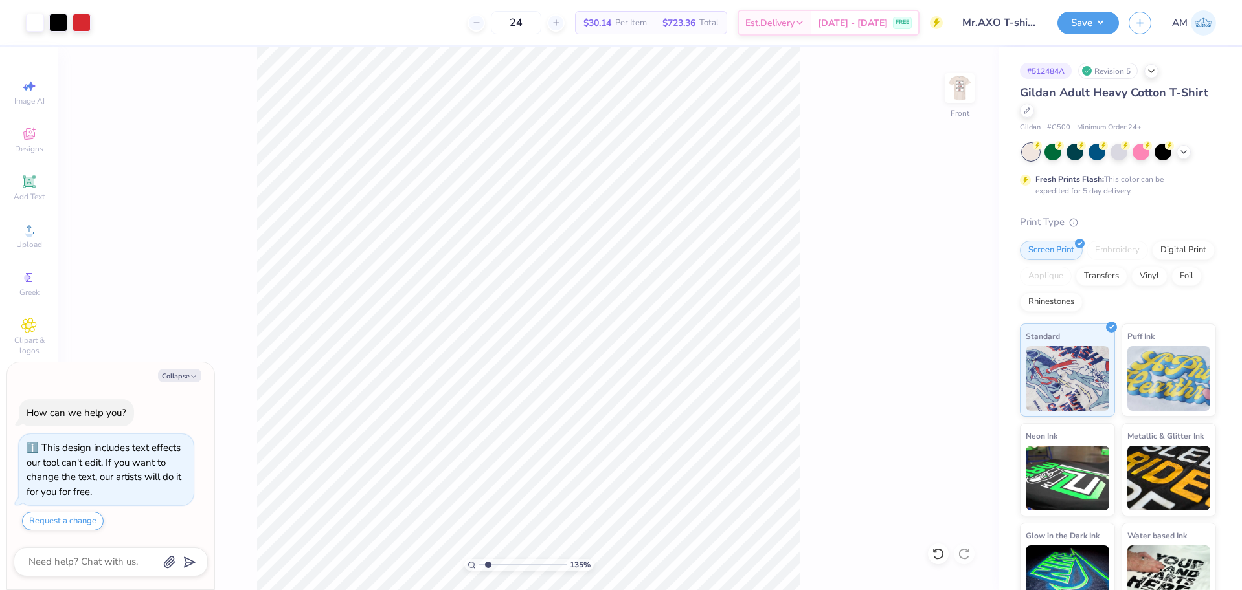
type input "2.01445811466782"
type textarea "x"
type input "2.01445811466782"
type textarea "x"
type input "2.01445811466782"
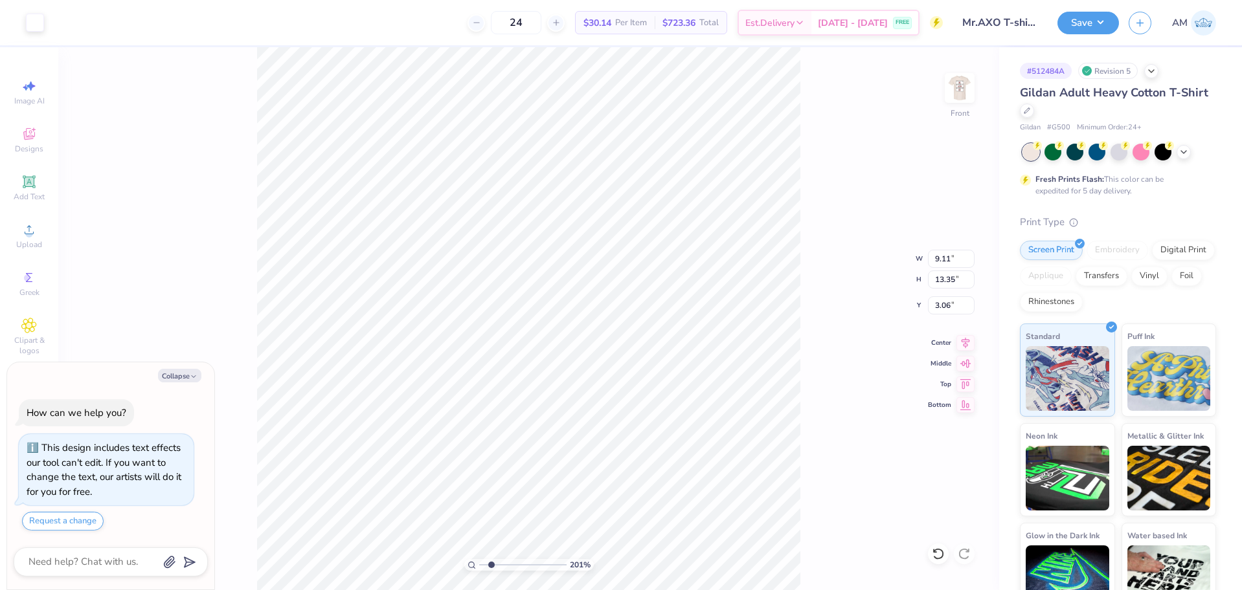
type input "0.23"
type input "0.28"
type input "6.87"
type textarea "x"
type input "2.01445811466782"
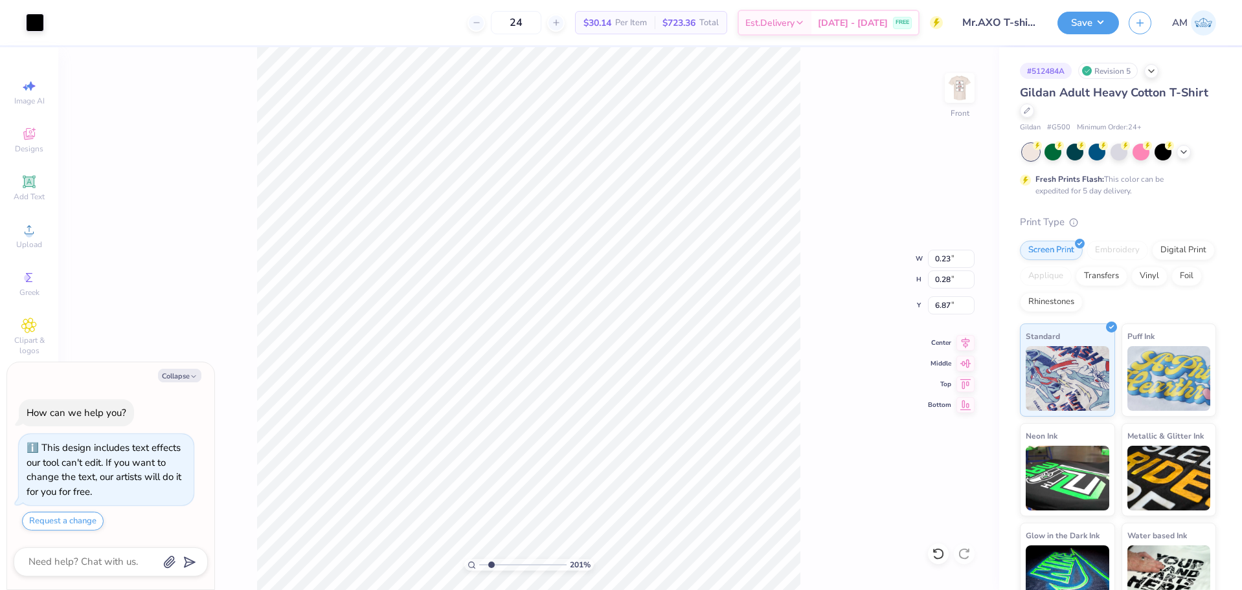
type input "7.20"
type textarea "x"
type input "2.01445811466782"
type input "0.29"
type input "6.87"
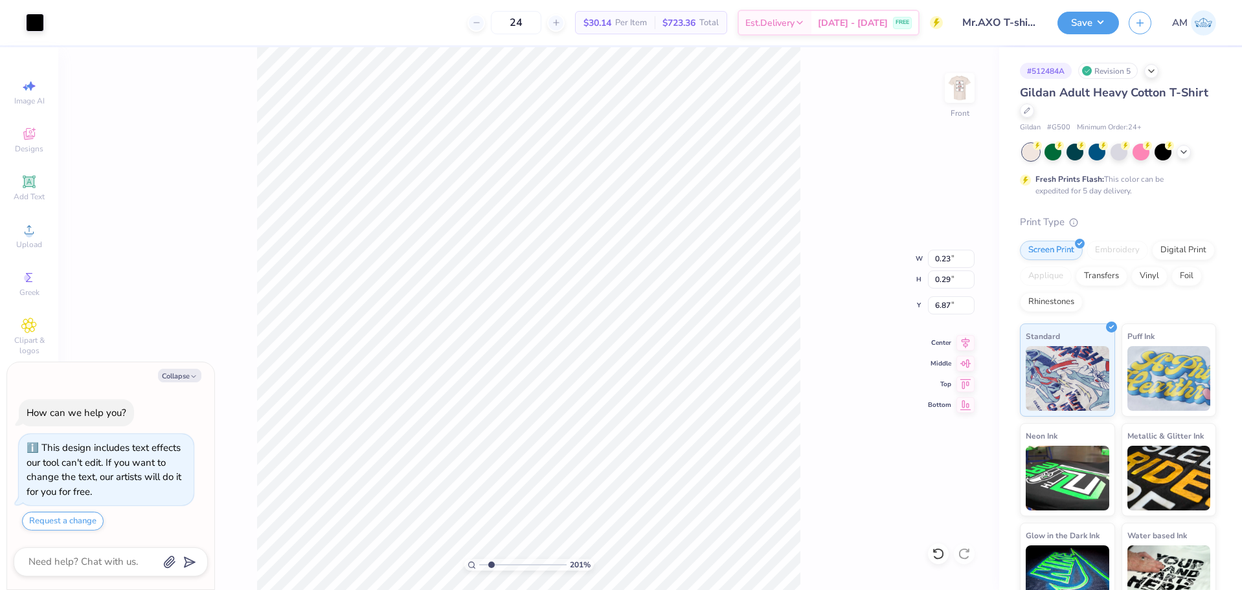
type textarea "x"
type input "2.01445811466782"
type input "6.05"
type textarea "x"
type input "1"
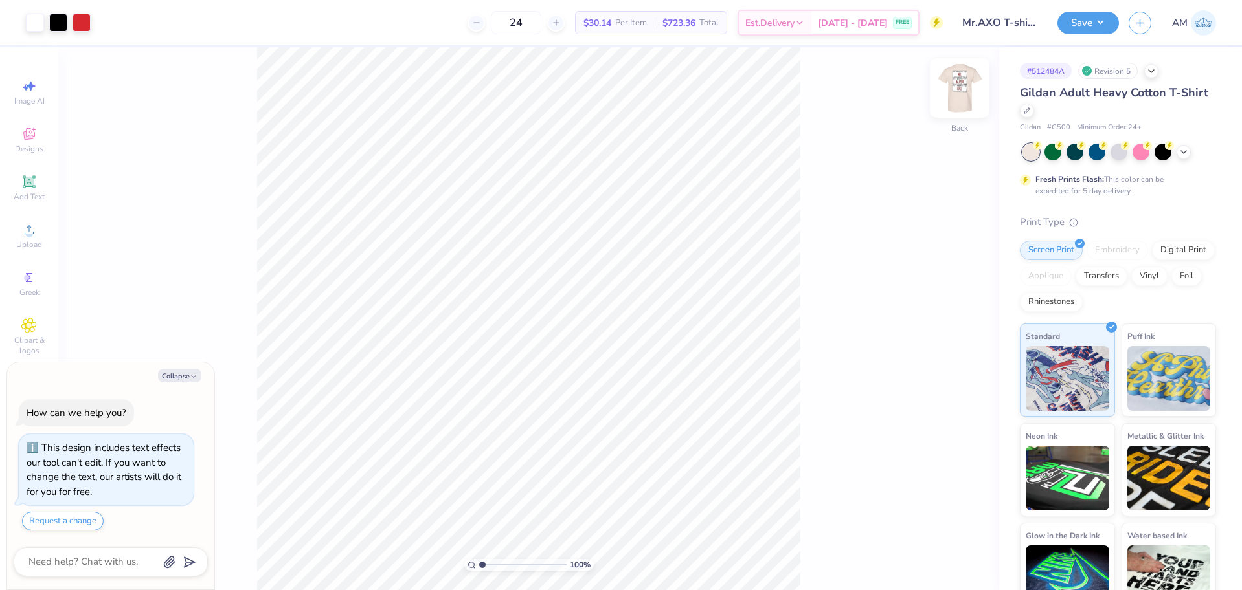
click at [951, 84] on img at bounding box center [960, 88] width 52 height 52
type textarea "x"
type input "1"
click at [25, 247] on span "Upload" at bounding box center [29, 245] width 26 height 10
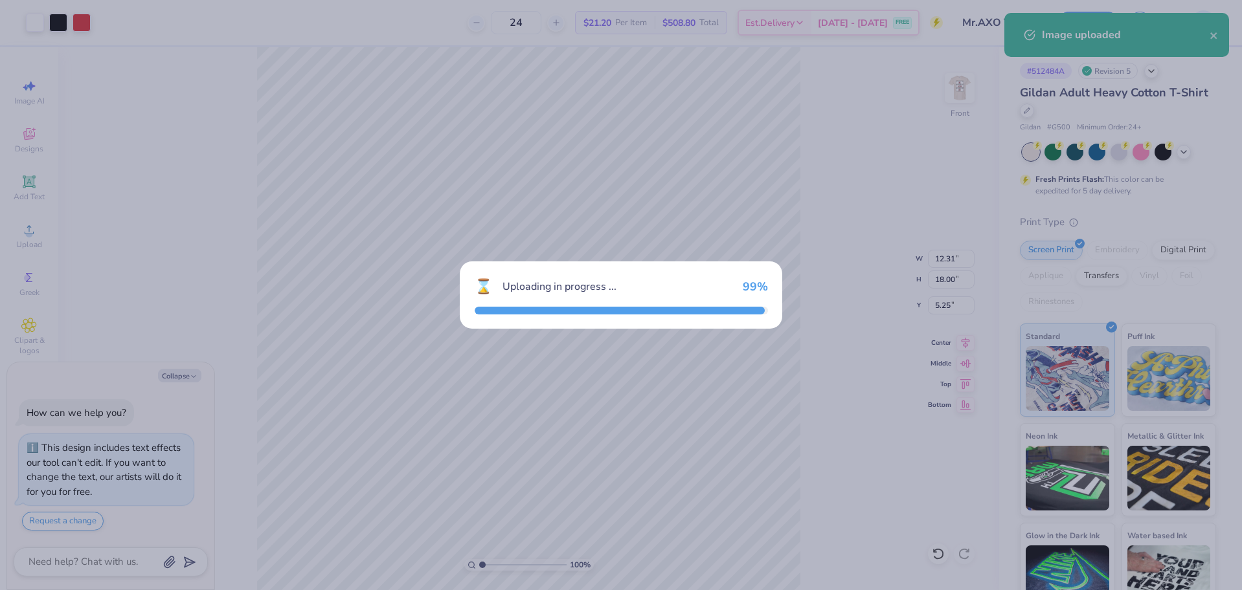
type textarea "x"
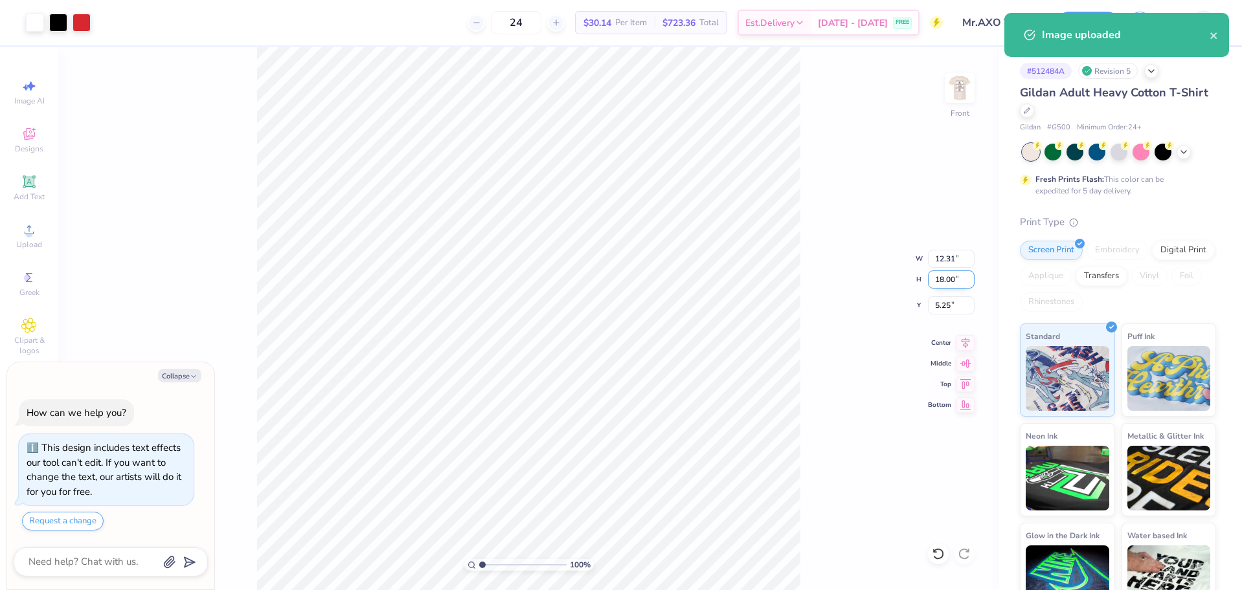
click at [944, 281] on input "18.00" at bounding box center [951, 280] width 47 height 18
type input "13.5"
type textarea "x"
type input "9.23"
type input "13.50"
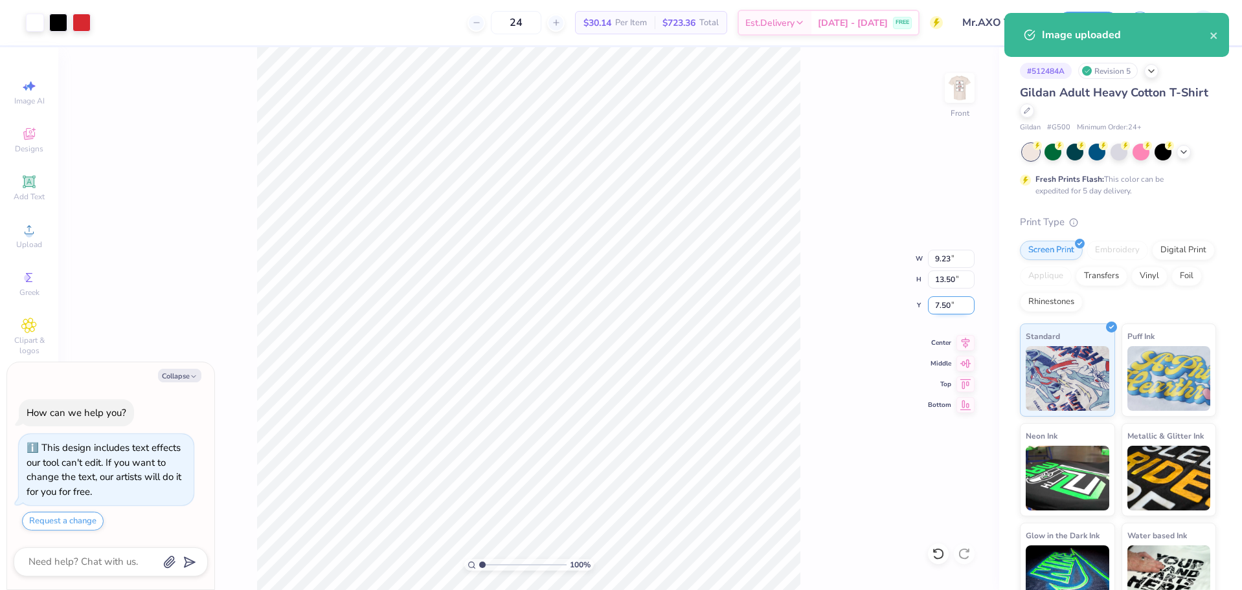
click at [941, 304] on input "7.50" at bounding box center [951, 306] width 47 height 18
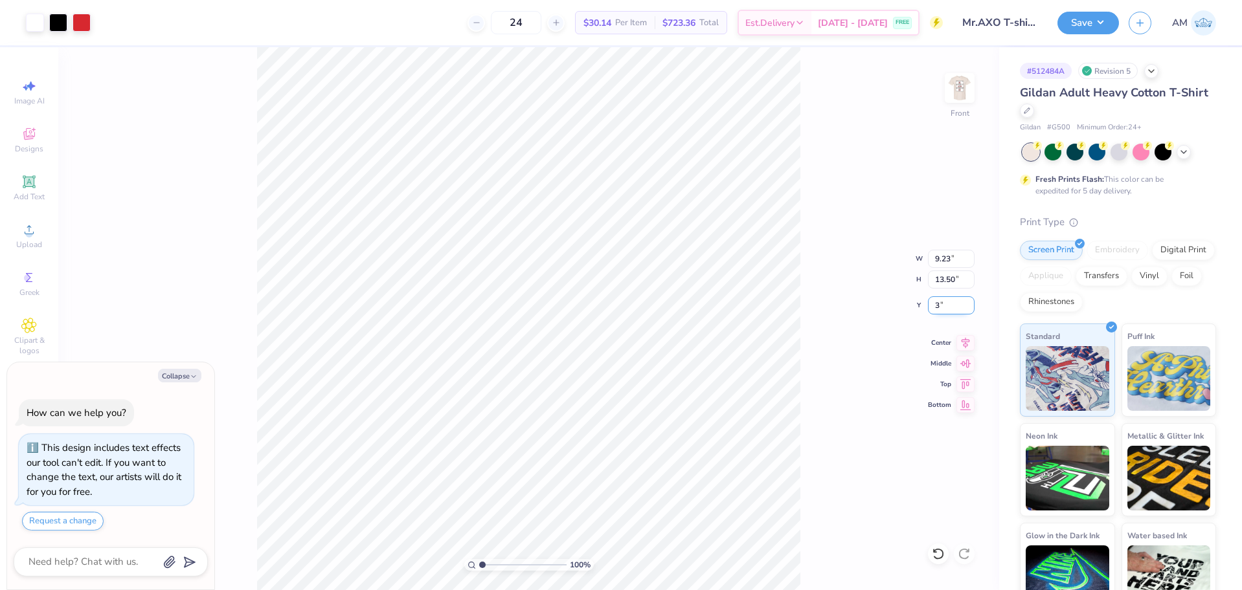
type input "3"
type textarea "x"
type input "3.00"
click at [962, 89] on img at bounding box center [960, 88] width 52 height 52
click at [965, 353] on icon at bounding box center [965, 351] width 8 height 11
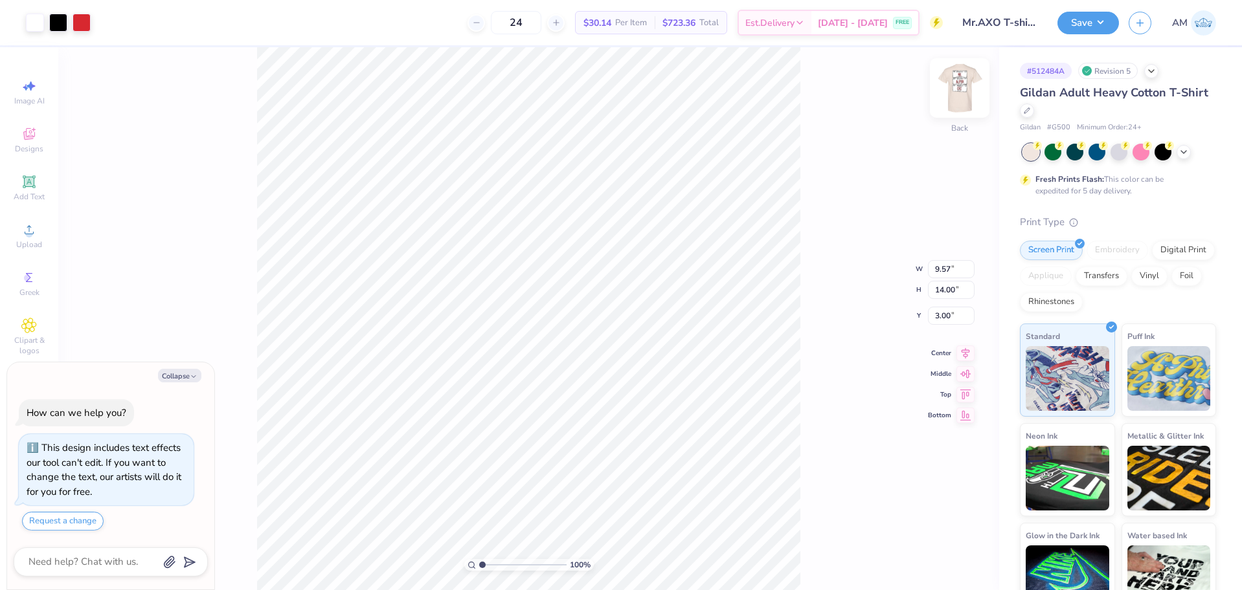
click at [961, 94] on img at bounding box center [960, 88] width 52 height 52
click at [961, 342] on icon at bounding box center [965, 341] width 18 height 16
click at [965, 95] on img at bounding box center [960, 88] width 52 height 52
click at [967, 95] on img at bounding box center [960, 88] width 26 height 26
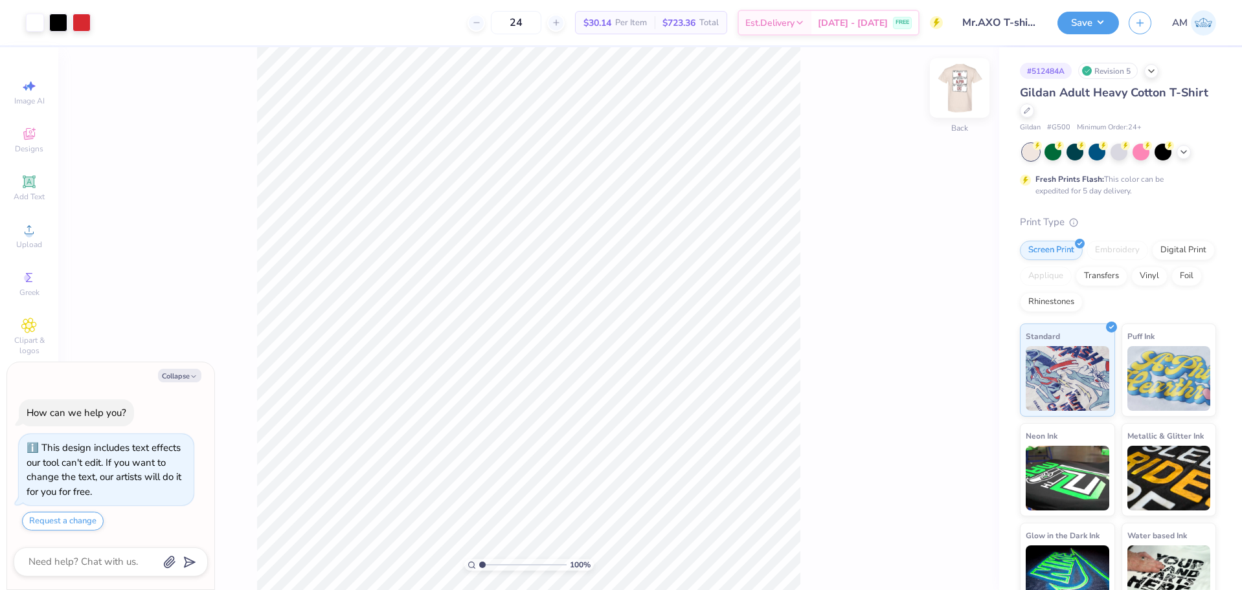
click at [964, 97] on img at bounding box center [960, 88] width 52 height 52
click at [964, 97] on img at bounding box center [960, 88] width 26 height 26
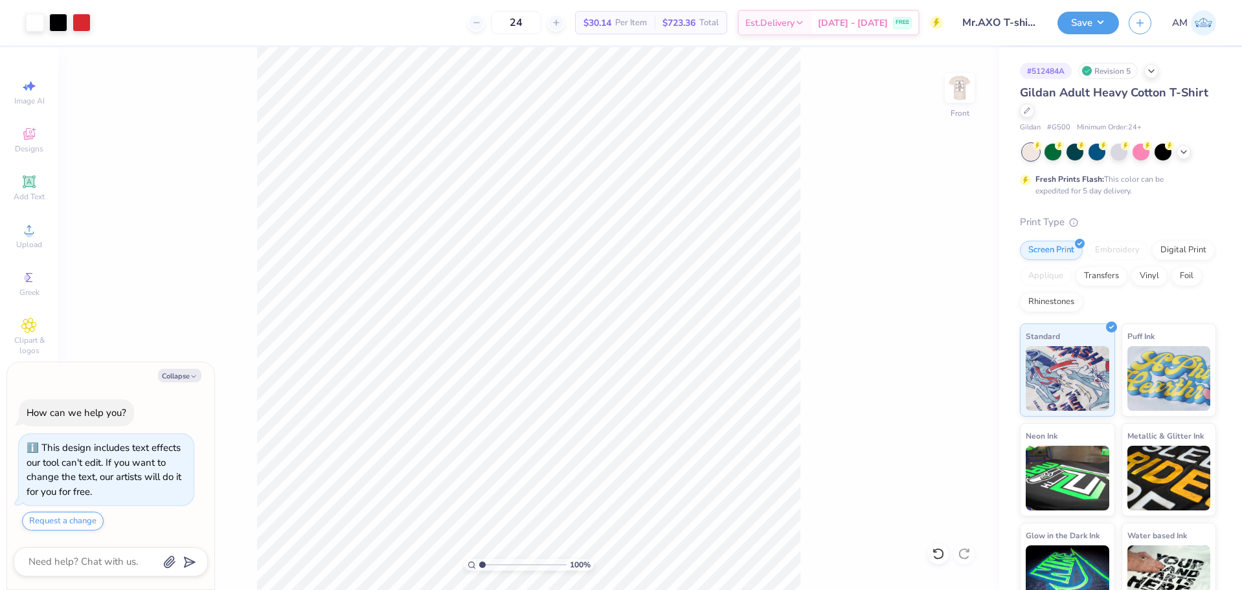
click at [964, 97] on img at bounding box center [960, 88] width 26 height 26
type textarea "x"
type input "1.49212329151837"
click at [949, 92] on img at bounding box center [960, 88] width 52 height 52
type textarea "x"
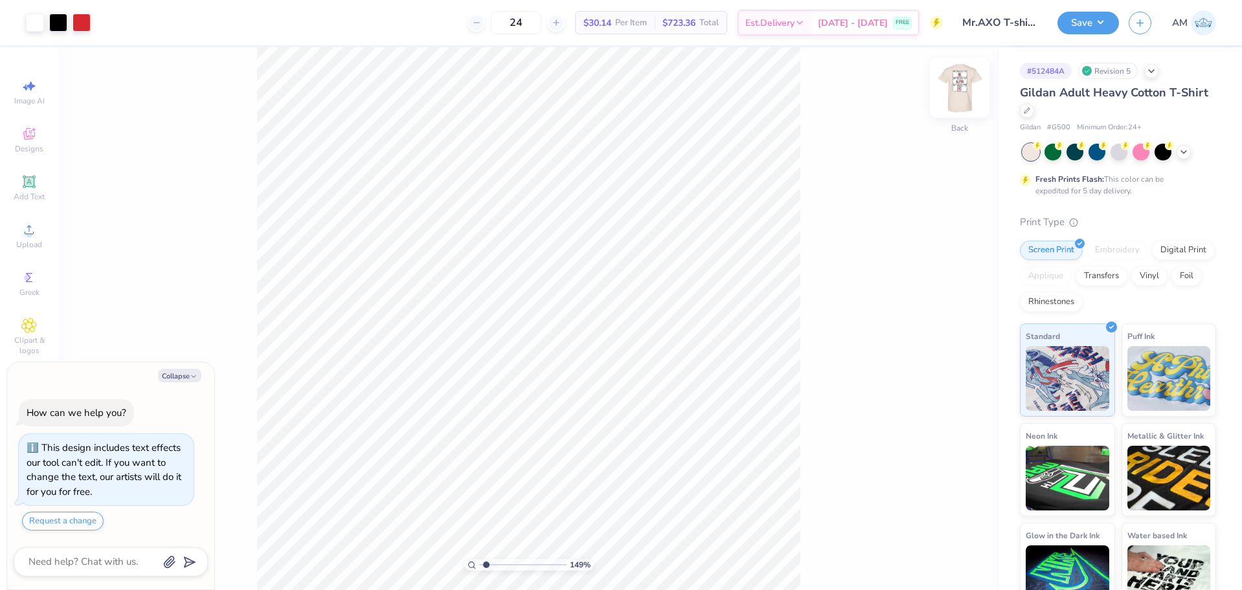
type input "1.49212329151837"
type textarea "x"
type input "1.49212329151837"
type textarea "x"
type input "1.49212329151837"
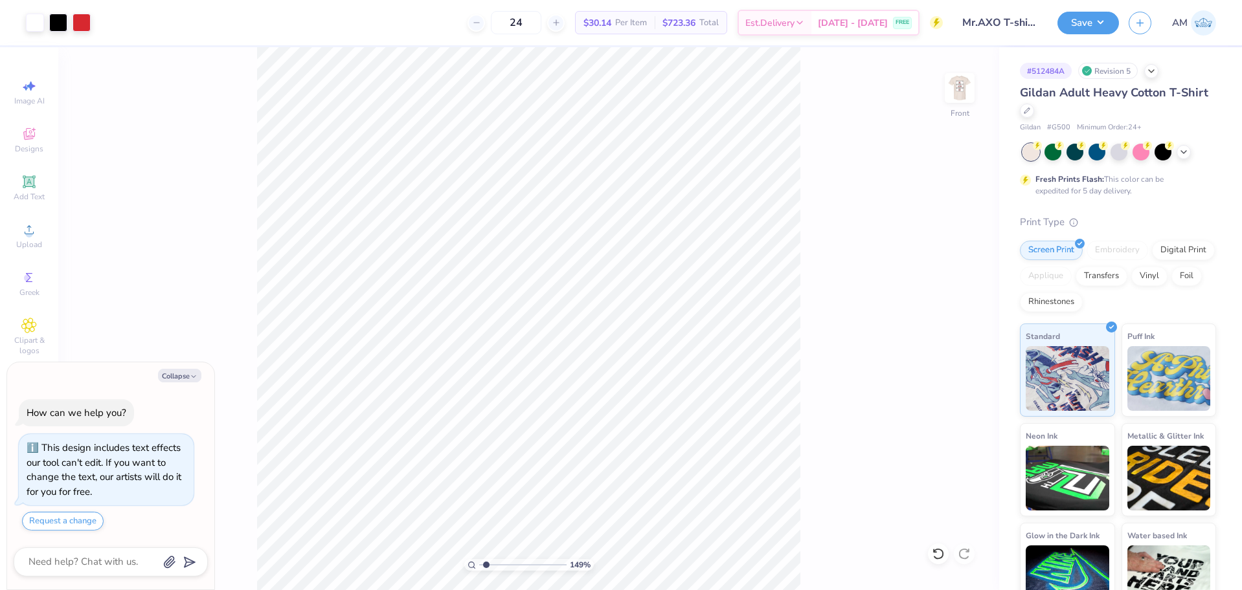
click at [949, 92] on img at bounding box center [960, 88] width 26 height 26
type textarea "x"
type input "1.49212329151837"
type textarea "x"
type input "1.49212329151837"
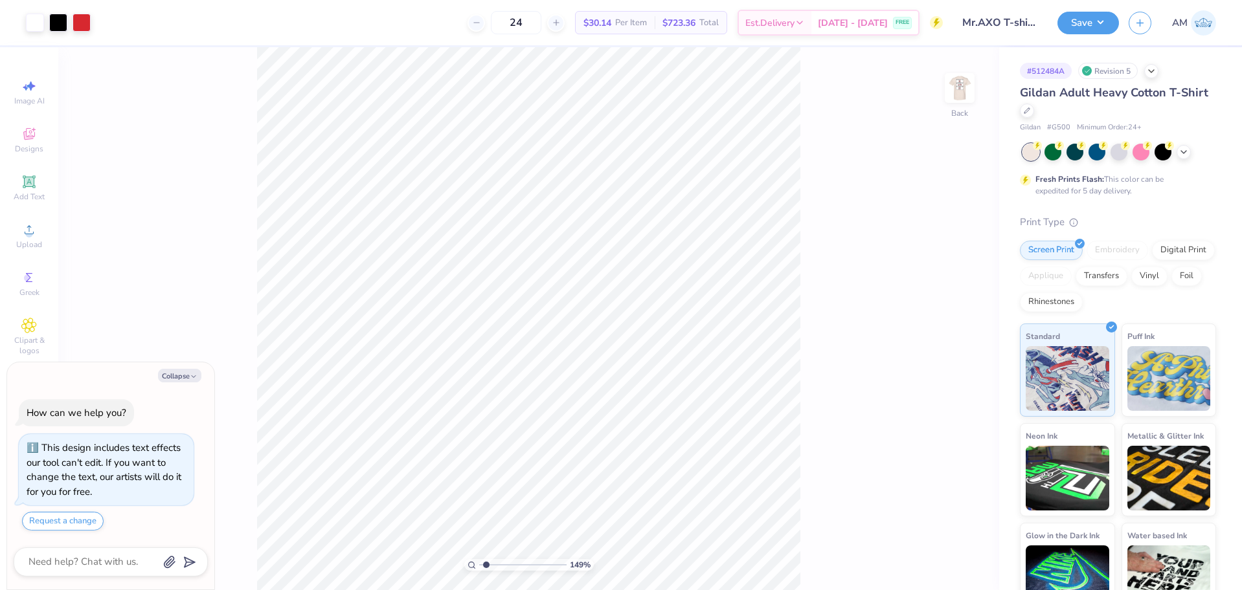
type textarea "x"
type input "1.49212329151837"
click at [949, 92] on img at bounding box center [960, 88] width 26 height 26
type textarea "x"
type input "1.49212329151837"
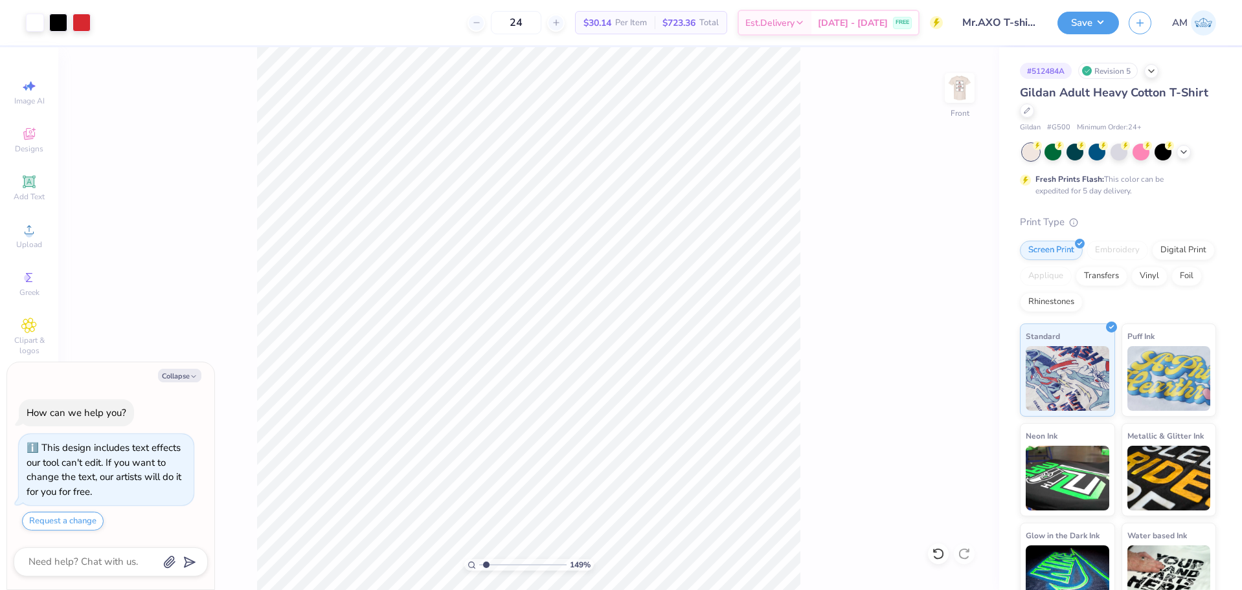
type textarea "x"
type input "1.49212329151837"
type textarea "x"
type input "1.49212329151837"
click at [949, 92] on img at bounding box center [960, 88] width 26 height 26
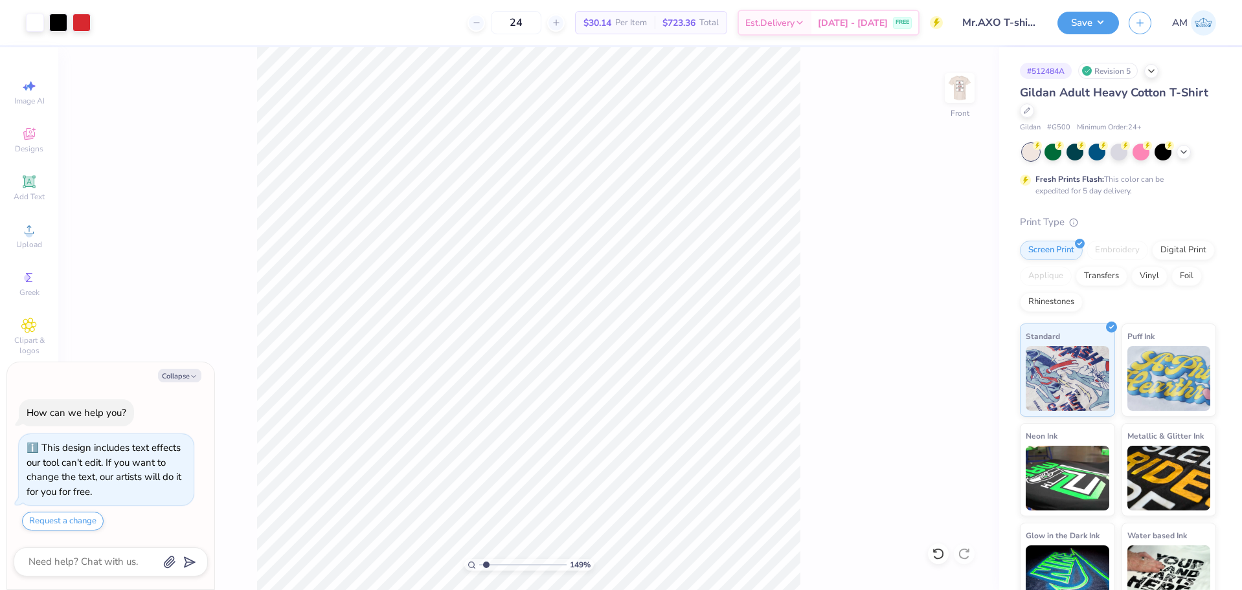
type textarea "x"
type input "1.49212329151837"
type textarea "x"
type input "1.49212329151837"
type textarea "x"
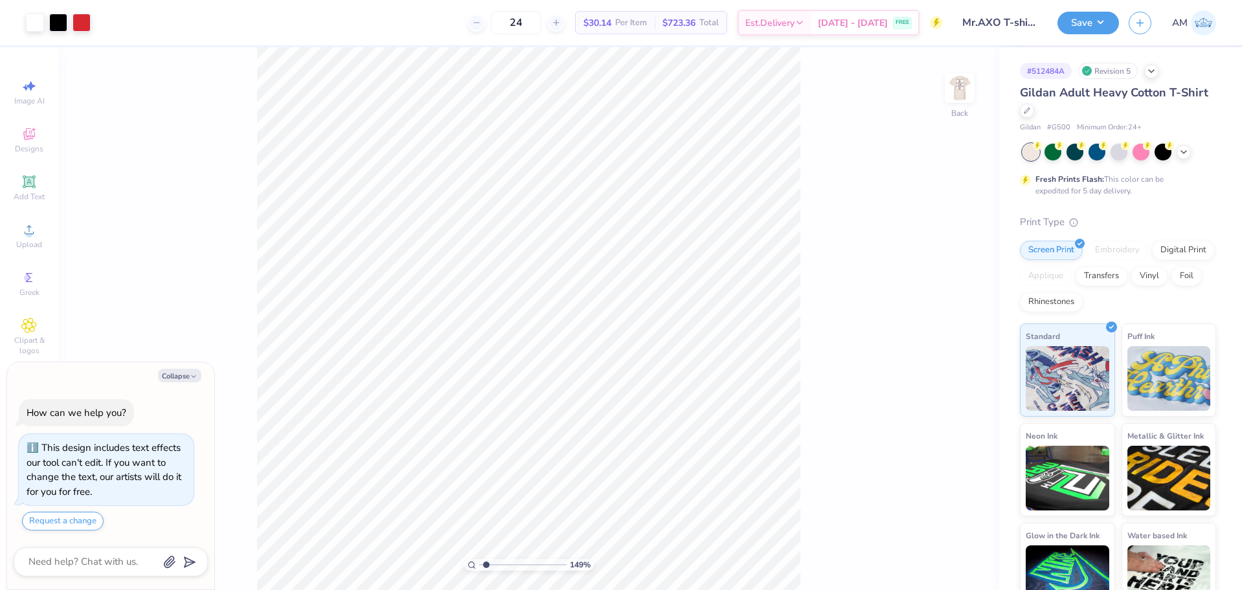
type input "1.49212329151837"
click at [970, 76] on img at bounding box center [960, 88] width 26 height 26
type textarea "x"
type input "1.49212329151837"
type textarea "x"
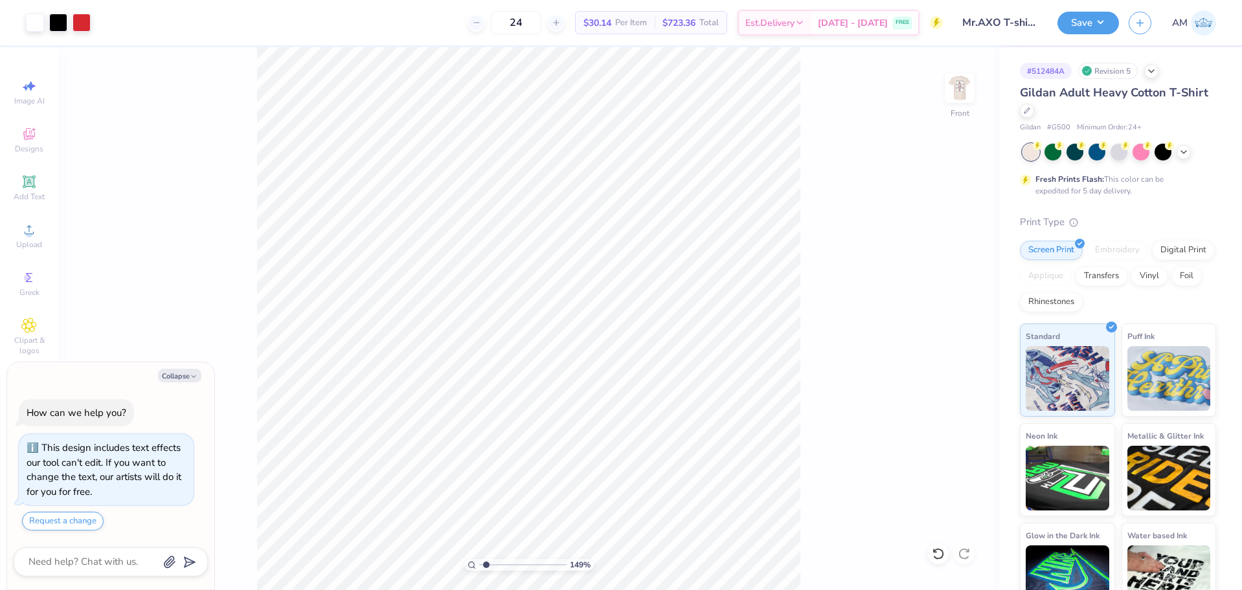
type input "1.49212329151837"
type textarea "x"
type input "1.49212329151837"
type textarea "x"
type input "1.49212329151837"
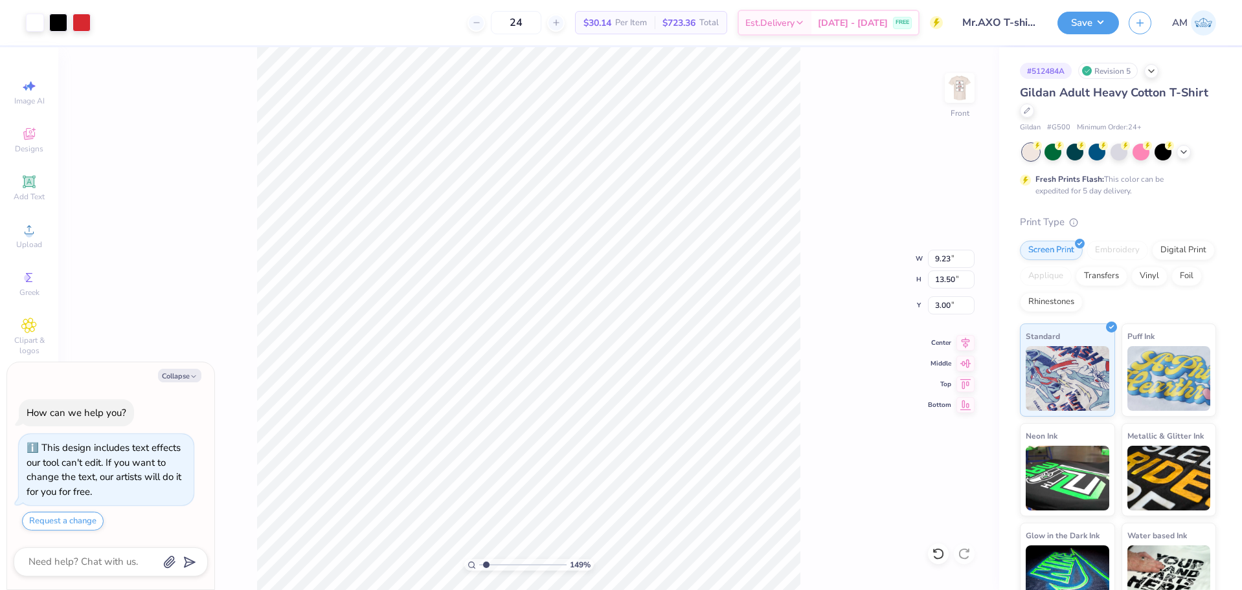
type textarea "x"
type input "1.49212329151837"
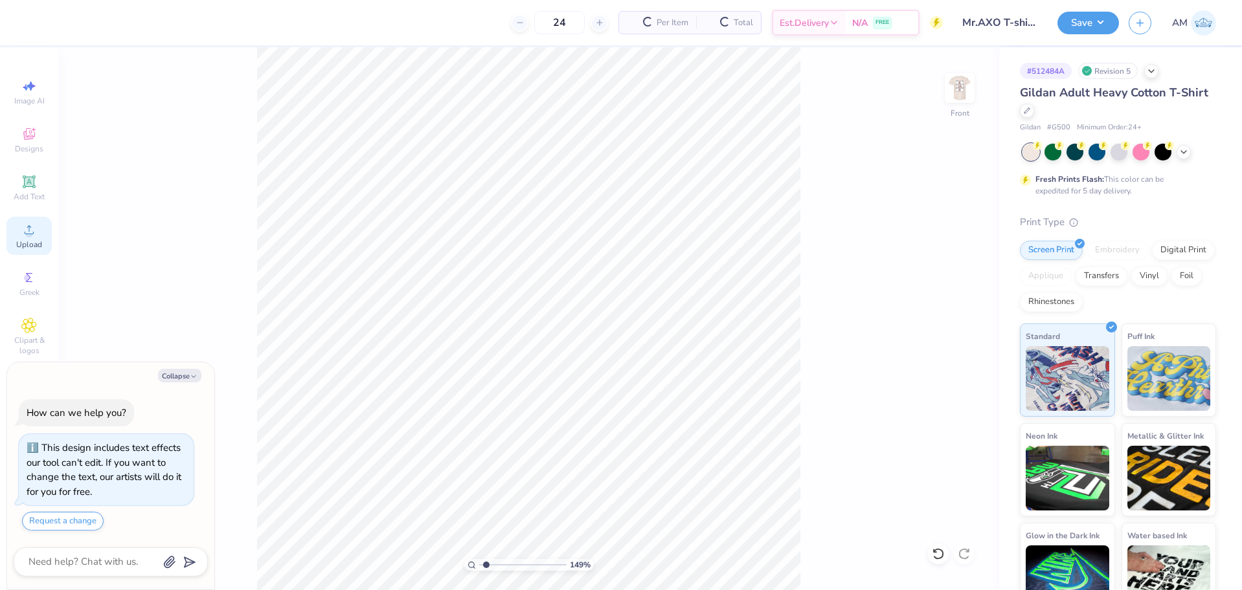
click at [27, 237] on circle at bounding box center [28, 233] width 7 height 7
type textarea "x"
type input "1.49212329151837"
type textarea "x"
type input "1.49212329151837"
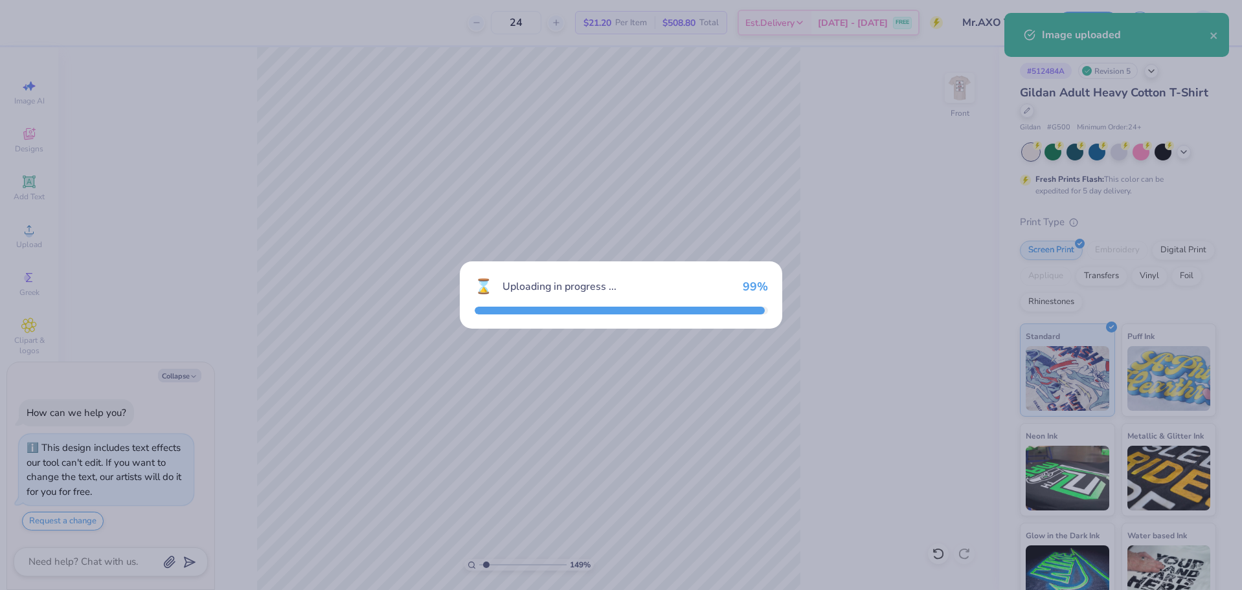
type textarea "x"
type input "1.49212329151837"
type textarea "x"
type input "1.49212329151837"
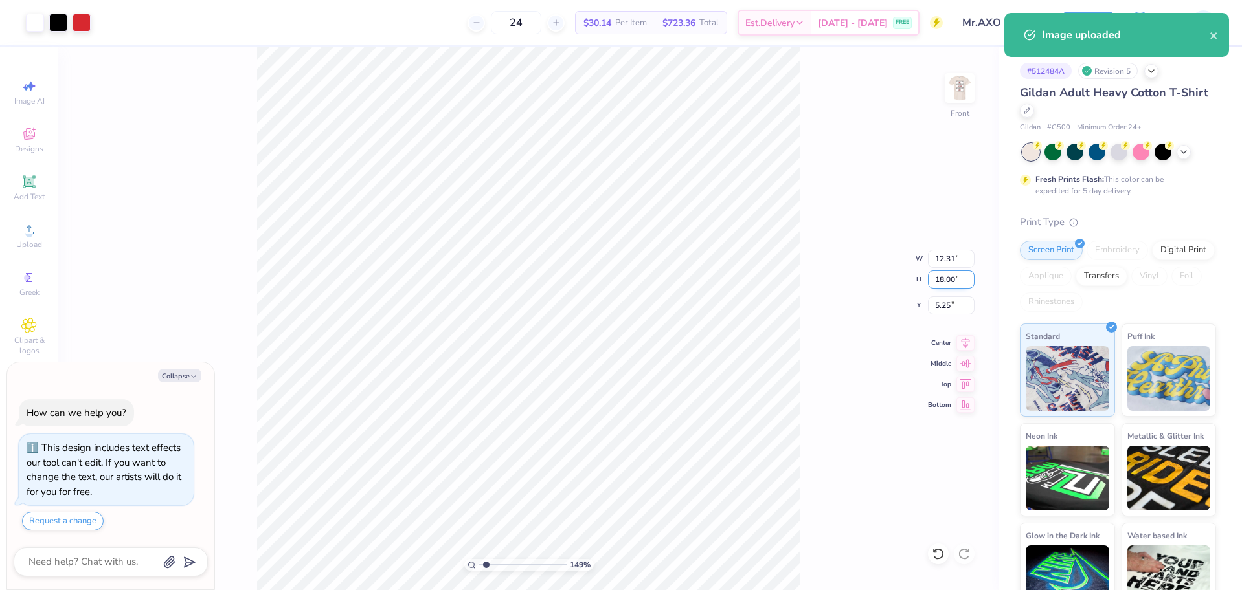
click at [949, 285] on input "18.00" at bounding box center [951, 280] width 47 height 18
type input "13.5"
type textarea "x"
type input "1.49212329151837"
type input "9.23"
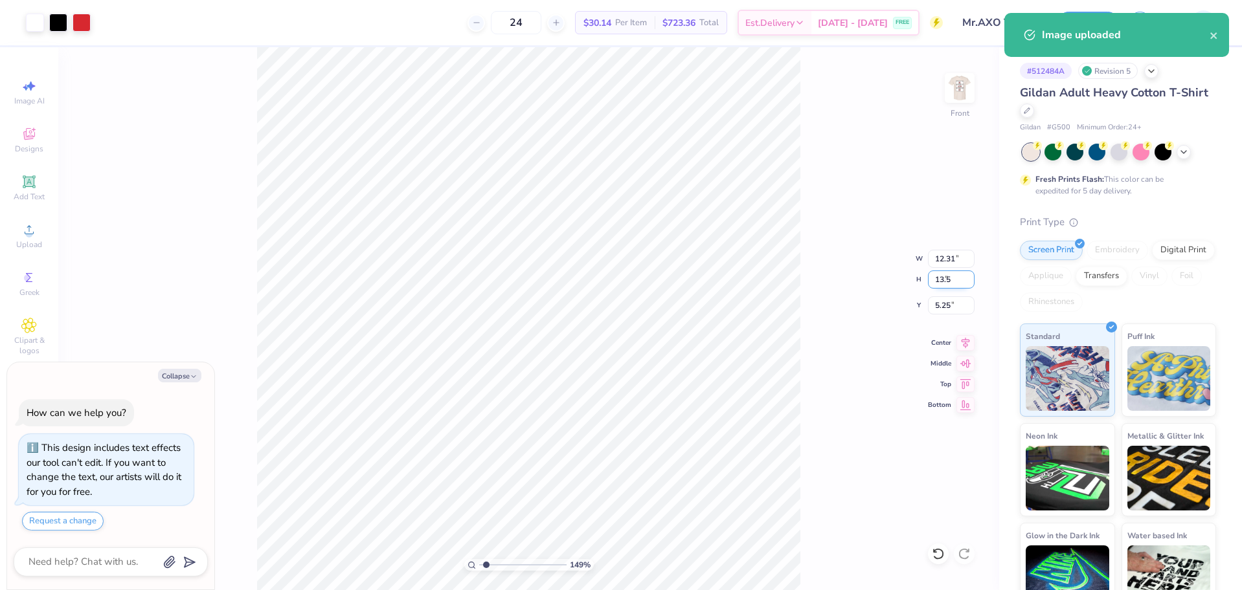
type input "13.50"
click at [967, 342] on icon at bounding box center [965, 341] width 8 height 11
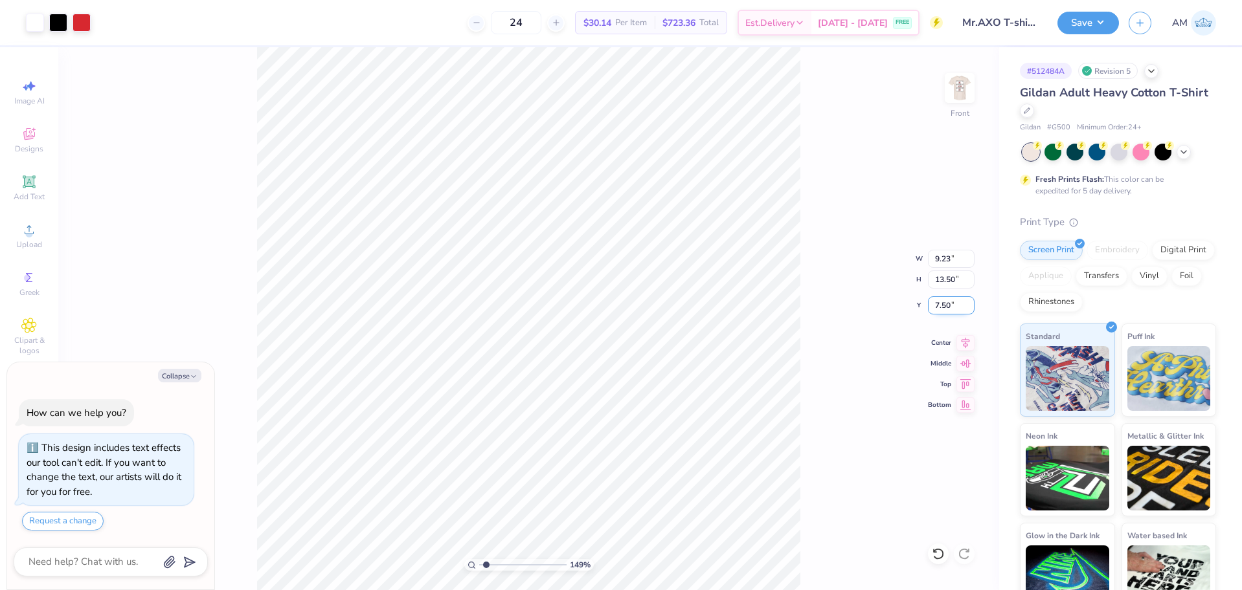
click at [940, 302] on input "7.50" at bounding box center [951, 306] width 47 height 18
type input "3"
type textarea "x"
type input "1.49212329151837"
type input "3.00"
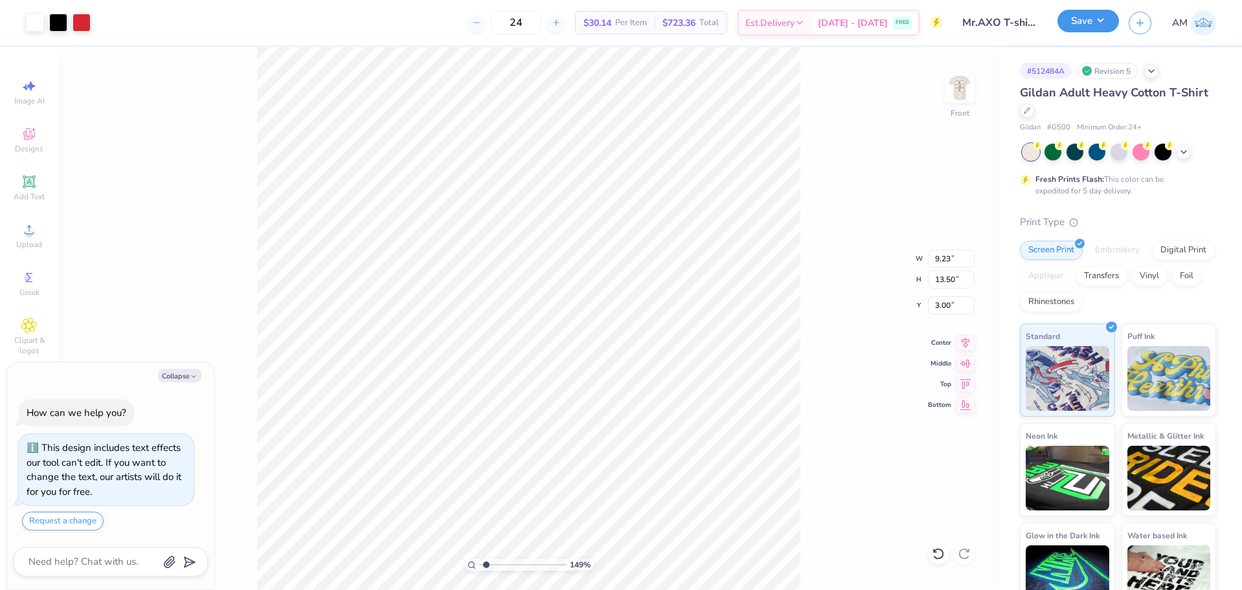
click at [1092, 19] on button "Save" at bounding box center [1088, 21] width 62 height 23
type textarea "x"
type input "1.49212329151837"
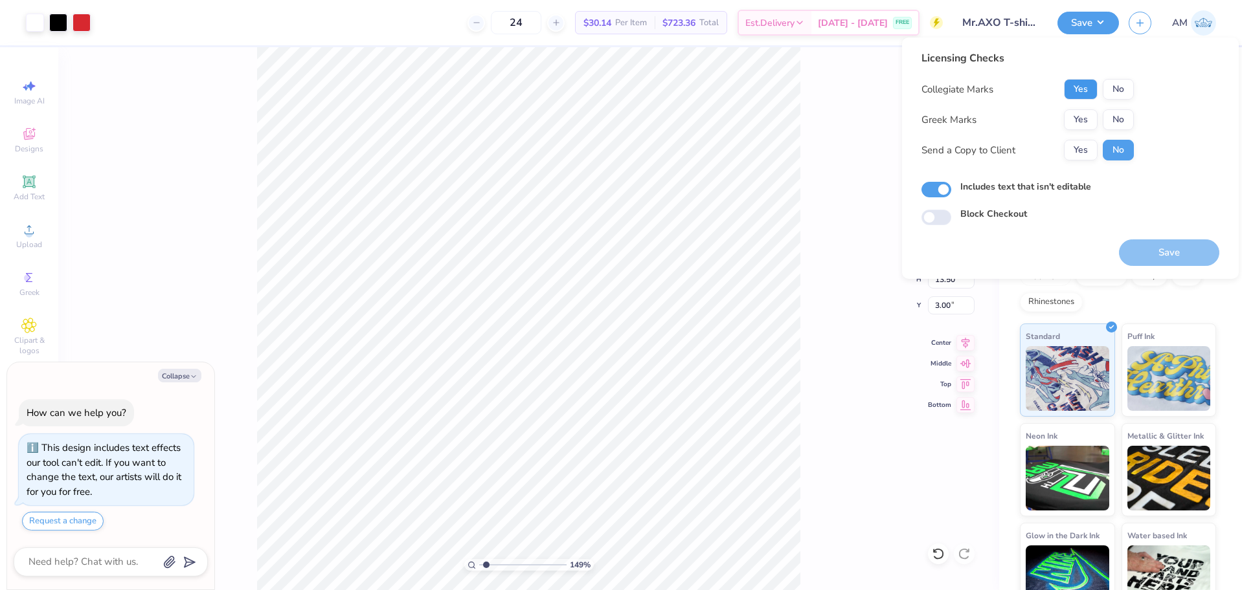
click at [1081, 87] on button "Yes" at bounding box center [1081, 89] width 34 height 21
click at [1079, 117] on button "Yes" at bounding box center [1081, 119] width 34 height 21
type textarea "x"
type input "1.49212329151837"
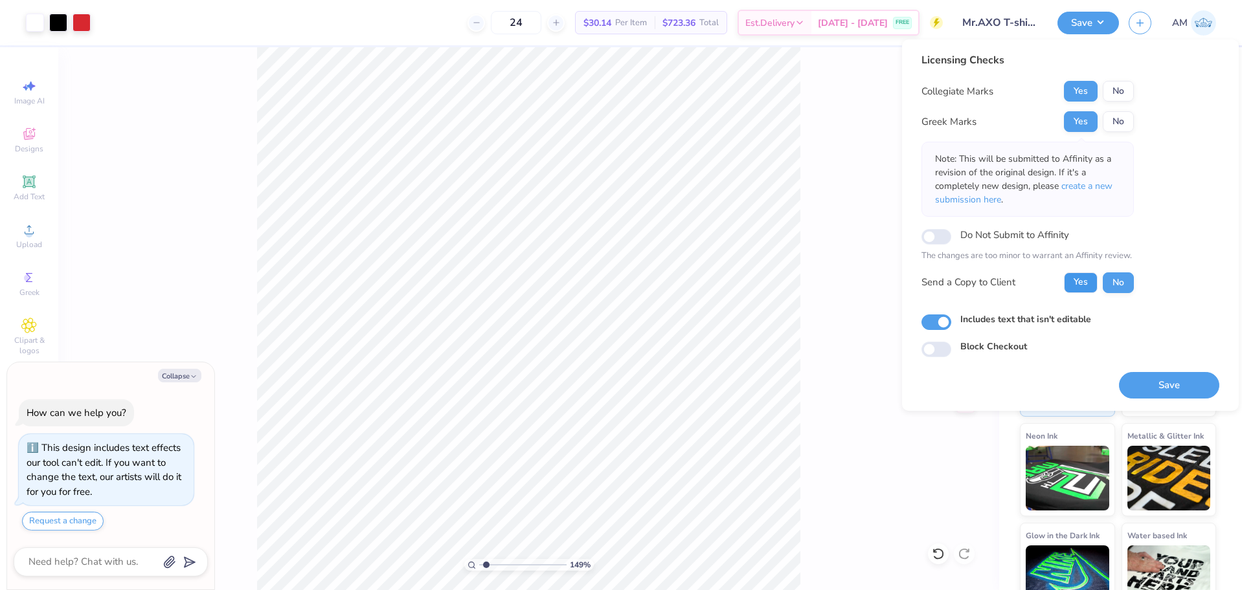
click at [1079, 281] on button "Yes" at bounding box center [1081, 283] width 34 height 21
type textarea "x"
type input "1.49212329151837"
click at [1209, 377] on button "Save" at bounding box center [1169, 385] width 100 height 27
type textarea "x"
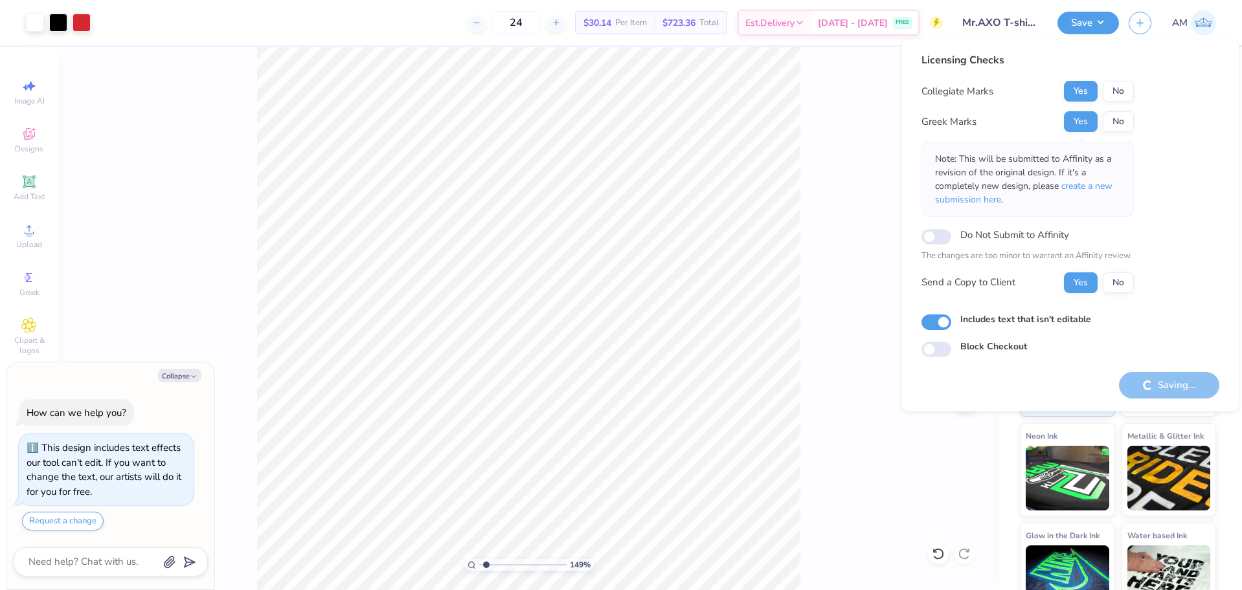
type input "1.49212329151837"
type textarea "x"
type input "1.49212329151837"
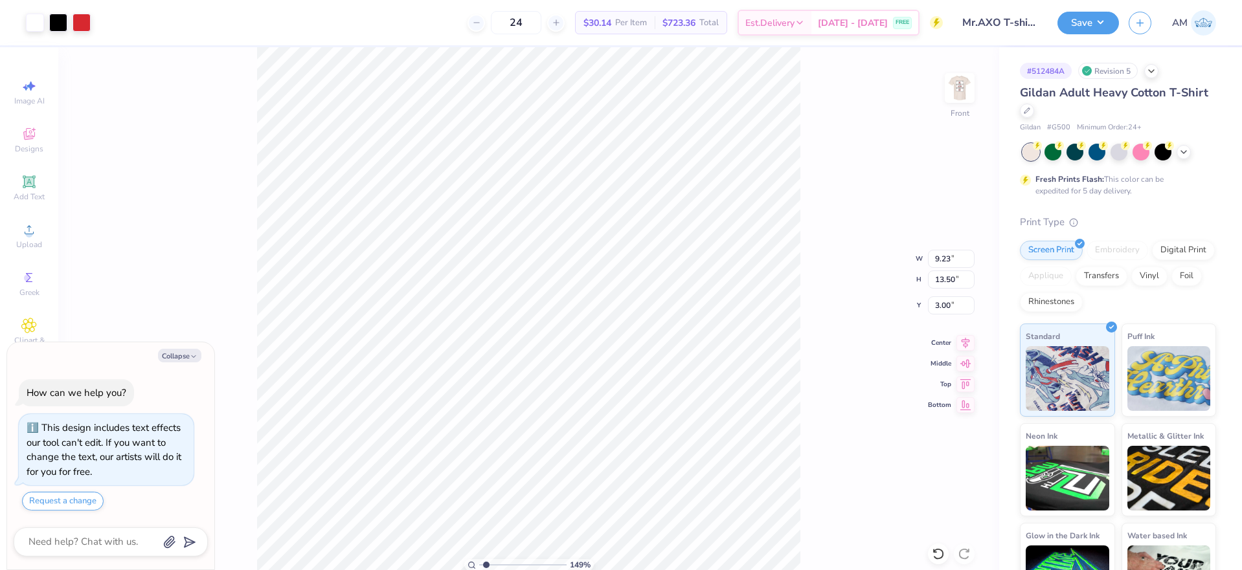
type textarea "x"
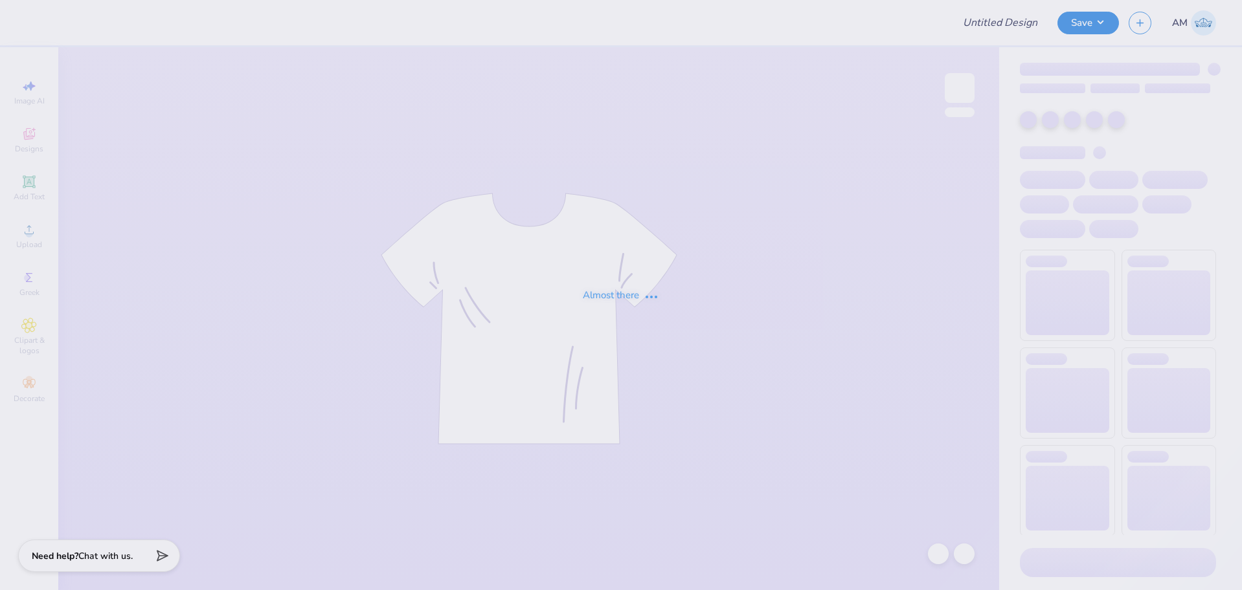
type input "[GEOGRAPHIC_DATA]"
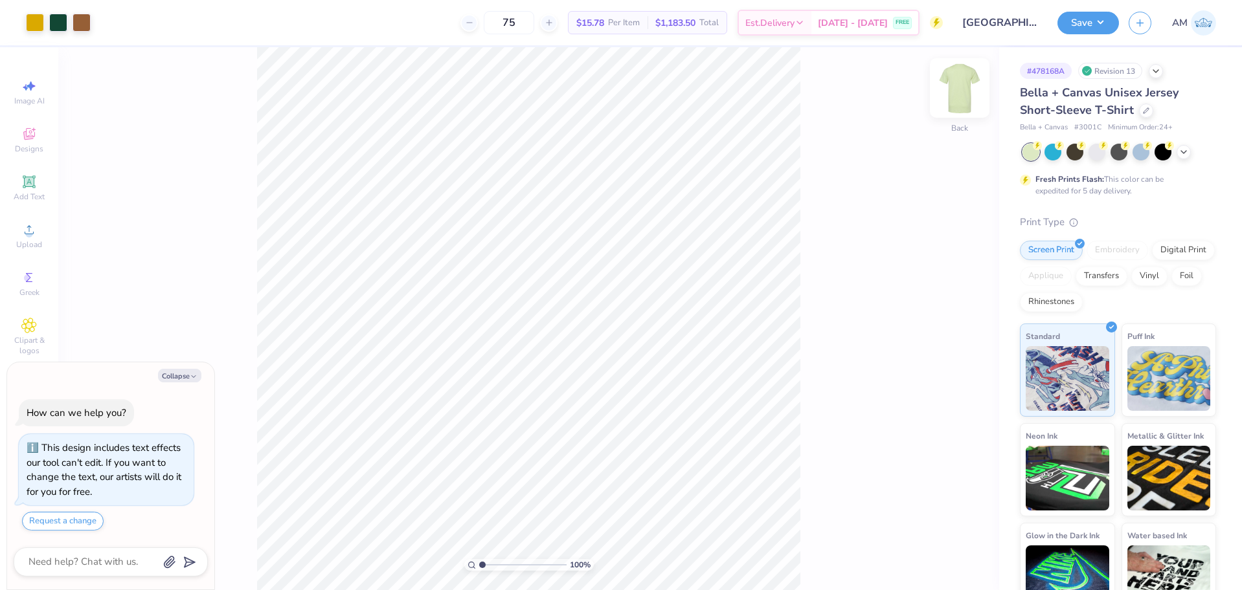
click at [965, 85] on img at bounding box center [960, 88] width 52 height 52
type textarea "x"
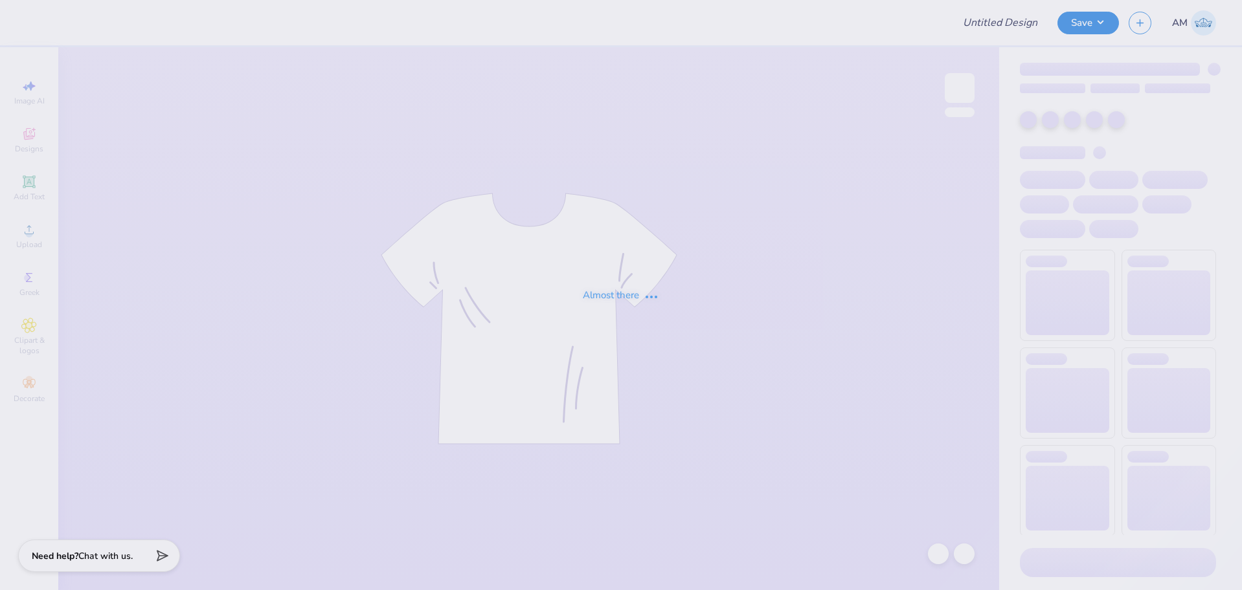
type input "[GEOGRAPHIC_DATA]"
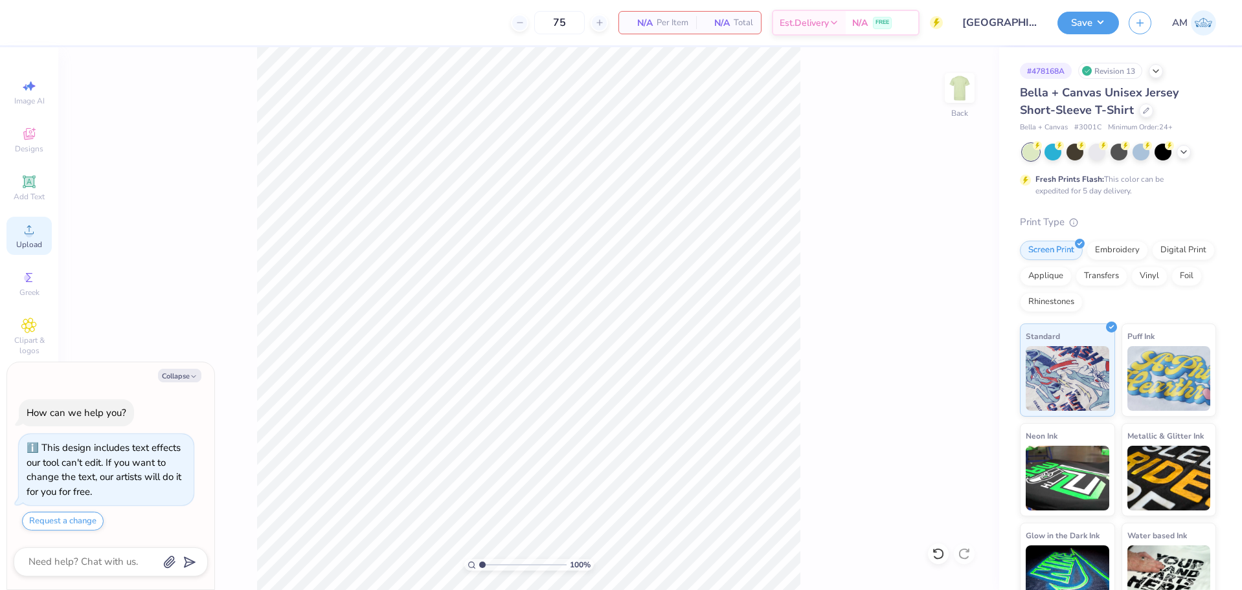
click at [18, 232] on div "Upload" at bounding box center [28, 236] width 45 height 38
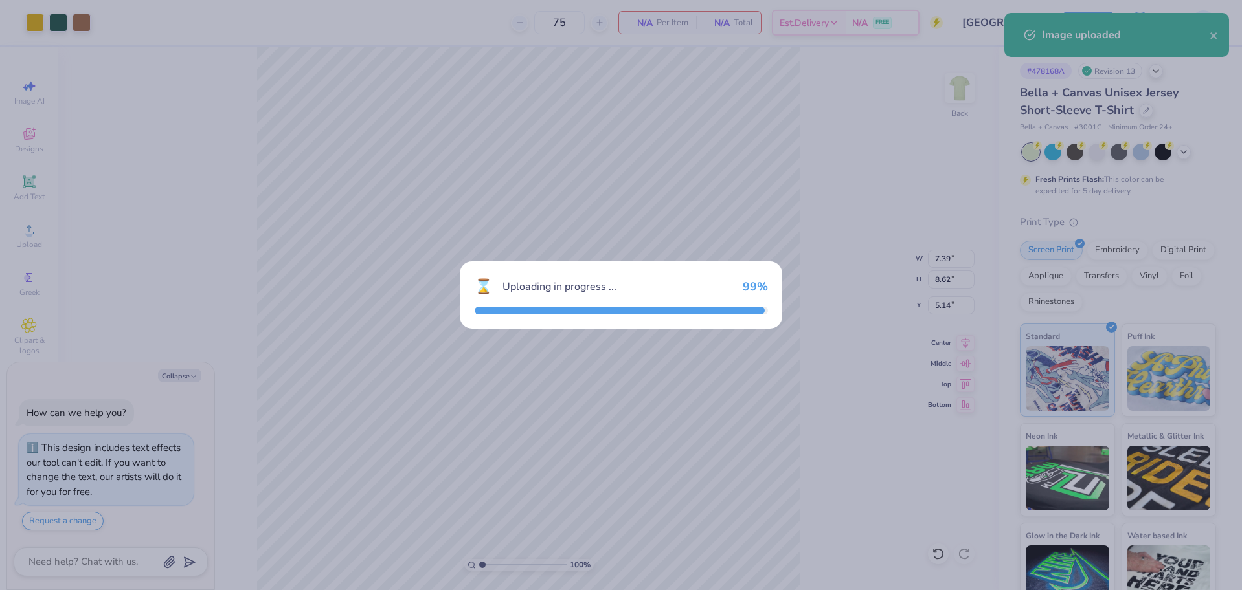
type textarea "x"
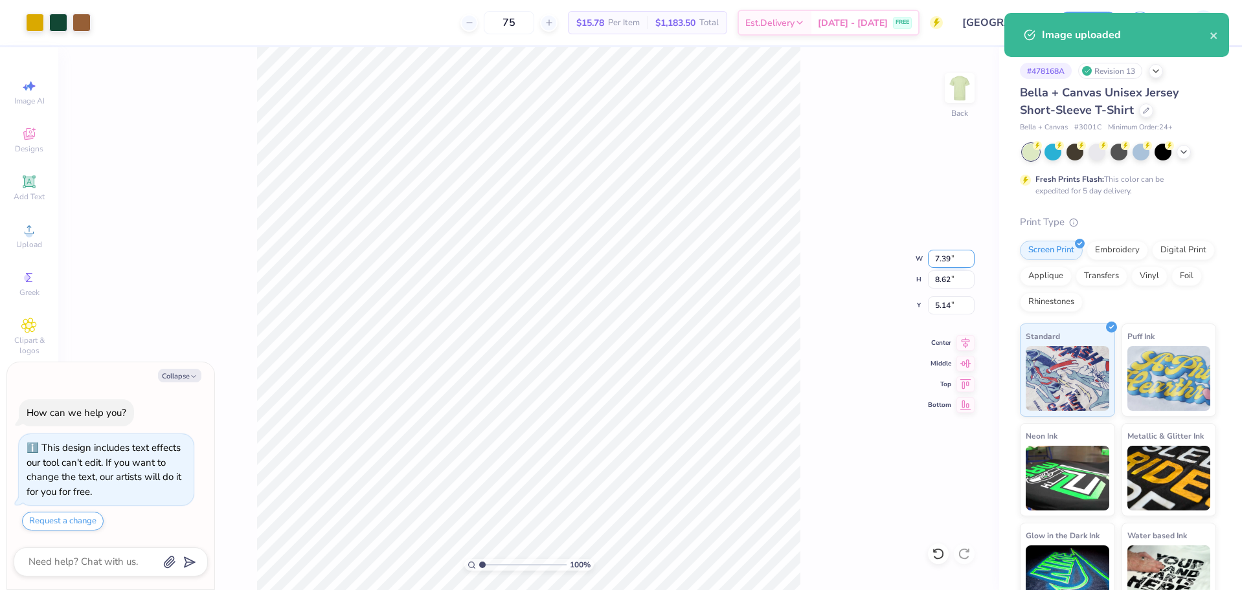
click at [943, 258] on input "7.39" at bounding box center [951, 259] width 47 height 18
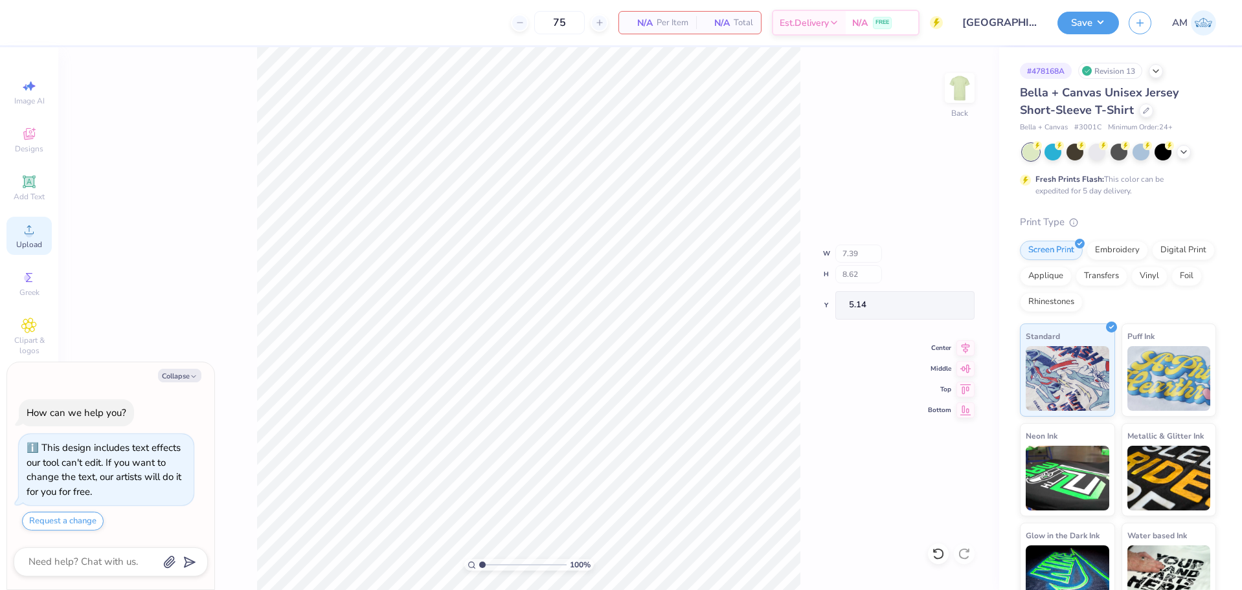
click at [25, 242] on span "Upload" at bounding box center [29, 245] width 26 height 10
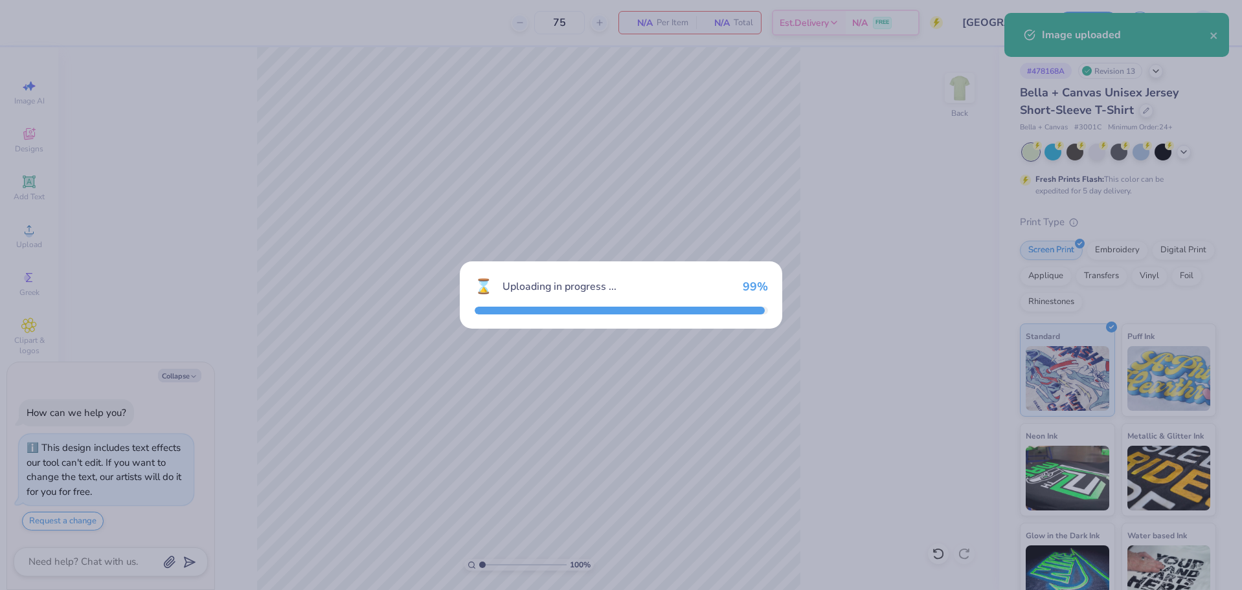
type textarea "x"
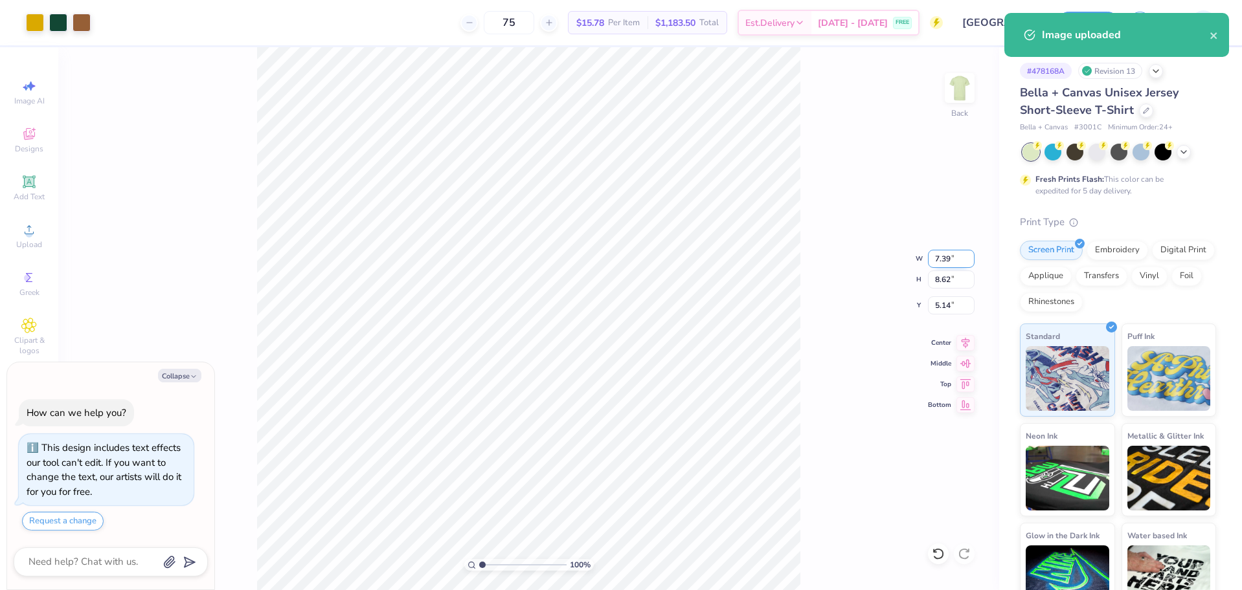
drag, startPoint x: 941, startPoint y: 260, endPoint x: 933, endPoint y: 256, distance: 9.3
click at [941, 260] on input "7.39" at bounding box center [951, 259] width 47 height 18
type input "12.5"
type textarea "x"
type input "12.50"
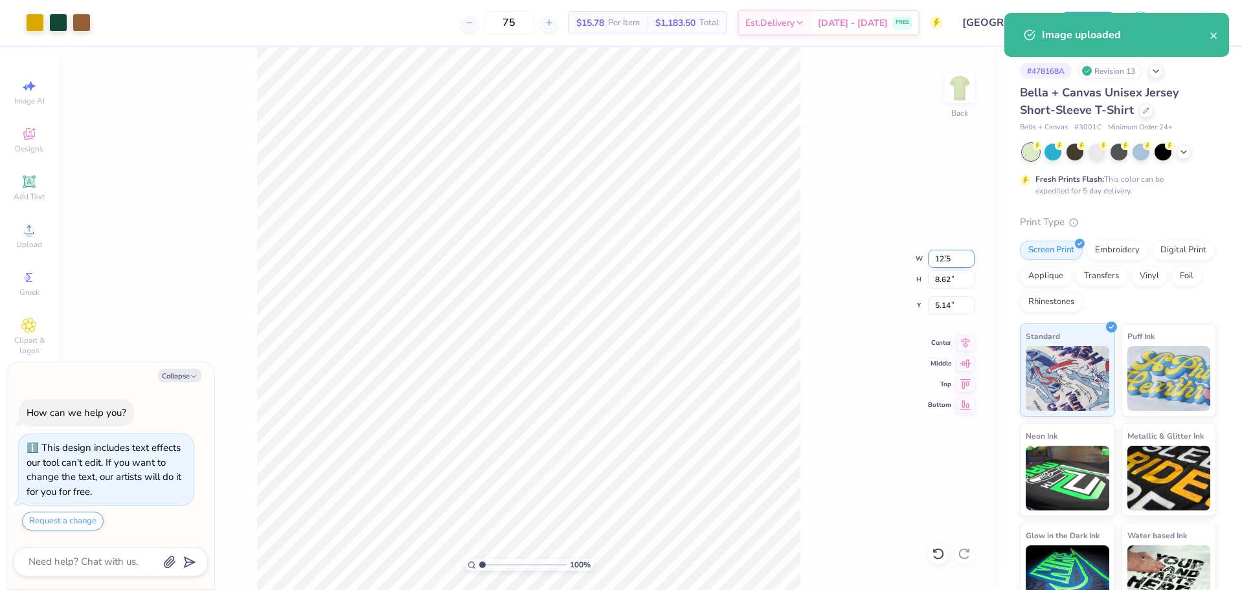
type input "14.59"
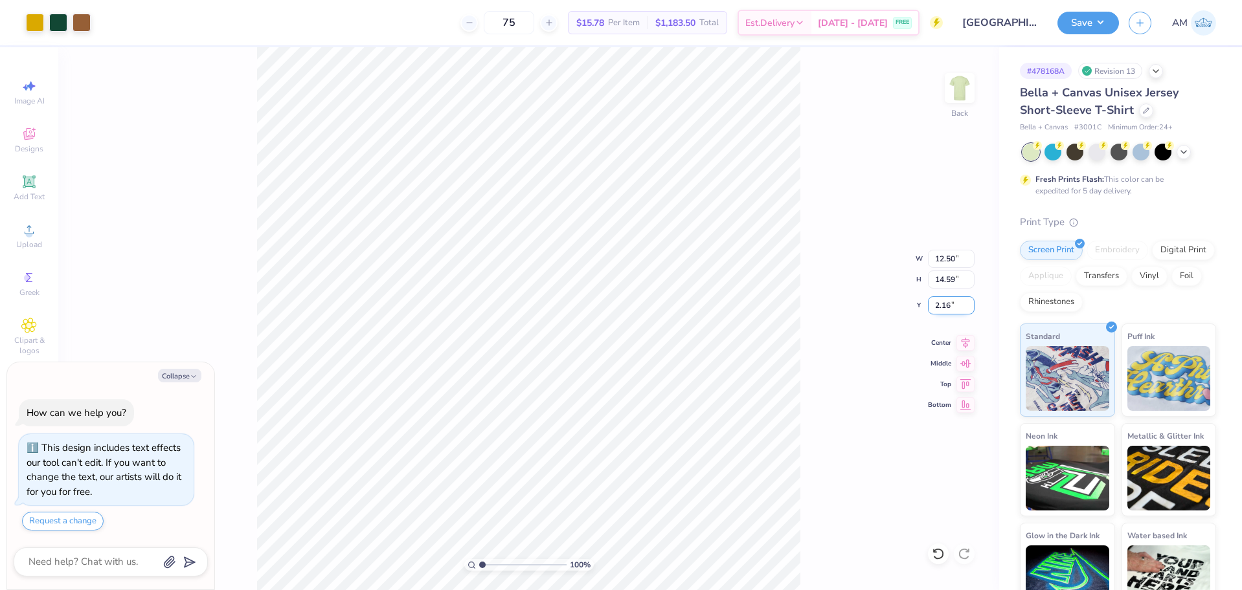
click at [948, 307] on input "2.16" at bounding box center [951, 306] width 47 height 18
type input "3"
type textarea "x"
type input "3.00"
click at [965, 346] on icon at bounding box center [965, 341] width 18 height 16
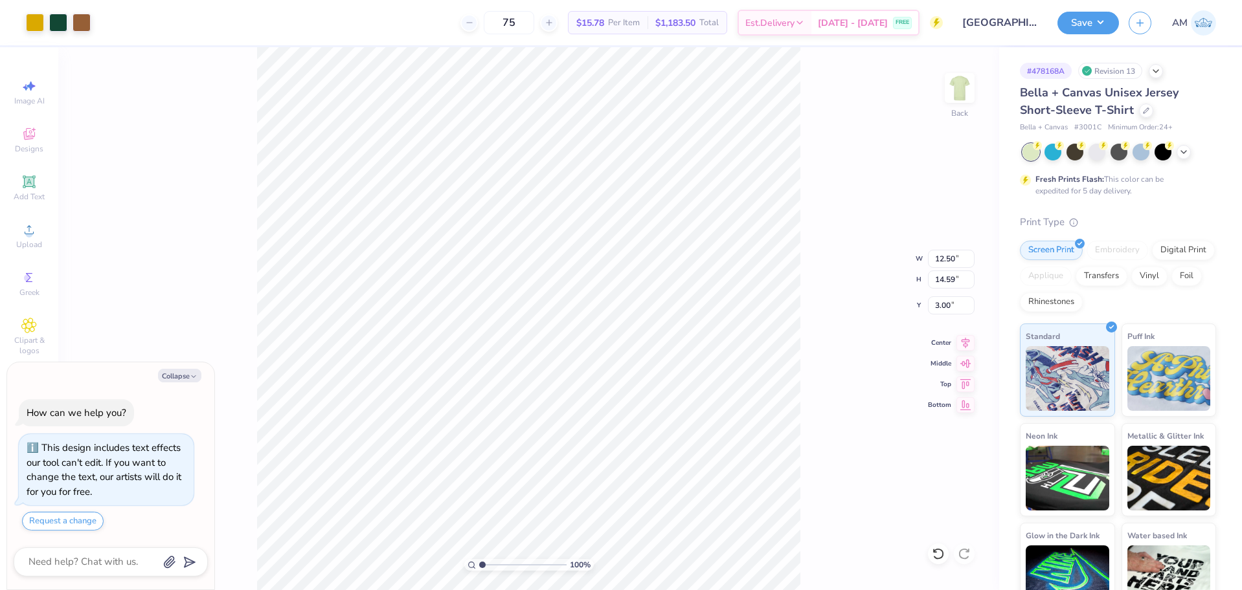
type textarea "x"
type input "2.01445811466782"
type textarea "x"
type input "2.01445811466782"
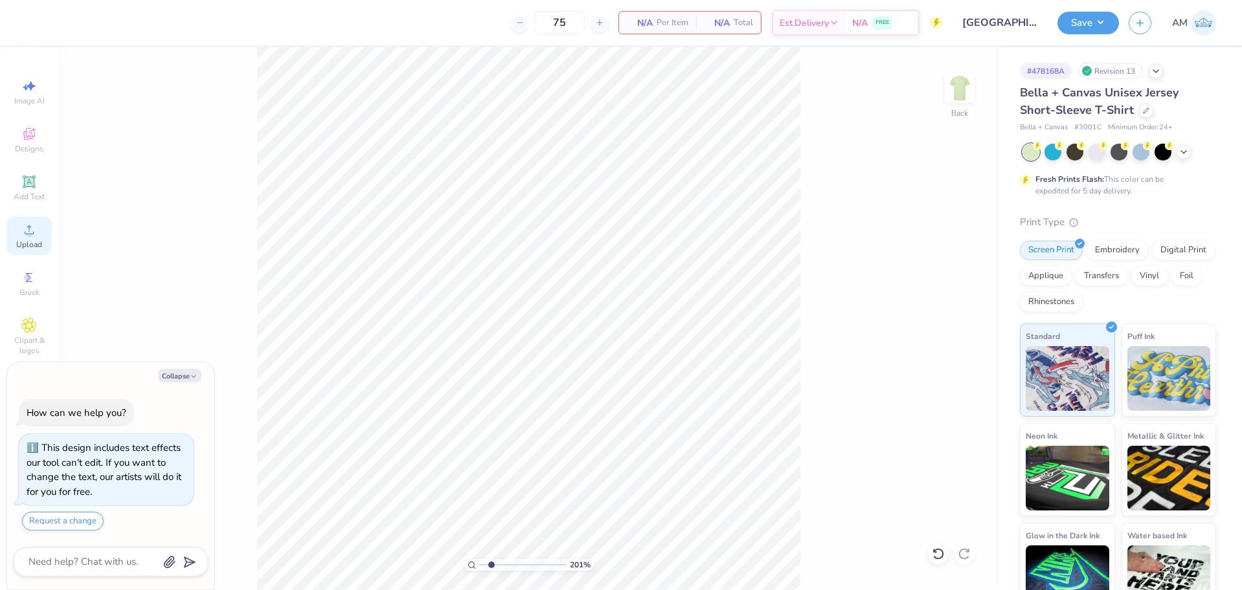
click at [38, 234] on div "Upload" at bounding box center [28, 236] width 45 height 38
type textarea "x"
type input "2.01445811466782"
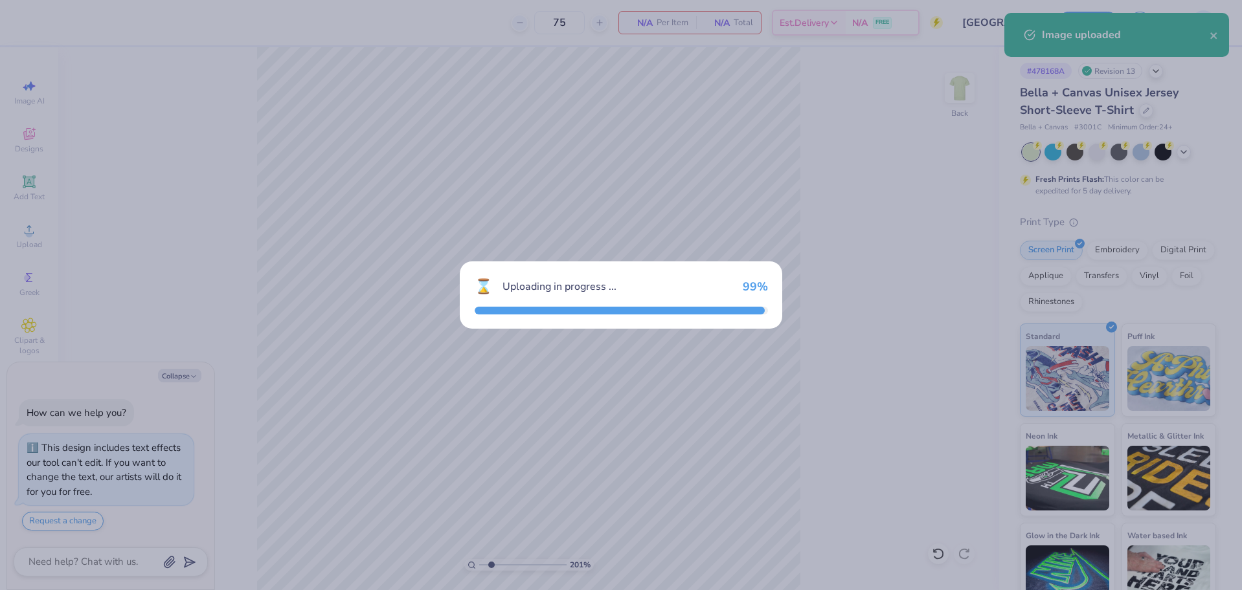
type textarea "x"
type input "2.01445811466782"
type textarea "x"
type input "2.01445811466782"
type textarea "x"
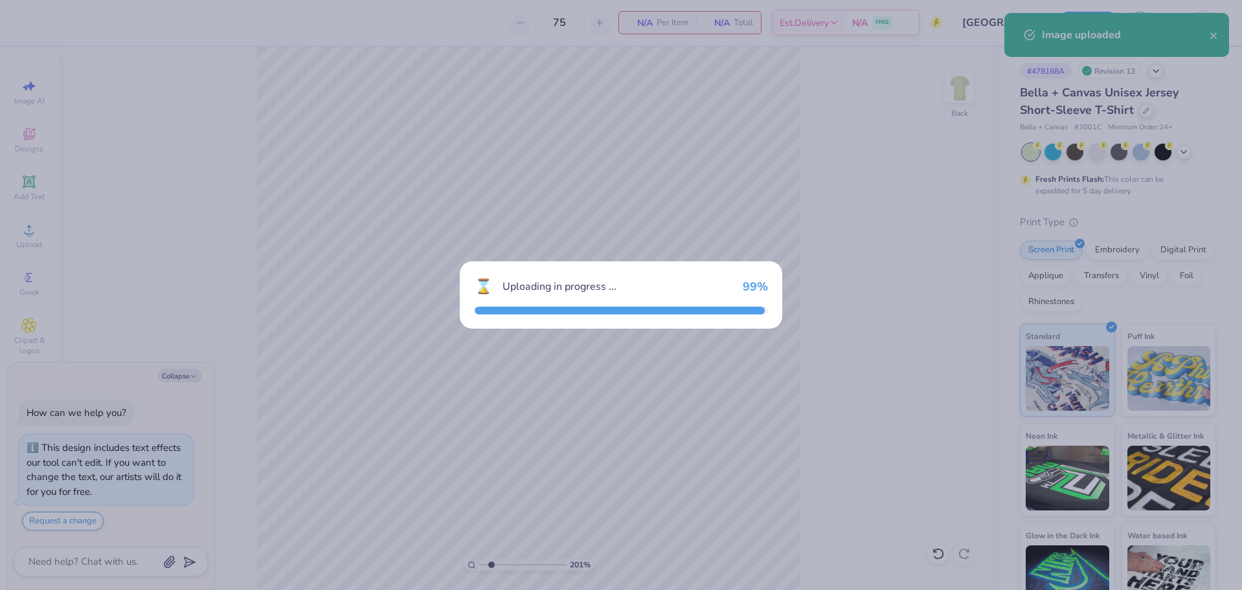
type input "2.01445811466782"
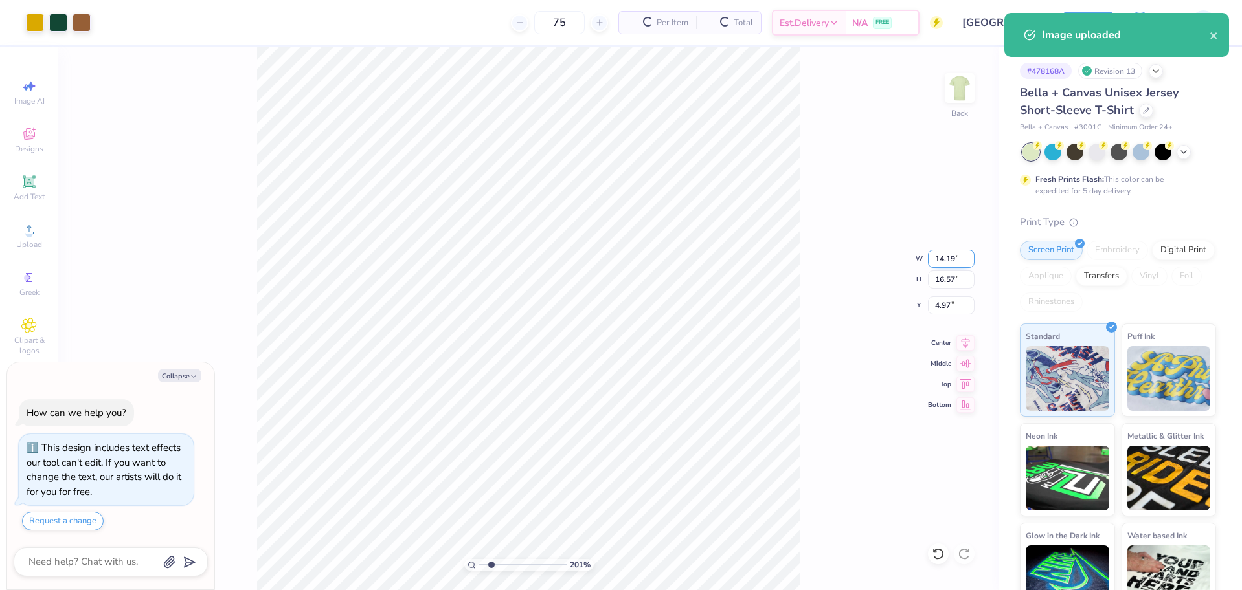
click at [948, 262] on input "14.19" at bounding box center [951, 259] width 47 height 18
type input "12.5"
type textarea "x"
type input "2.01445811466782"
type input "12.50"
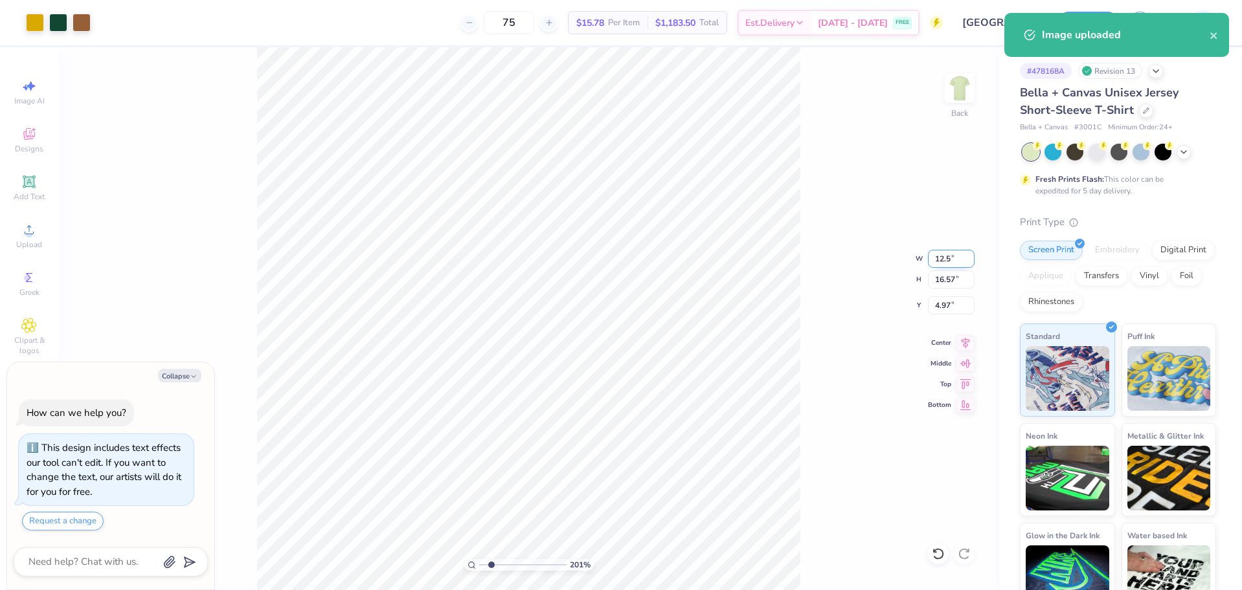
type input "14.59"
click at [940, 300] on input "5.95" at bounding box center [951, 306] width 47 height 18
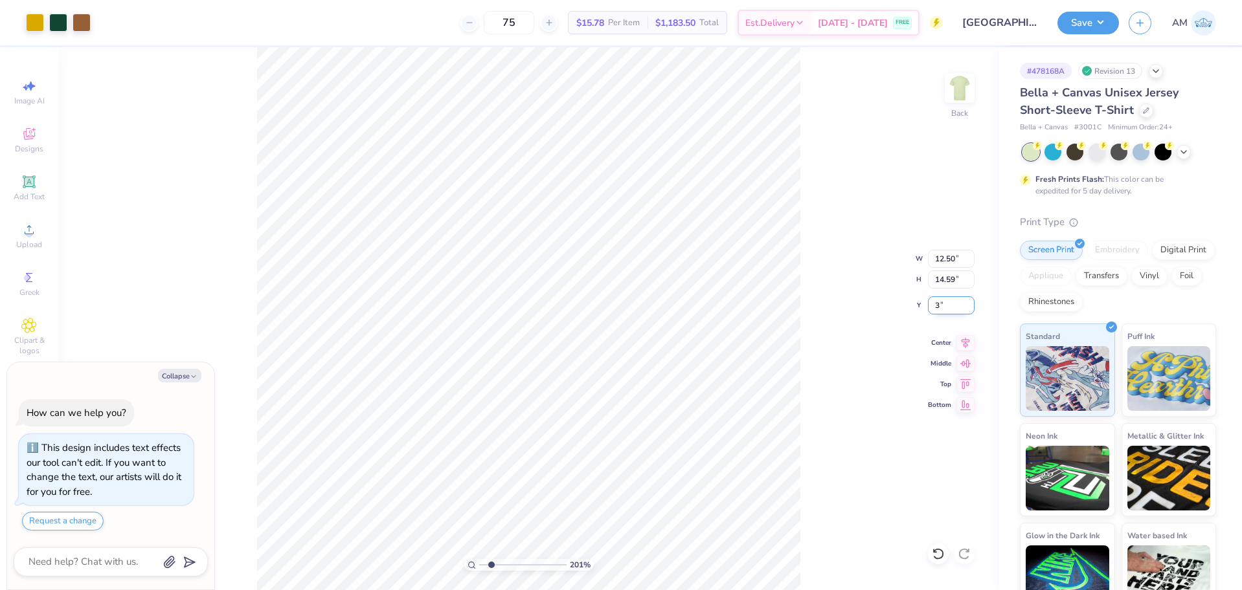
type input "3"
type textarea "x"
type input "2.01445811466782"
type input "3.00"
type input "1.49212329151837"
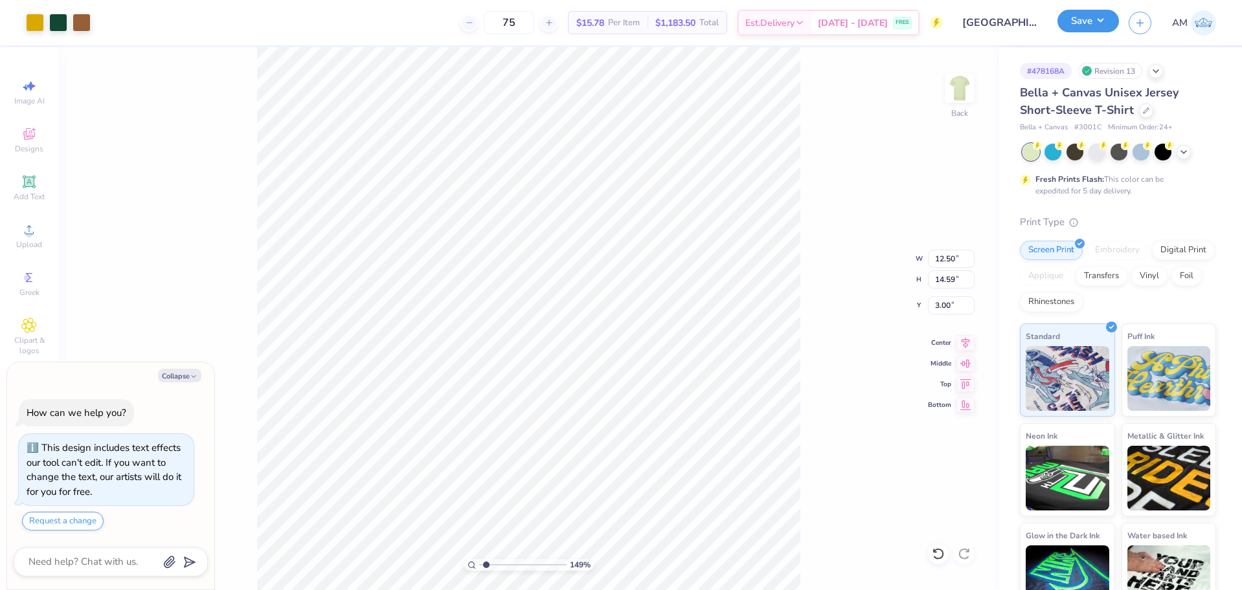
click at [1092, 23] on button "Save" at bounding box center [1088, 21] width 62 height 23
type textarea "x"
type input "1.49212329151837"
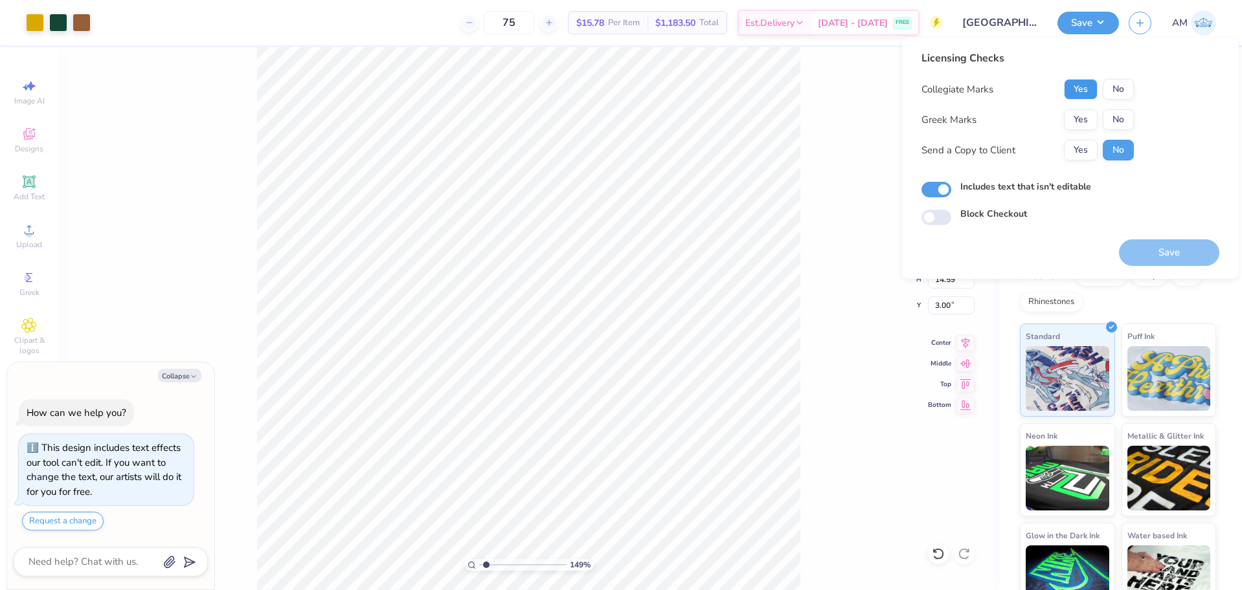
click at [1084, 88] on button "Yes" at bounding box center [1081, 89] width 34 height 21
click at [1081, 116] on button "Yes" at bounding box center [1081, 119] width 34 height 21
type textarea "x"
type input "1.49212329151837"
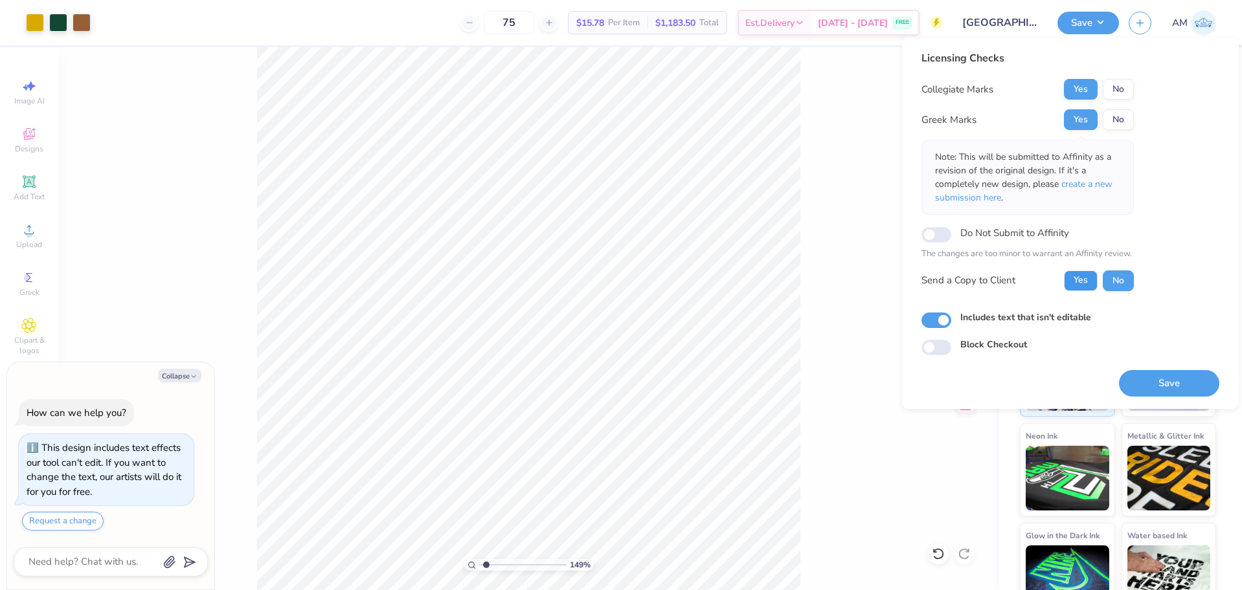
click at [1082, 284] on button "Yes" at bounding box center [1081, 281] width 34 height 21
type textarea "x"
type input "1.49212329151837"
click at [1189, 385] on button "Save" at bounding box center [1169, 383] width 100 height 27
type textarea "x"
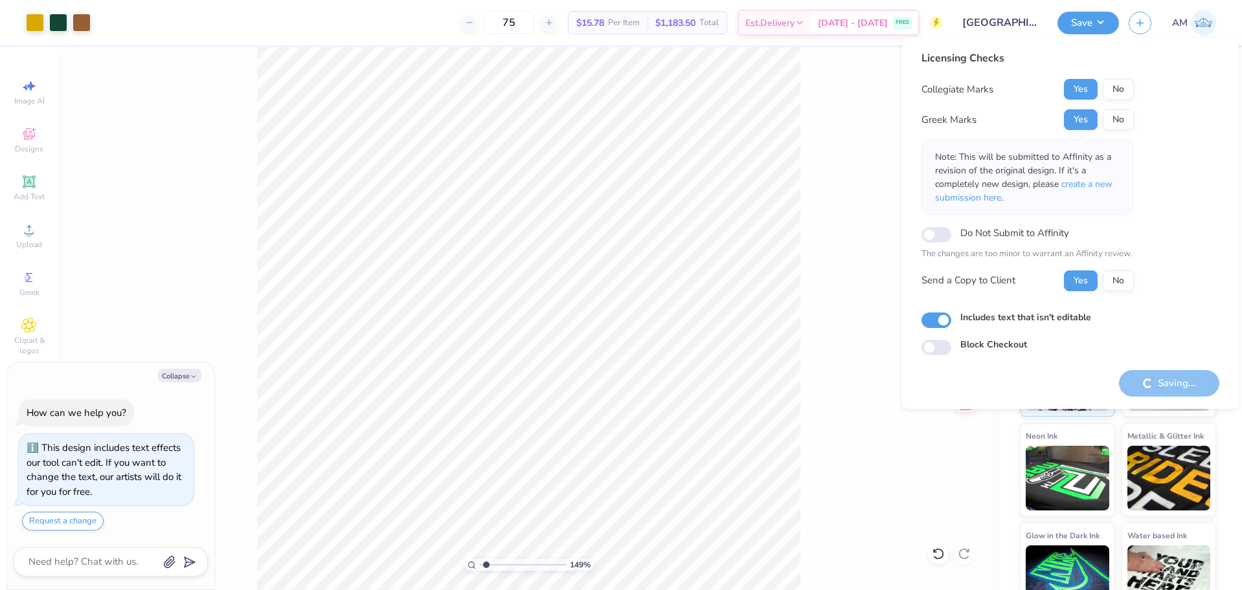
type input "1.49212329151837"
type textarea "x"
type input "1.49212329151837"
